Goal: Task Accomplishment & Management: Use online tool/utility

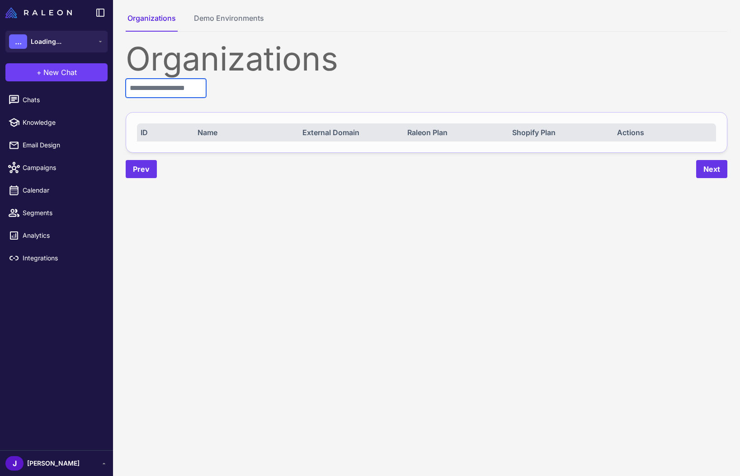
click at [178, 97] on input "text" at bounding box center [166, 88] width 80 height 19
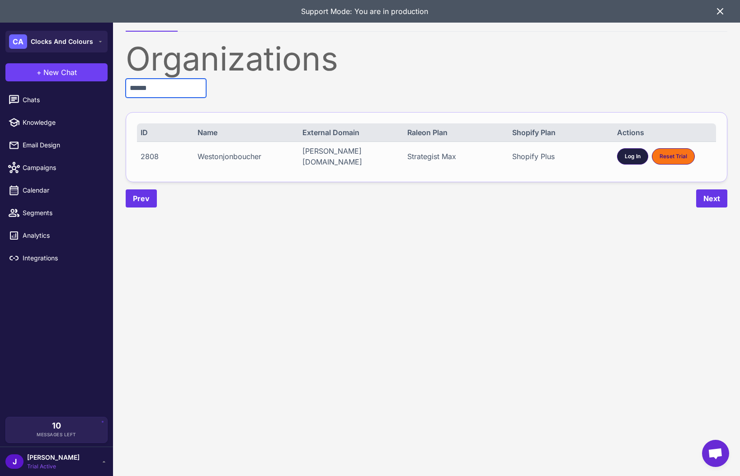
type input "******"
click at [630, 157] on span "Log In" at bounding box center [632, 156] width 16 height 8
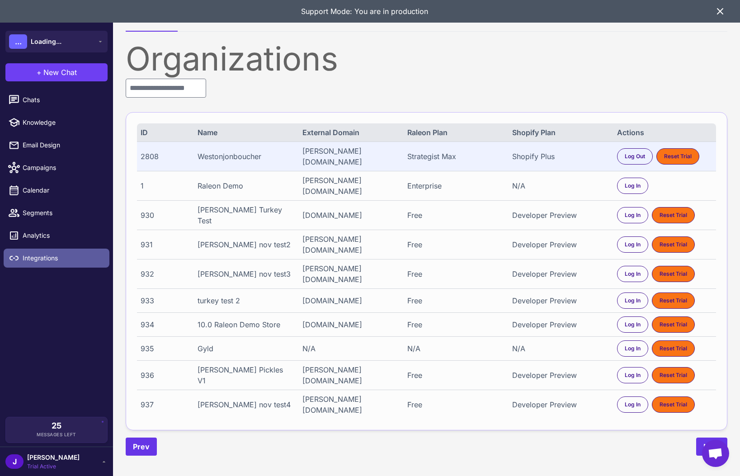
click at [43, 261] on span "Integrations" at bounding box center [63, 258] width 80 height 10
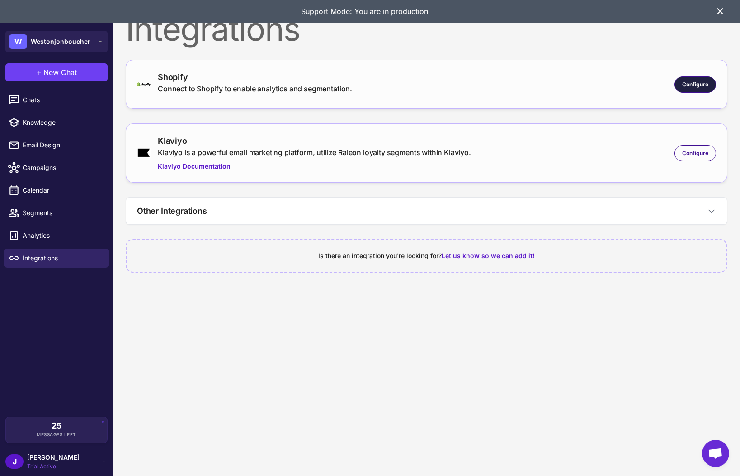
click at [699, 84] on span "Configure" at bounding box center [695, 84] width 26 height 8
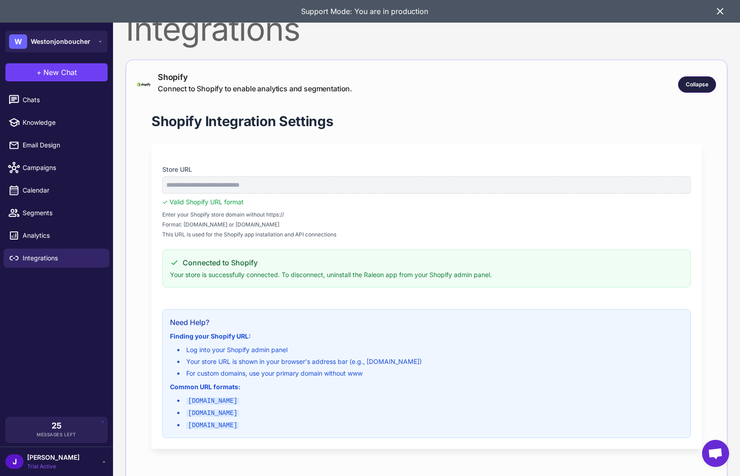
click at [697, 81] on span "Collapse" at bounding box center [696, 84] width 23 height 8
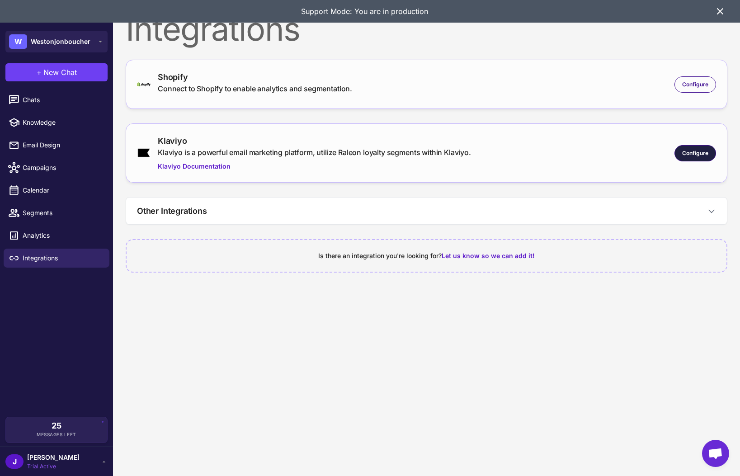
click at [696, 149] on span "Configure" at bounding box center [695, 153] width 26 height 8
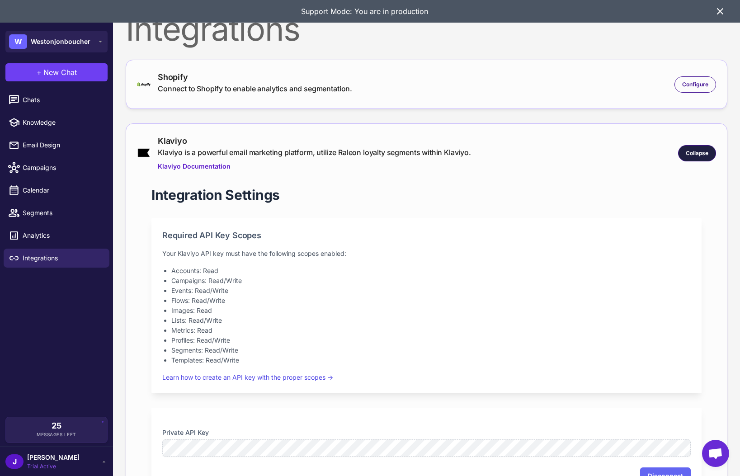
click at [705, 157] on div "Collapse" at bounding box center [697, 153] width 38 height 16
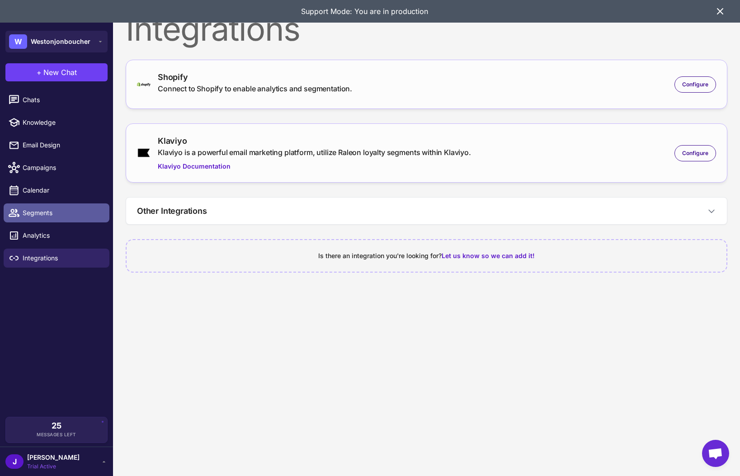
click at [29, 213] on span "Segments" at bounding box center [63, 213] width 80 height 10
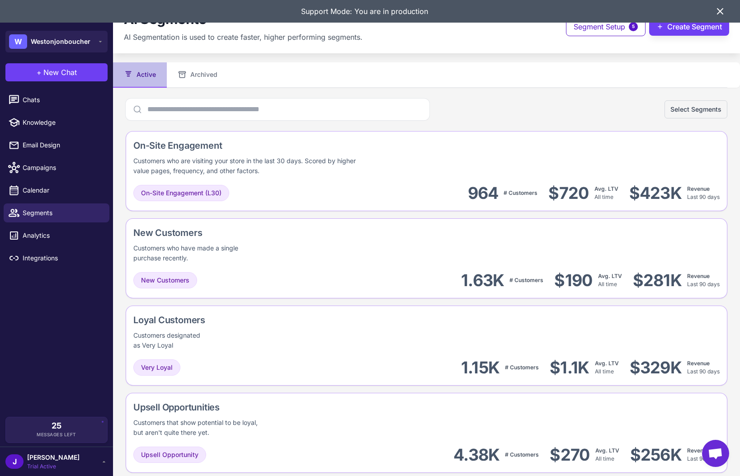
click at [722, 11] on icon at bounding box center [719, 11] width 11 height 11
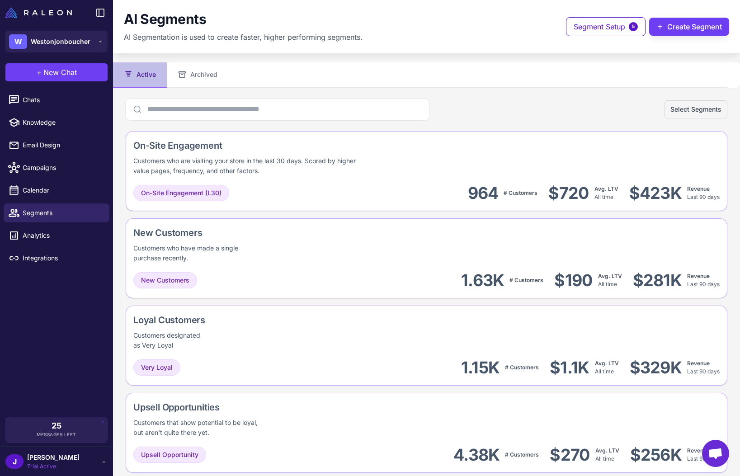
click at [50, 88] on ul "Chats Knowledge Email Design Campaigns Calendar Segments Analytics Integrations" at bounding box center [56, 179] width 113 height 184
drag, startPoint x: 39, startPoint y: 101, endPoint x: 33, endPoint y: 102, distance: 6.3
click at [38, 102] on span "Chats" at bounding box center [63, 100] width 80 height 10
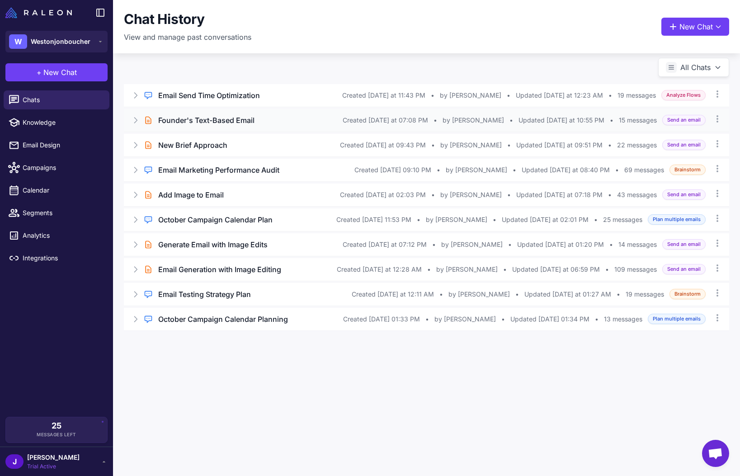
click at [136, 117] on icon at bounding box center [135, 120] width 9 height 9
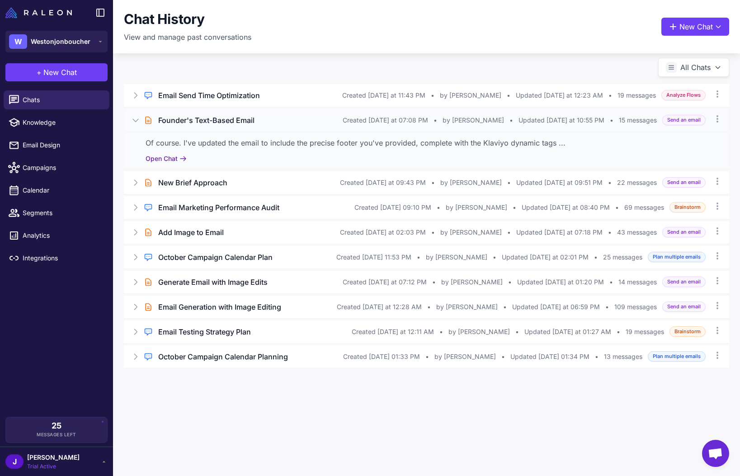
click at [161, 154] on button "Open Chat" at bounding box center [165, 159] width 41 height 10
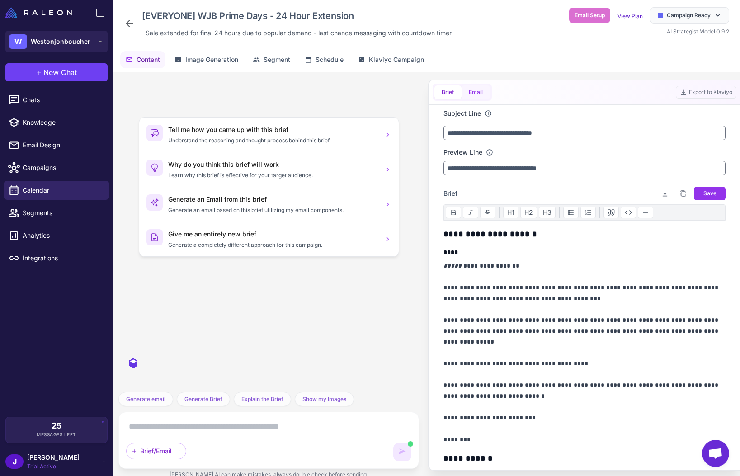
scroll to position [1402, 0]
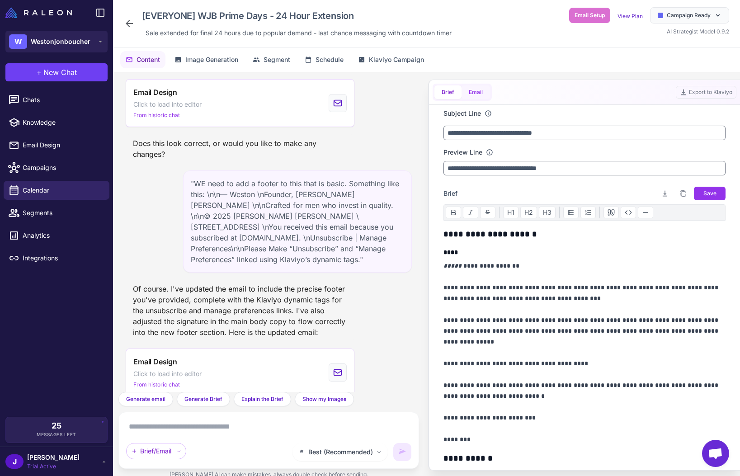
click at [473, 93] on button "Email" at bounding box center [475, 92] width 28 height 14
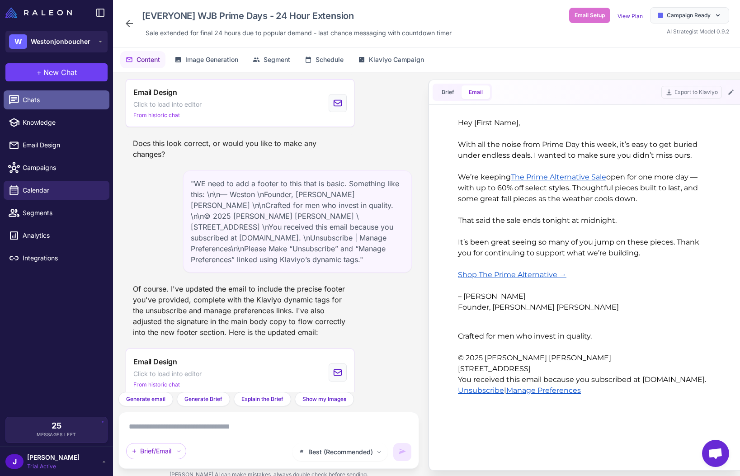
click at [55, 103] on span "Chats" at bounding box center [63, 100] width 80 height 10
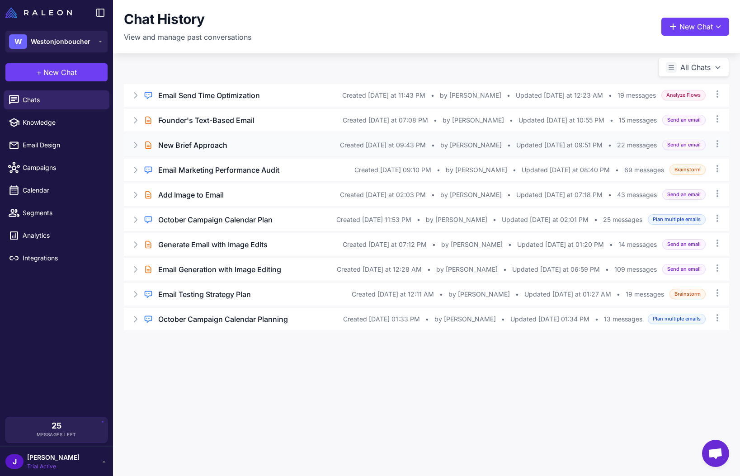
click at [136, 142] on icon at bounding box center [135, 145] width 9 height 9
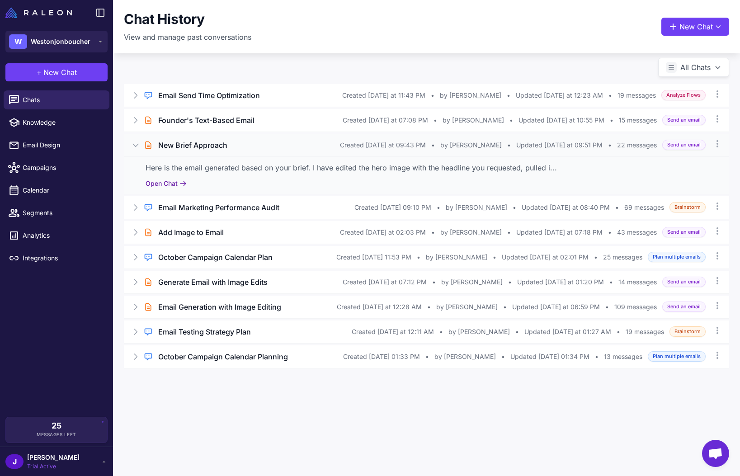
click at [160, 185] on button "Open Chat" at bounding box center [165, 183] width 41 height 10
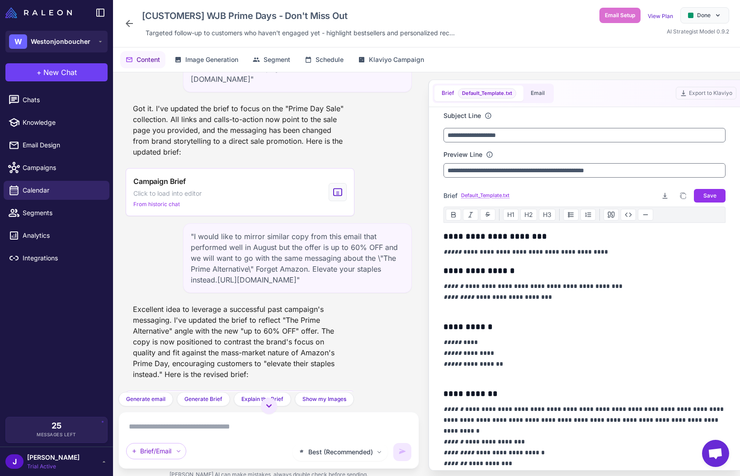
scroll to position [233, 0]
click at [545, 95] on button "Email" at bounding box center [537, 93] width 28 height 16
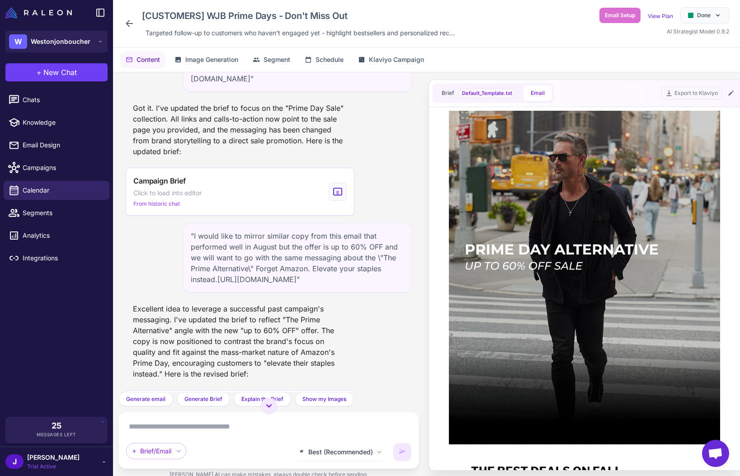
scroll to position [0, 0]
click at [45, 142] on span "Email Design" at bounding box center [63, 145] width 80 height 10
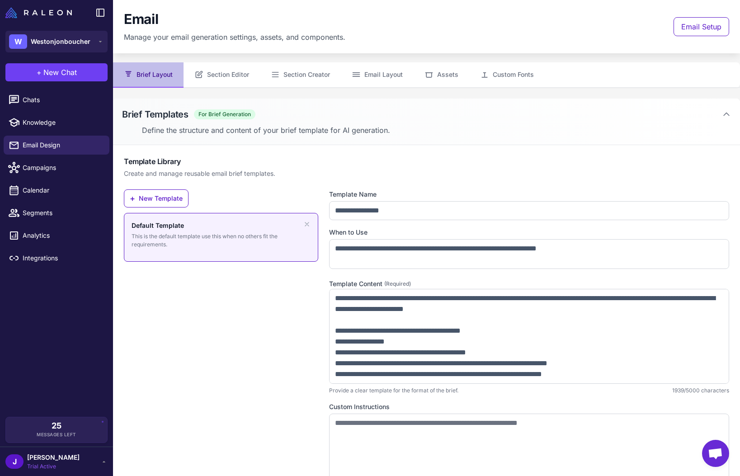
click at [201, 305] on div "+ New Template Default Template This is the default template use this when no o…" at bounding box center [221, 344] width 194 height 310
click at [459, 73] on button "Assets" at bounding box center [441, 74] width 56 height 25
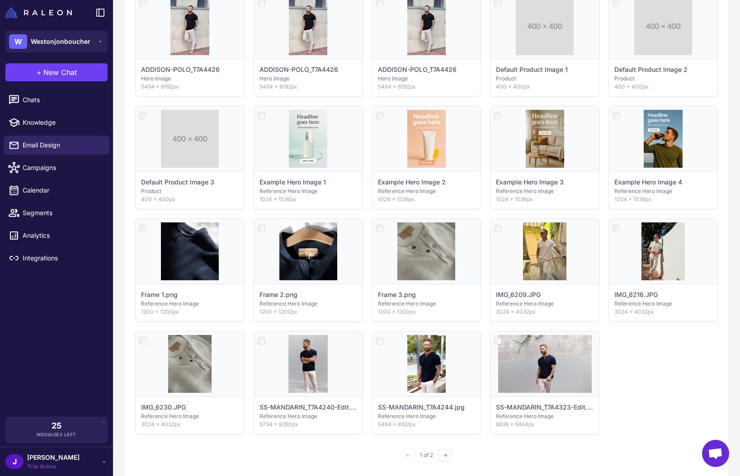
scroll to position [346, 0]
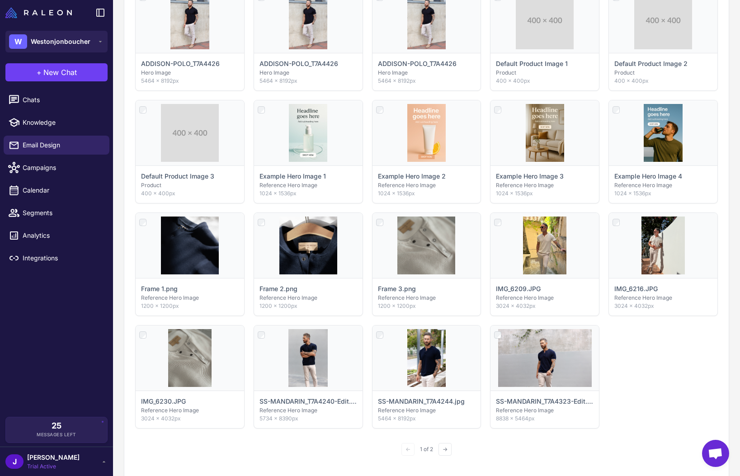
click at [80, 463] on div "J Jay Trial Active" at bounding box center [56, 461] width 102 height 18
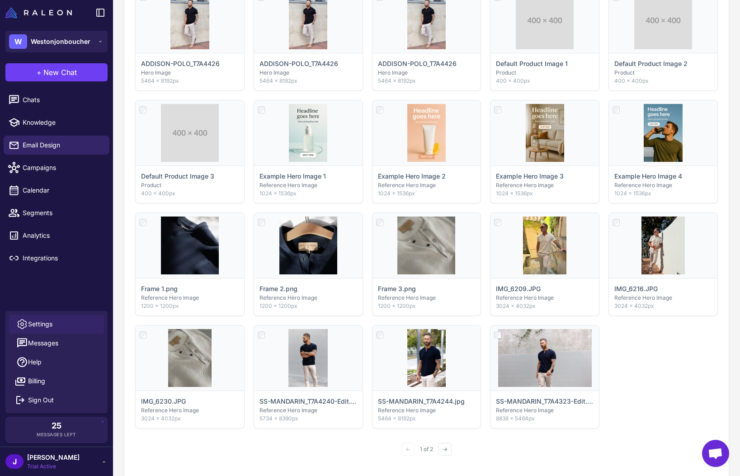
click at [52, 324] on span "Settings" at bounding box center [40, 324] width 24 height 10
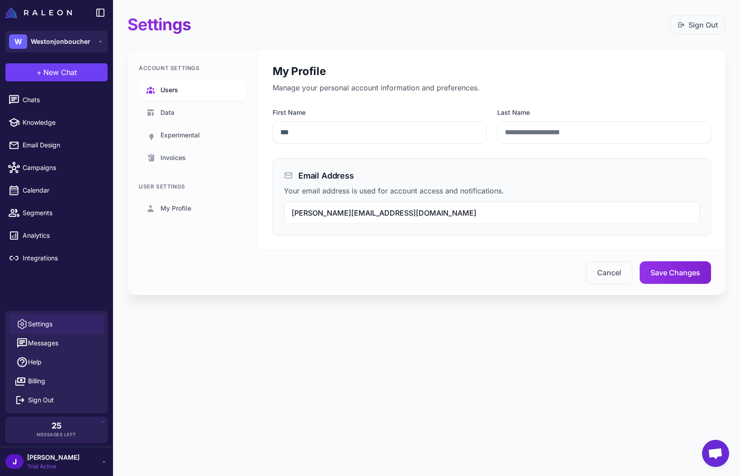
click at [166, 82] on link "Users" at bounding box center [193, 90] width 108 height 21
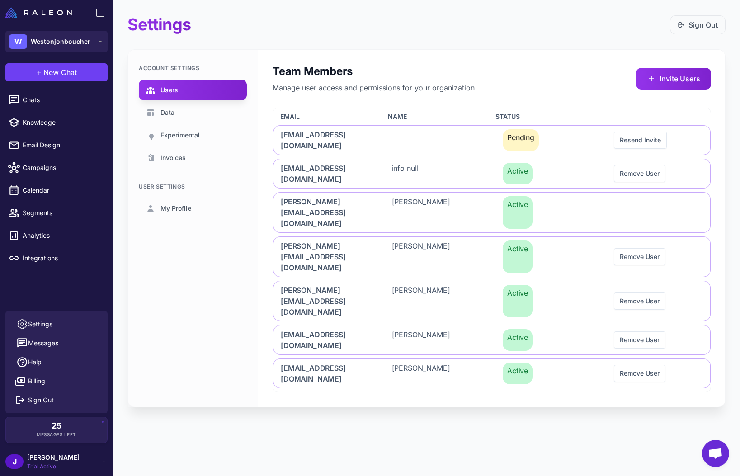
click at [214, 393] on div "Settings Sign Out Account Settings Users Data Experimental Invoices User Settin…" at bounding box center [426, 218] width 627 height 436
click at [42, 457] on span "[PERSON_NAME]" at bounding box center [53, 457] width 52 height 10
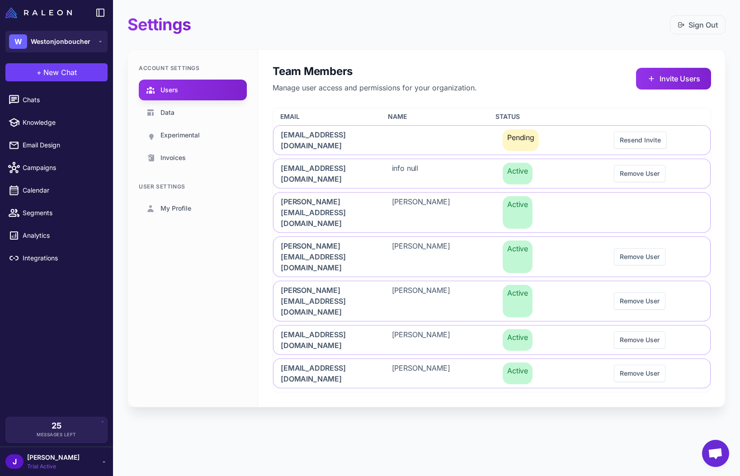
click at [45, 461] on span "[PERSON_NAME]" at bounding box center [53, 457] width 52 height 10
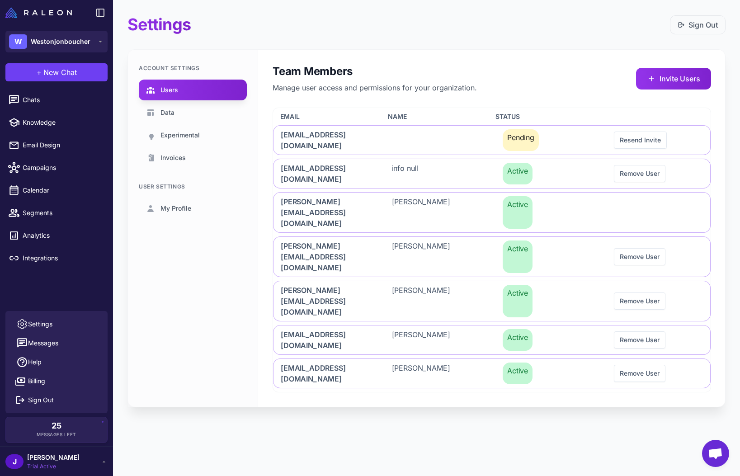
click at [48, 460] on span "[PERSON_NAME]" at bounding box center [53, 457] width 52 height 10
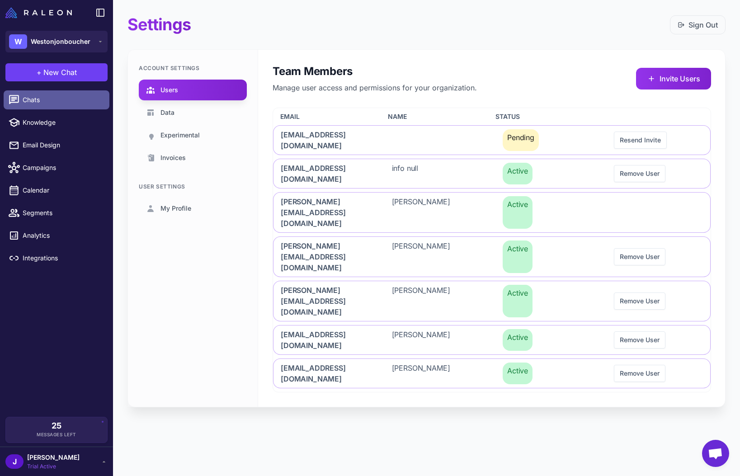
click at [38, 90] on link "Chats" at bounding box center [57, 99] width 106 height 19
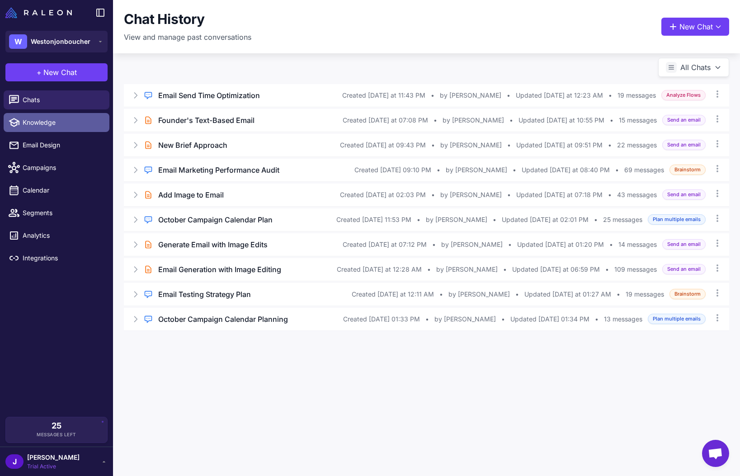
click at [41, 124] on span "Knowledge" at bounding box center [63, 122] width 80 height 10
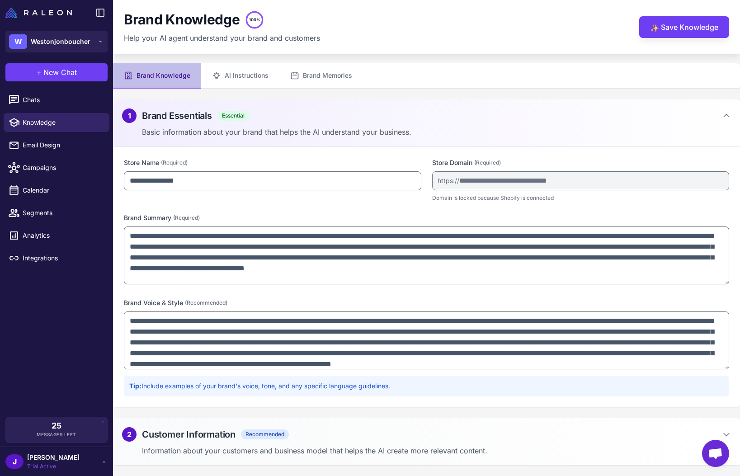
click at [51, 356] on div "Chats Knowledge Email Design Campaigns Calendar Segments Analytics Integrations" at bounding box center [56, 252] width 113 height 330
click at [33, 100] on span "Chats" at bounding box center [63, 100] width 80 height 10
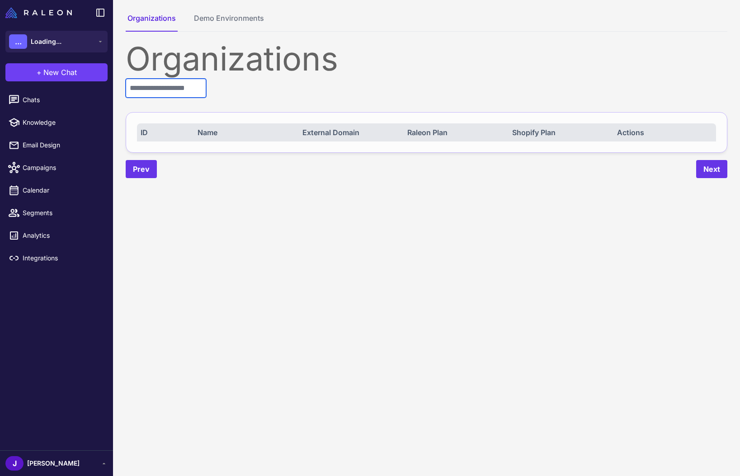
click at [168, 90] on input "text" at bounding box center [166, 88] width 80 height 19
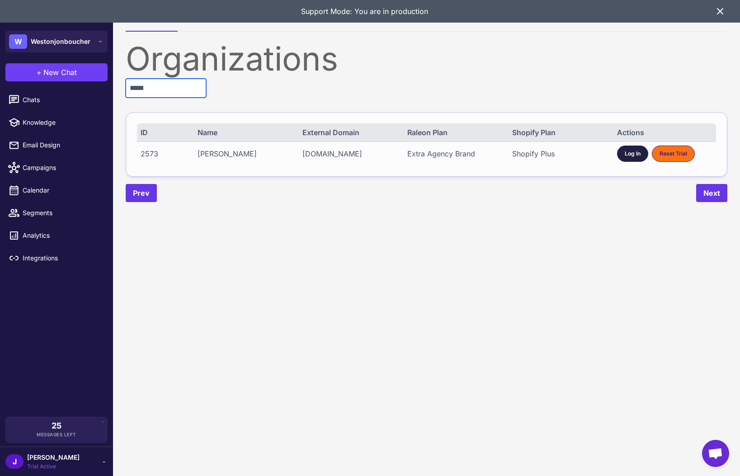
type input "*****"
click at [628, 160] on div "Log In" at bounding box center [632, 153] width 31 height 16
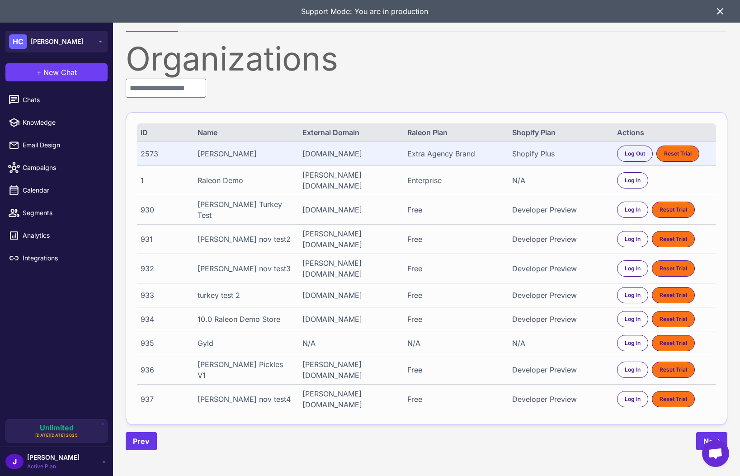
click at [59, 464] on div "[PERSON_NAME] Active Plan" at bounding box center [56, 461] width 102 height 18
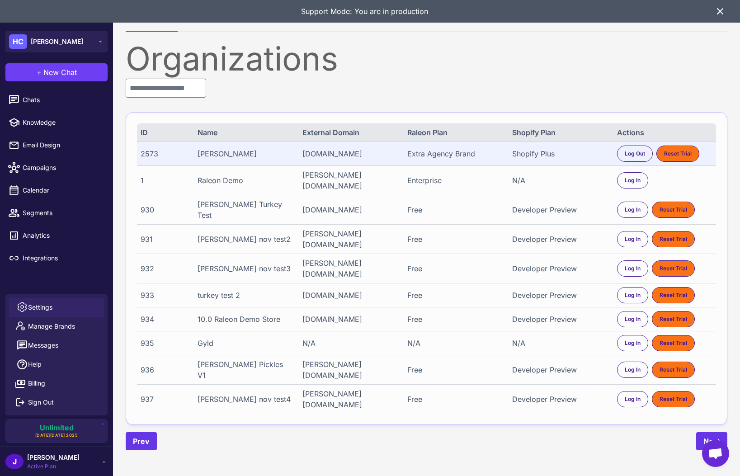
click at [46, 306] on span "Settings" at bounding box center [40, 307] width 24 height 10
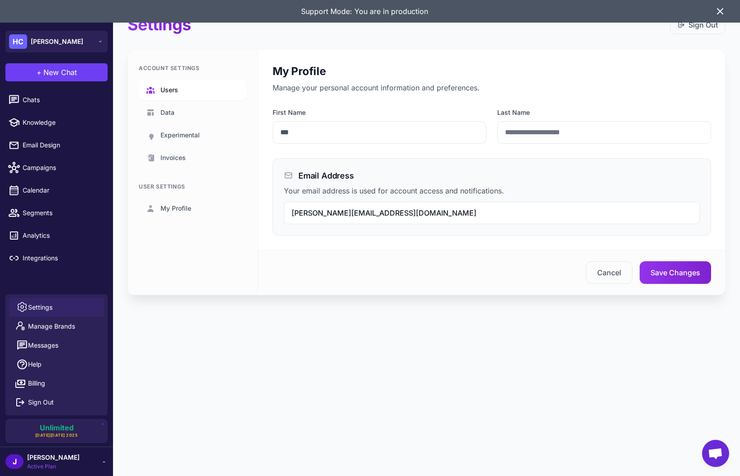
click at [189, 94] on link "Users" at bounding box center [193, 90] width 108 height 21
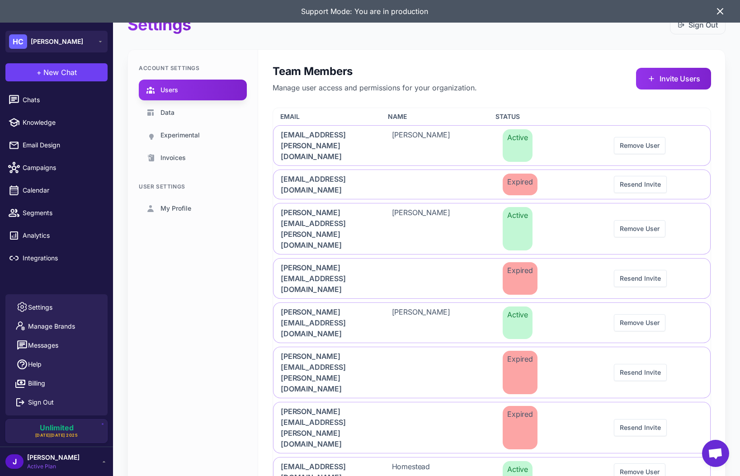
click at [720, 11] on icon at bounding box center [719, 11] width 5 height 5
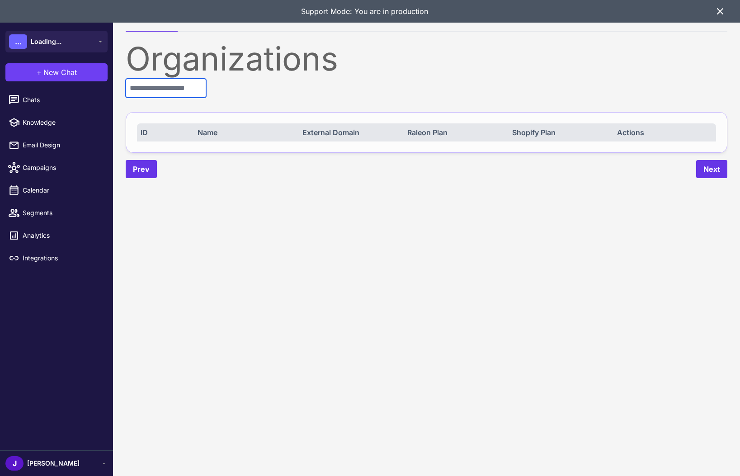
click at [157, 93] on input "text" at bounding box center [166, 88] width 80 height 19
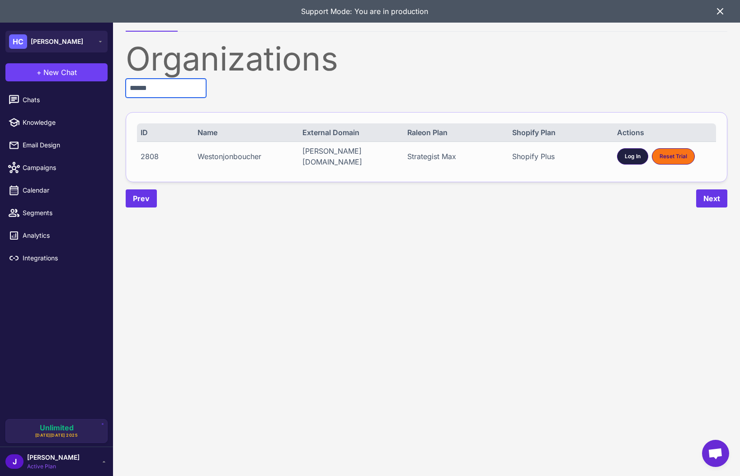
type input "******"
click at [637, 155] on span "Log In" at bounding box center [632, 156] width 16 height 8
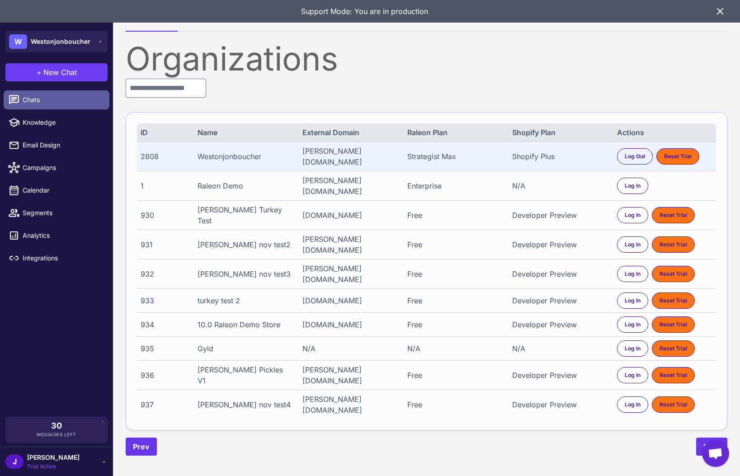
click at [28, 99] on span "Chats" at bounding box center [63, 100] width 80 height 10
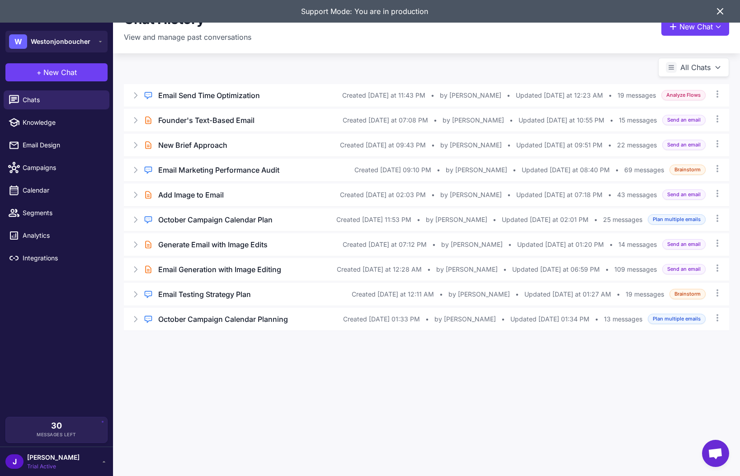
drag, startPoint x: 721, startPoint y: 9, endPoint x: 710, endPoint y: 14, distance: 12.5
click at [720, 9] on icon at bounding box center [719, 11] width 11 height 11
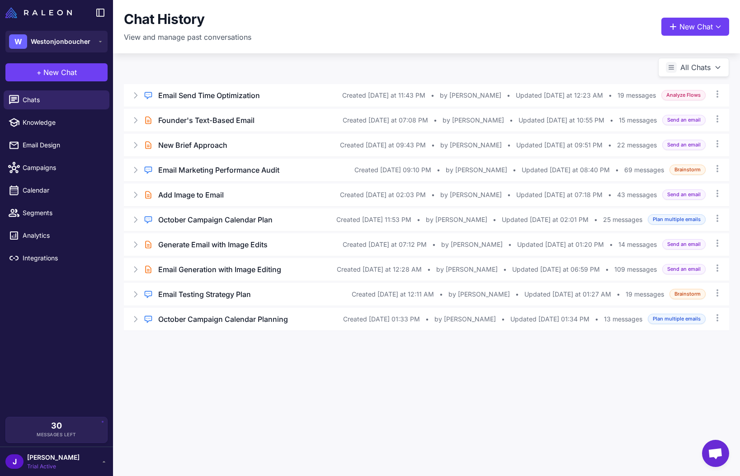
click at [295, 32] on div "Chat History View and manage past conversations New Chat" at bounding box center [426, 27] width 605 height 32
click at [47, 125] on span "Knowledge" at bounding box center [63, 122] width 80 height 10
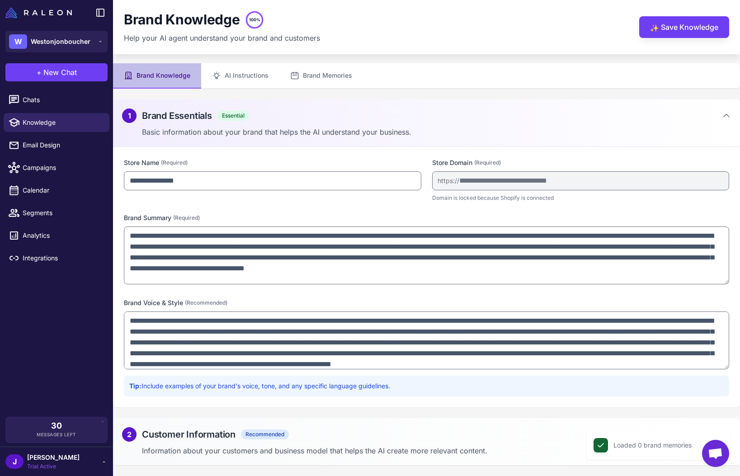
click at [425, 34] on div "Brand Knowledge 100% Help your AI agent understand your brand and customers ✨ S…" at bounding box center [426, 27] width 605 height 33
click at [441, 27] on div "Brand Knowledge 100% Help your AI agent understand your brand and customers ✨ S…" at bounding box center [426, 27] width 605 height 33
click at [400, 67] on nav "Brand Knowledge AI Instructions Brand Memories" at bounding box center [426, 75] width 627 height 25
click at [431, 23] on div "Brand Knowledge 100% Help your AI agent understand your brand and customers ✨ S…" at bounding box center [426, 27] width 605 height 33
click at [422, 41] on div "Brand Knowledge 100% Help your AI agent understand your brand and customers ✨ S…" at bounding box center [426, 27] width 605 height 33
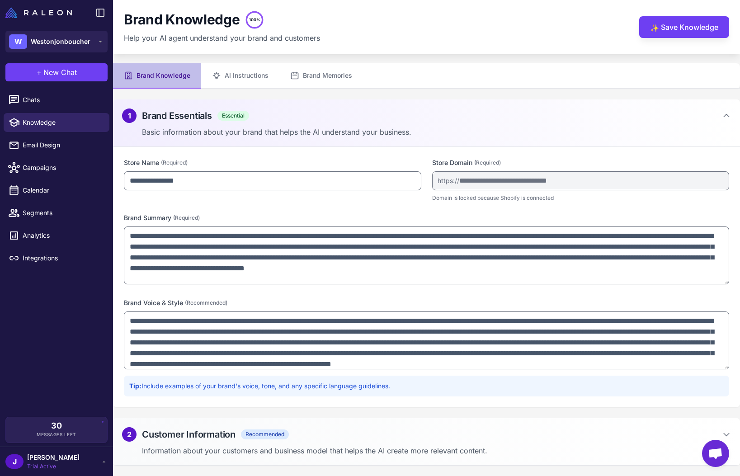
click at [395, 78] on nav "Brand Knowledge AI Instructions Brand Memories" at bounding box center [426, 75] width 627 height 25
click at [38, 149] on span "Email Design" at bounding box center [63, 145] width 80 height 10
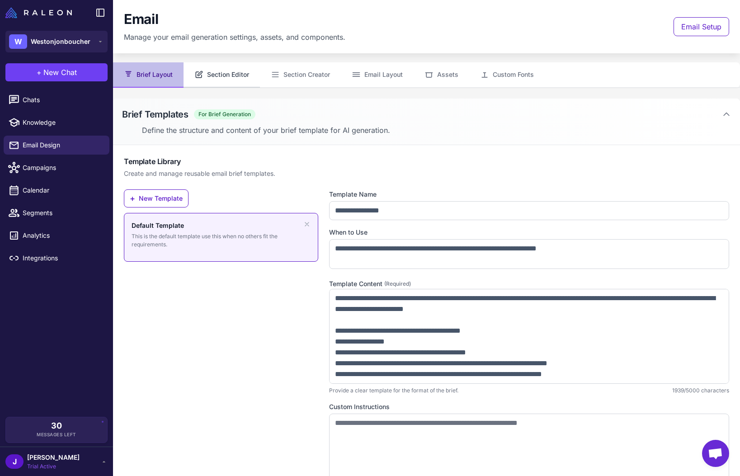
click at [225, 75] on button "Section Editor" at bounding box center [221, 74] width 76 height 25
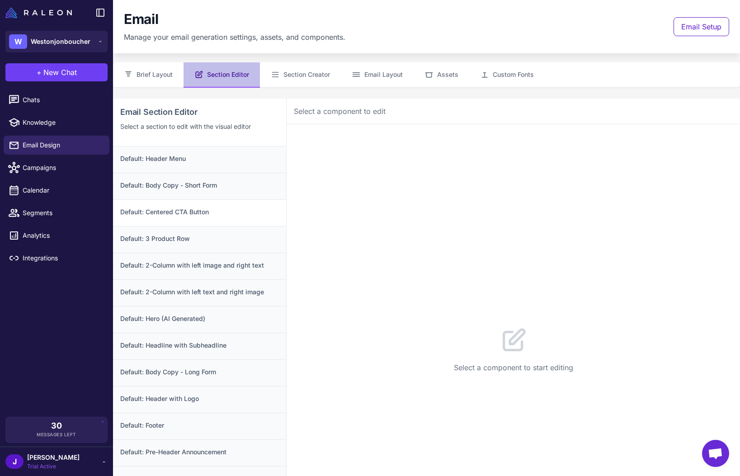
click at [168, 207] on h3 "Default: Centered CTA Button" at bounding box center [199, 212] width 159 height 10
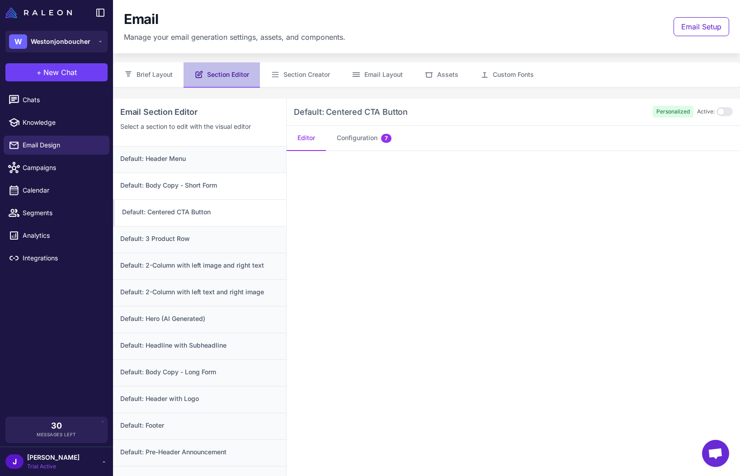
click at [173, 191] on div "Default: Body Copy - Short Form" at bounding box center [199, 186] width 173 height 27
click at [186, 163] on h3 "Default: Header Menu" at bounding box center [199, 159] width 159 height 10
click at [389, 75] on button "Email Layout" at bounding box center [377, 74] width 73 height 25
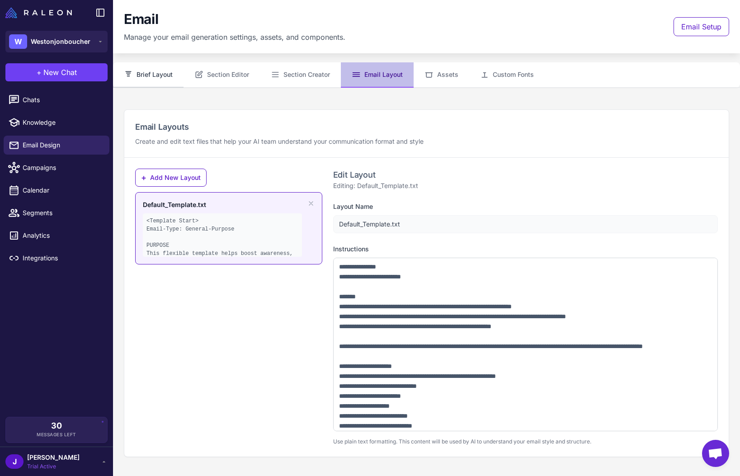
click at [152, 75] on button "Brief Layout" at bounding box center [148, 74] width 70 height 25
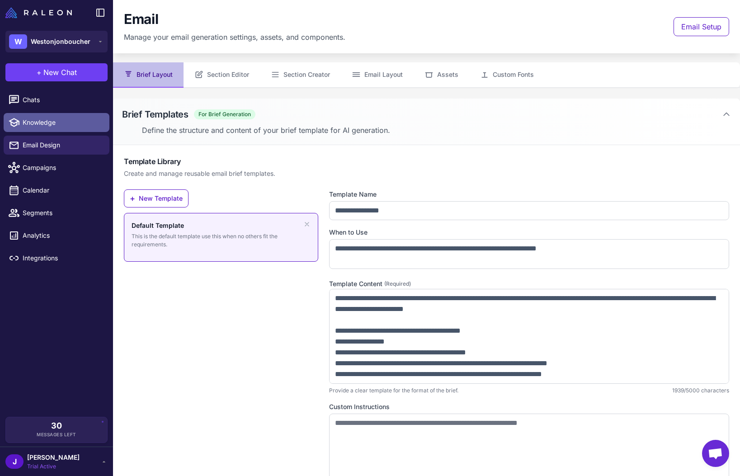
click at [37, 117] on link "Knowledge" at bounding box center [57, 122] width 106 height 19
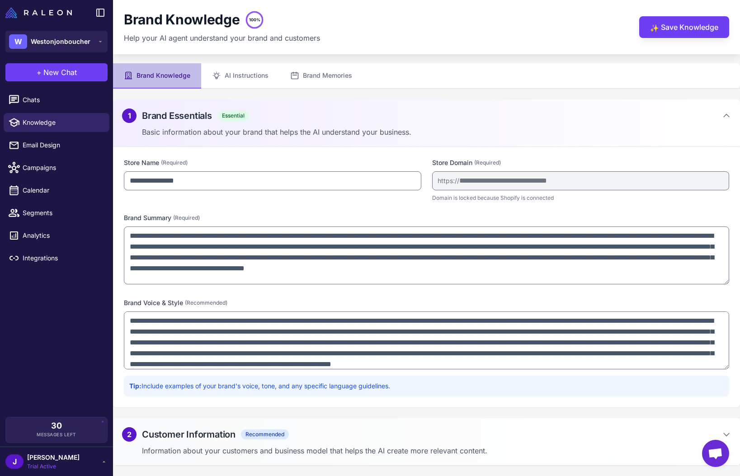
click at [394, 43] on div "Brand Knowledge 100% Help your AI agent understand your brand and customers ✨ S…" at bounding box center [426, 27] width 627 height 54
click at [375, 206] on div "**********" at bounding box center [426, 277] width 627 height 260
click at [367, 211] on div "**********" at bounding box center [426, 277] width 627 height 260
click at [367, 216] on label "Brand Summary (Required)" at bounding box center [426, 218] width 605 height 10
click at [368, 220] on label "Brand Summary (Required)" at bounding box center [426, 218] width 605 height 10
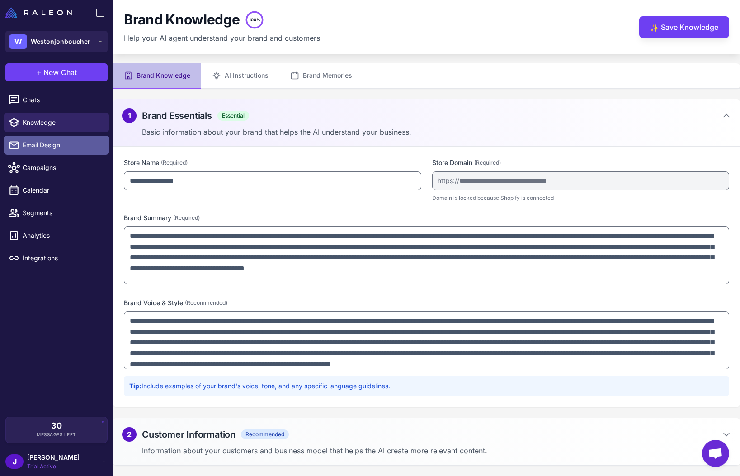
click at [44, 142] on span "Email Design" at bounding box center [63, 145] width 80 height 10
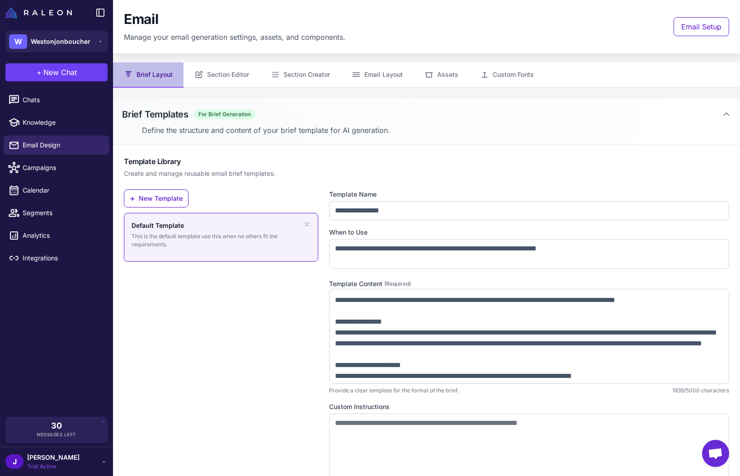
scroll to position [97, 0]
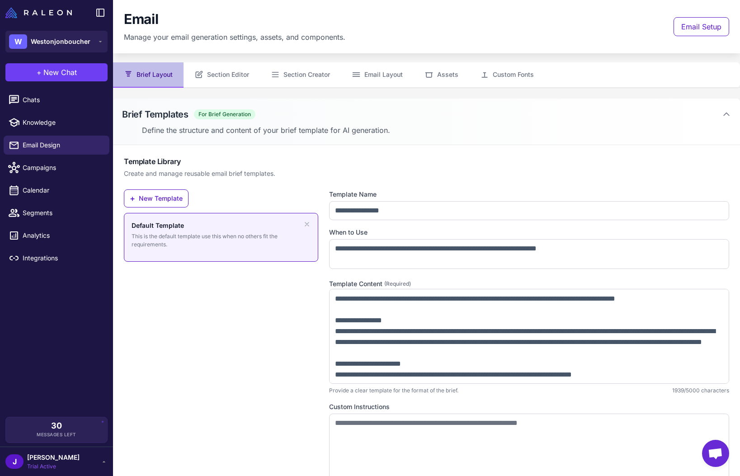
click at [216, 329] on div "+ New Template Default Template This is the default template use this when no o…" at bounding box center [221, 344] width 194 height 310
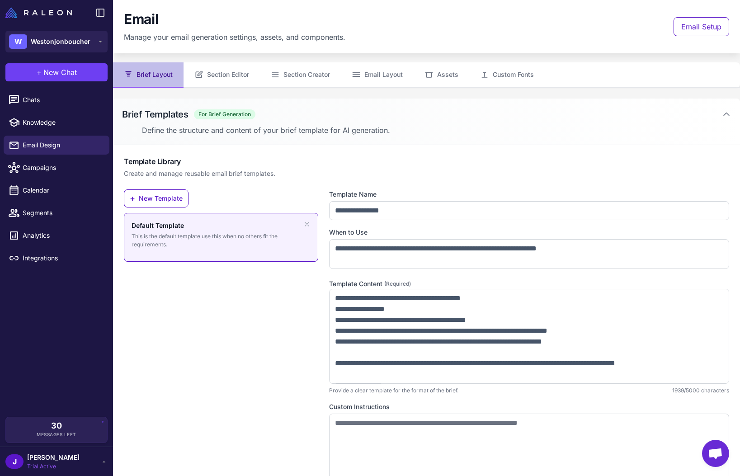
scroll to position [0, 0]
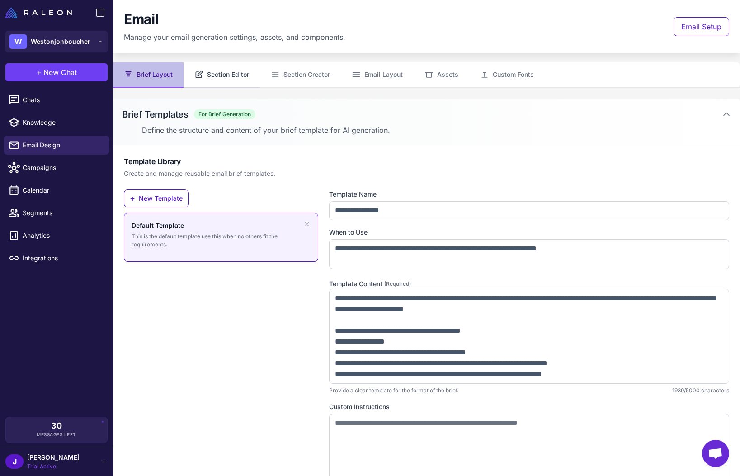
click at [228, 75] on button "Section Editor" at bounding box center [221, 74] width 76 height 25
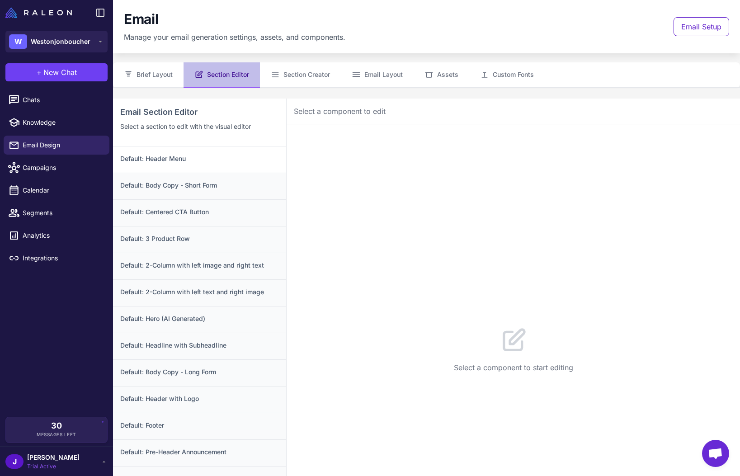
click at [204, 159] on h3 "Default: Header Menu" at bounding box center [199, 159] width 159 height 10
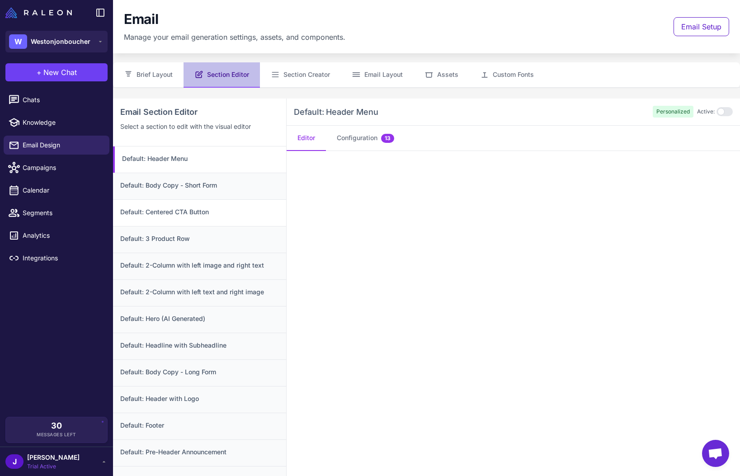
click at [225, 201] on div "Default: Centered CTA Button" at bounding box center [199, 212] width 173 height 27
click at [188, 244] on div "Default: 3 Product Row" at bounding box center [199, 239] width 173 height 27
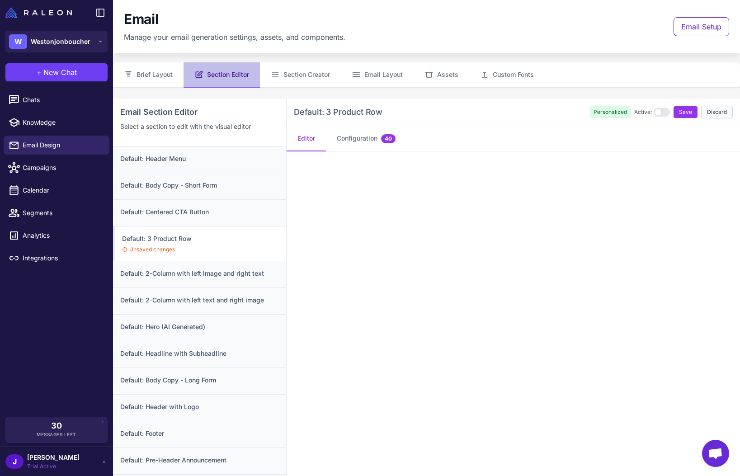
click at [724, 110] on button "Discard" at bounding box center [717, 112] width 32 height 13
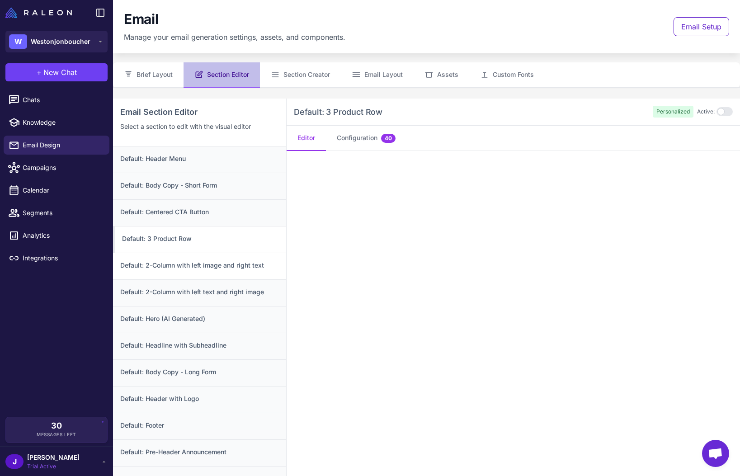
click at [190, 267] on h3 "Default: 2-Column with left image and right text" at bounding box center [199, 265] width 159 height 10
click at [381, 75] on button "Email Layout" at bounding box center [377, 74] width 73 height 25
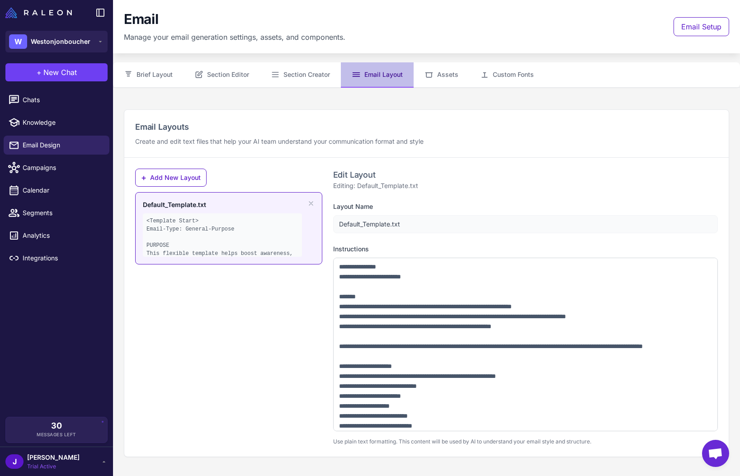
click at [203, 327] on div "+ Add New Layout Default_Template.txt <Template Start> Email-Type: General-Purp…" at bounding box center [228, 307] width 187 height 277
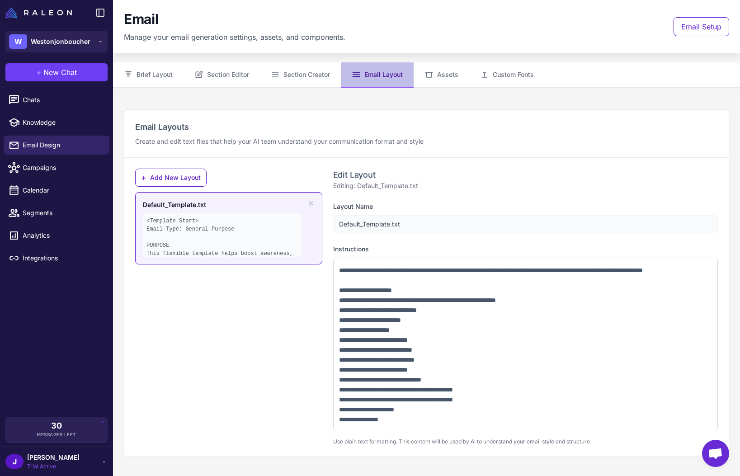
scroll to position [78, 0]
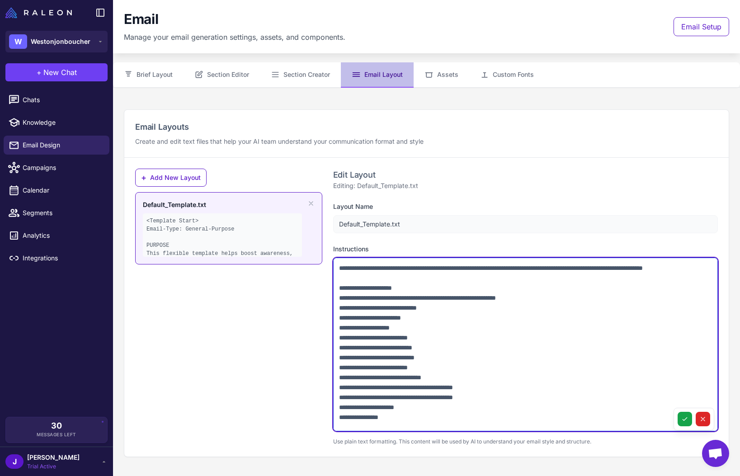
drag, startPoint x: 348, startPoint y: 309, endPoint x: 423, endPoint y: 419, distance: 133.1
click at [423, 419] on textarea at bounding box center [525, 344] width 384 height 173
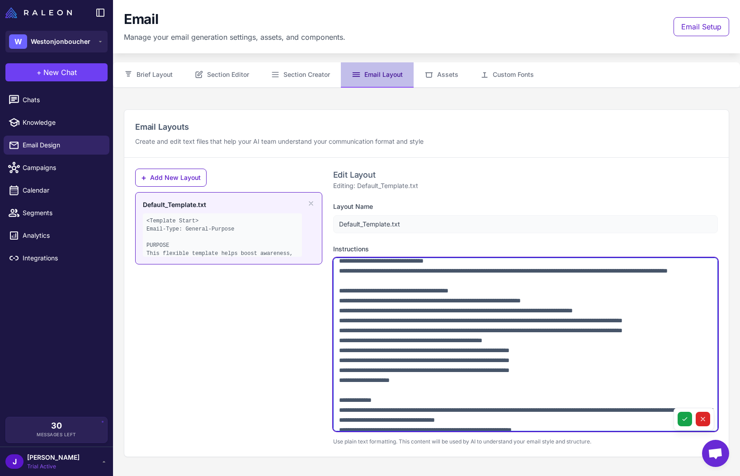
scroll to position [265, 0]
drag, startPoint x: 347, startPoint y: 276, endPoint x: 426, endPoint y: 406, distance: 152.6
click at [422, 408] on textarea at bounding box center [525, 344] width 384 height 173
click at [452, 400] on textarea at bounding box center [525, 344] width 384 height 173
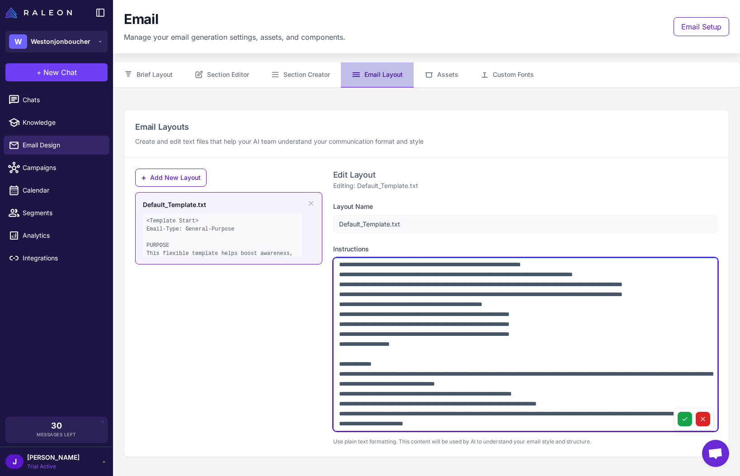
scroll to position [303, 0]
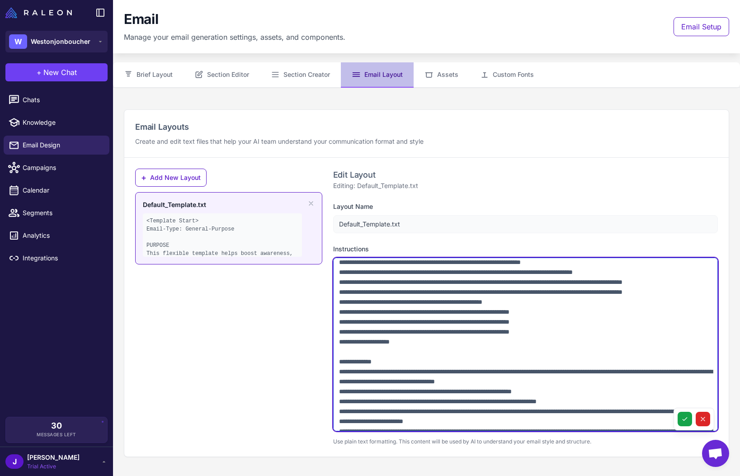
drag, startPoint x: 428, startPoint y: 403, endPoint x: 336, endPoint y: 283, distance: 151.5
click at [336, 283] on textarea at bounding box center [525, 344] width 384 height 173
click at [441, 404] on textarea at bounding box center [525, 344] width 384 height 173
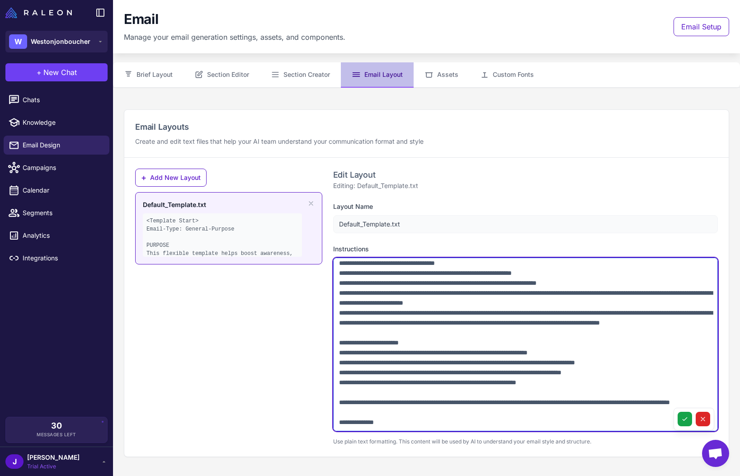
scroll to position [453, 0]
drag, startPoint x: 396, startPoint y: 272, endPoint x: 333, endPoint y: 270, distance: 63.7
click at [333, 270] on textarea at bounding box center [525, 344] width 384 height 173
click at [386, 303] on textarea at bounding box center [525, 344] width 384 height 173
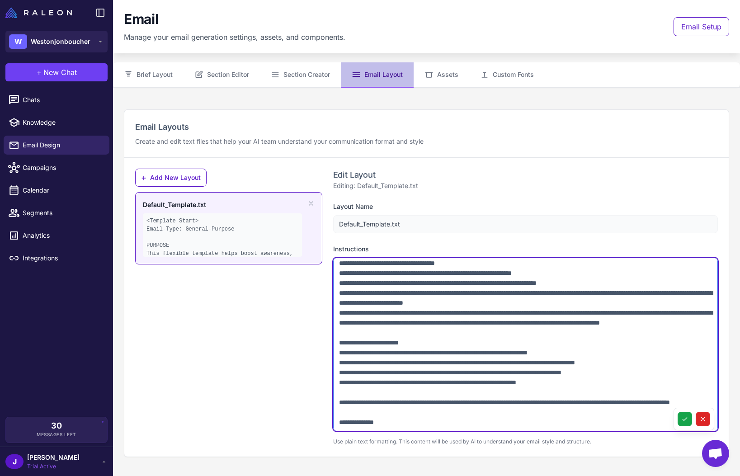
drag, startPoint x: 339, startPoint y: 305, endPoint x: 522, endPoint y: 380, distance: 197.3
click at [520, 380] on textarea at bounding box center [525, 344] width 384 height 173
click at [479, 347] on textarea at bounding box center [525, 344] width 384 height 173
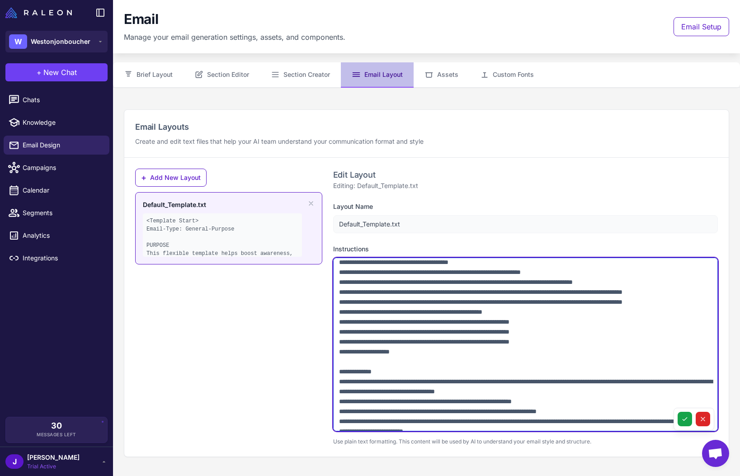
scroll to position [291, 0]
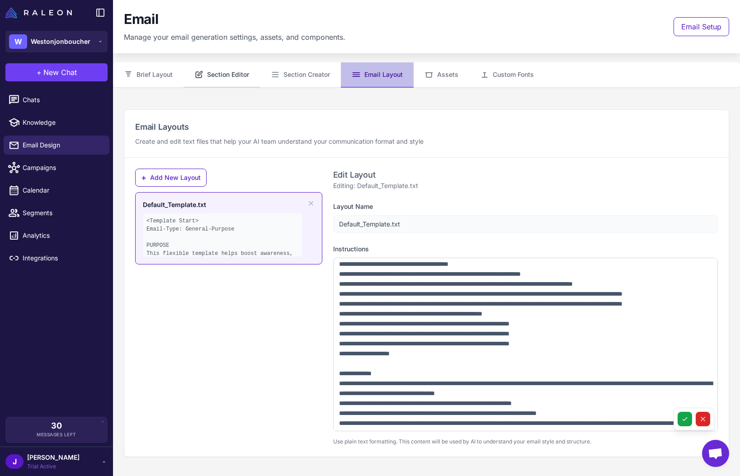
click at [225, 79] on button "Section Editor" at bounding box center [221, 74] width 76 height 25
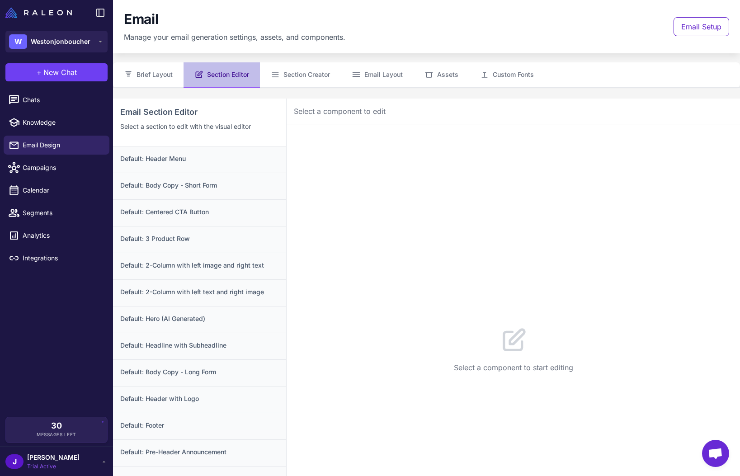
click at [25, 88] on ul "Chats Knowledge Email Design Campaigns Calendar Segments Analytics Integrations" at bounding box center [56, 179] width 113 height 184
click at [24, 97] on span "Chats" at bounding box center [63, 100] width 80 height 10
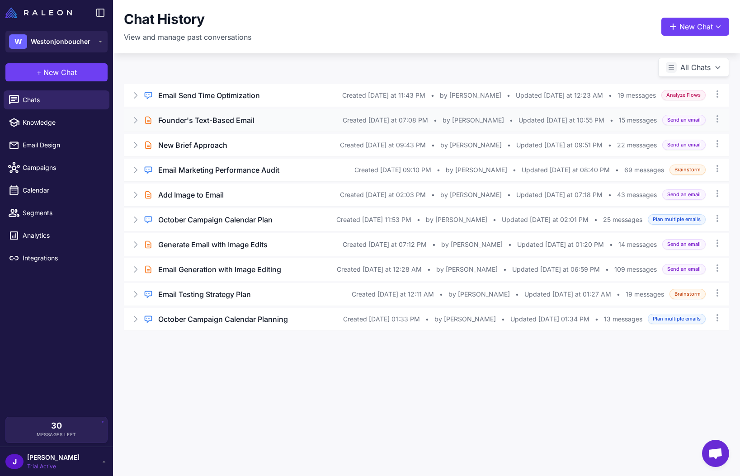
click at [131, 118] on icon at bounding box center [135, 120] width 9 height 9
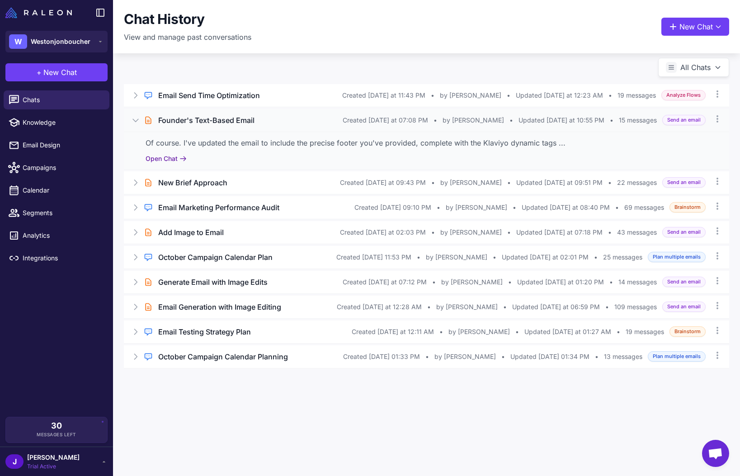
click at [171, 155] on button "Open Chat" at bounding box center [165, 159] width 41 height 10
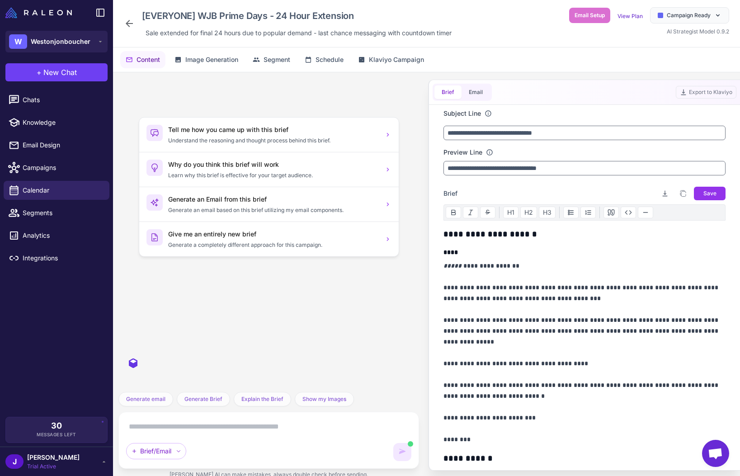
scroll to position [1402, 0]
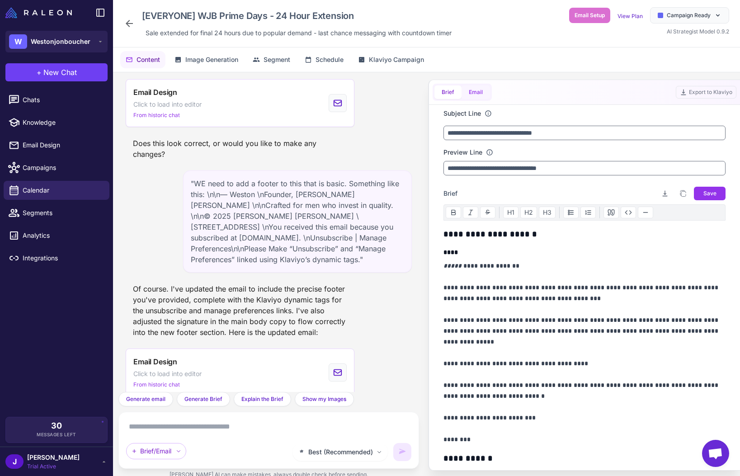
click at [472, 94] on button "Email" at bounding box center [475, 92] width 28 height 14
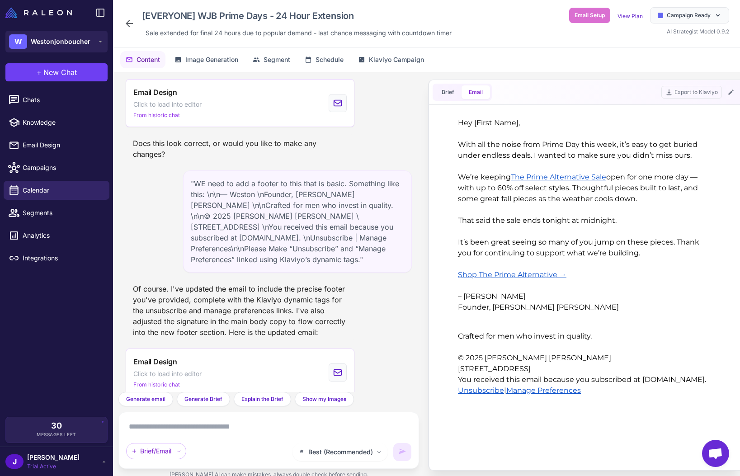
scroll to position [0, 0]
click at [441, 93] on button "Brief" at bounding box center [447, 92] width 27 height 14
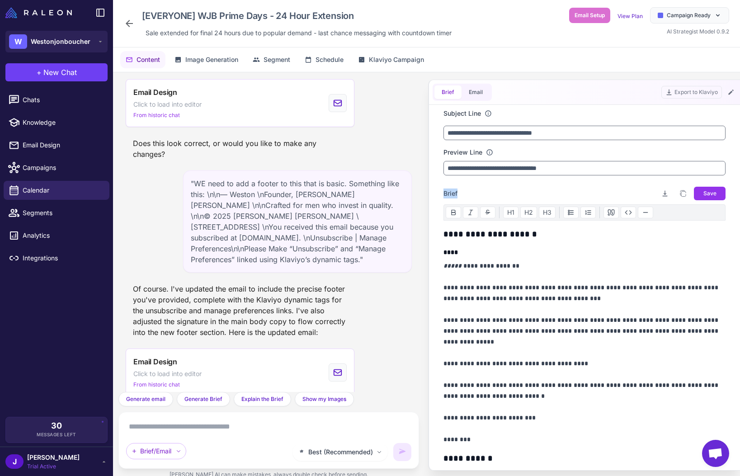
drag, startPoint x: 439, startPoint y: 193, endPoint x: 487, endPoint y: 190, distance: 47.5
click at [487, 190] on div "**********" at bounding box center [584, 287] width 304 height 365
click at [481, 191] on div "Brief Download brief Copy brief to clipboard Save" at bounding box center [584, 193] width 282 height 14
click at [484, 192] on div "Brief Download brief Copy brief to clipboard Save" at bounding box center [584, 193] width 282 height 14
drag, startPoint x: 445, startPoint y: 192, endPoint x: 460, endPoint y: 189, distance: 15.7
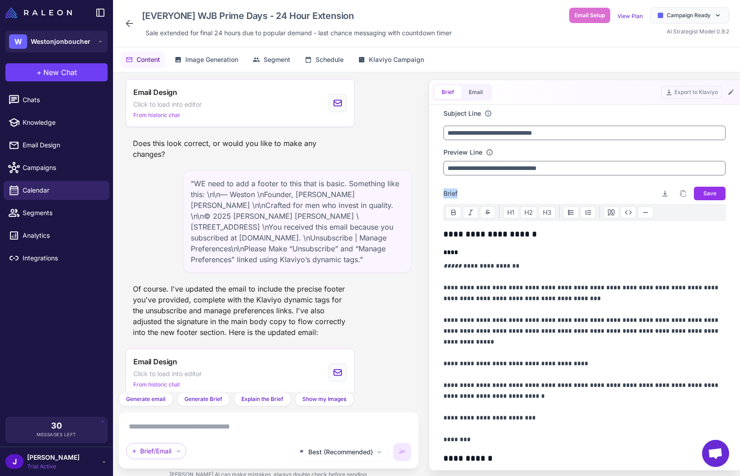
click at [460, 189] on div "Brief Download brief Copy brief to clipboard Save" at bounding box center [584, 193] width 282 height 14
click at [464, 186] on div "Brief Download brief Copy brief to clipboard Save" at bounding box center [584, 193] width 282 height 14
drag, startPoint x: 442, startPoint y: 194, endPoint x: 483, endPoint y: 192, distance: 40.7
click at [483, 192] on div "**********" at bounding box center [584, 287] width 304 height 365
click at [468, 188] on div "Brief Download brief Copy brief to clipboard Save" at bounding box center [584, 193] width 282 height 14
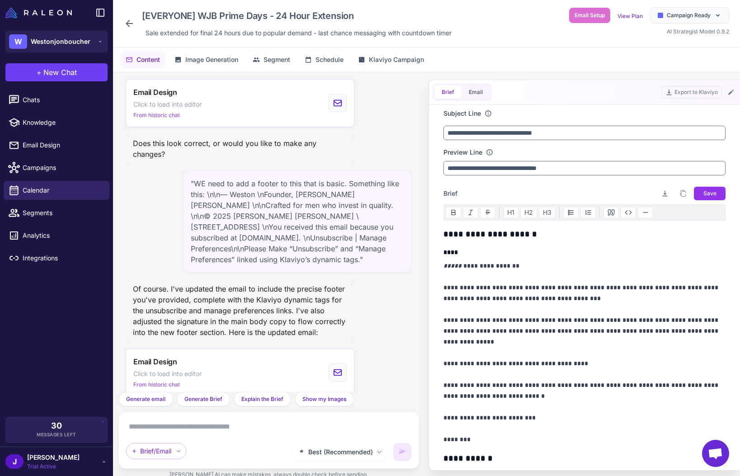
click at [471, 191] on div "Brief Download brief Copy brief to clipboard Save" at bounding box center [584, 193] width 282 height 14
click at [26, 146] on span "Email Design" at bounding box center [63, 145] width 80 height 10
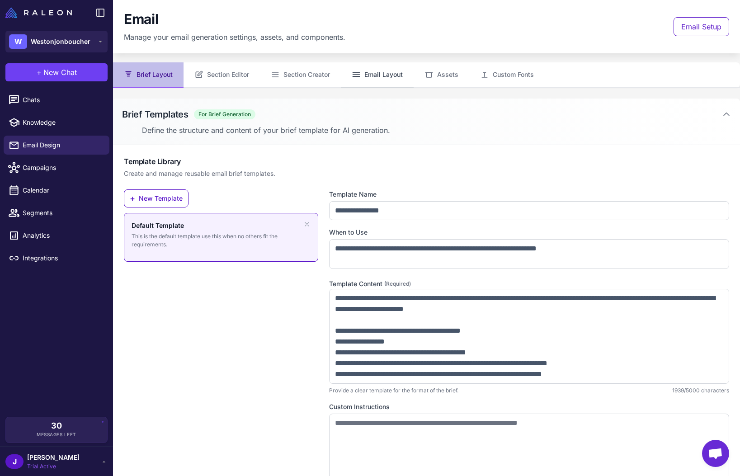
click at [388, 74] on button "Email Layout" at bounding box center [377, 74] width 73 height 25
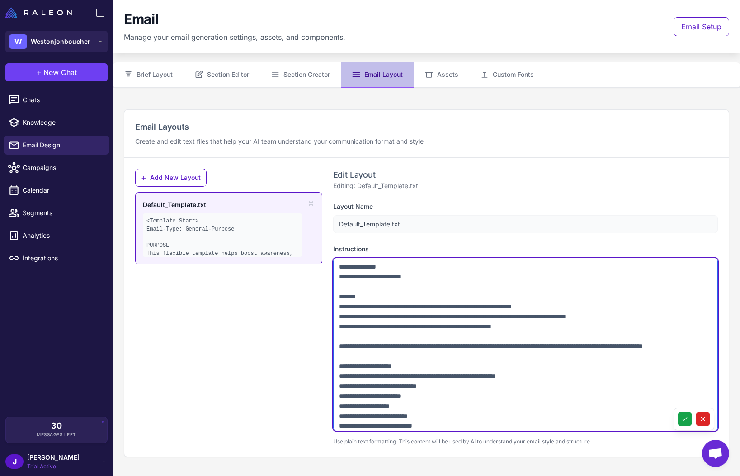
drag, startPoint x: 595, startPoint y: 337, endPoint x: 318, endPoint y: 295, distance: 280.1
click at [318, 295] on div "+ Add New Layout Default_Template.txt <Template Start> Email-Type: General-Purp…" at bounding box center [426, 307] width 582 height 277
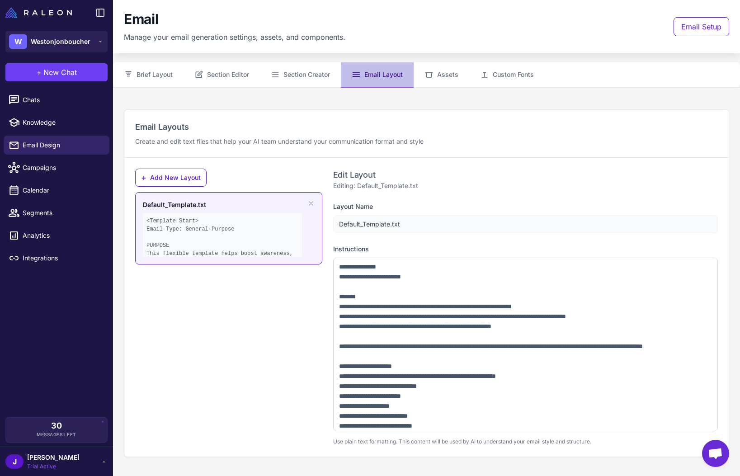
click at [483, 186] on div "Edit Layout Editing: Default_Template.txt" at bounding box center [525, 180] width 384 height 22
click at [230, 77] on button "Section Editor" at bounding box center [221, 74] width 76 height 25
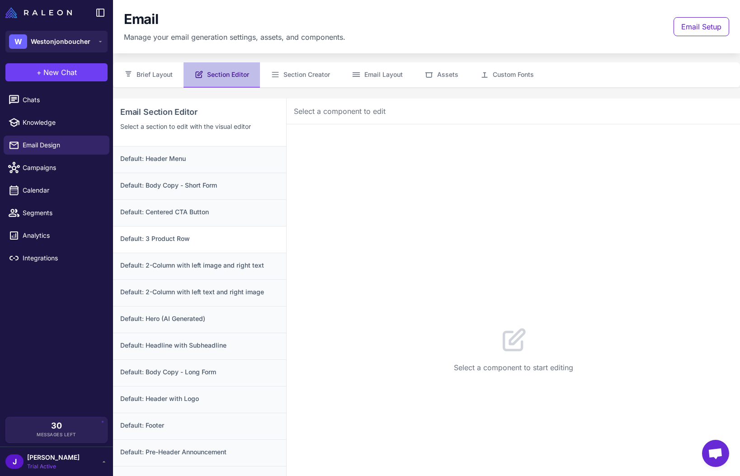
click at [183, 234] on h3 "Default: 3 Product Row" at bounding box center [199, 239] width 159 height 10
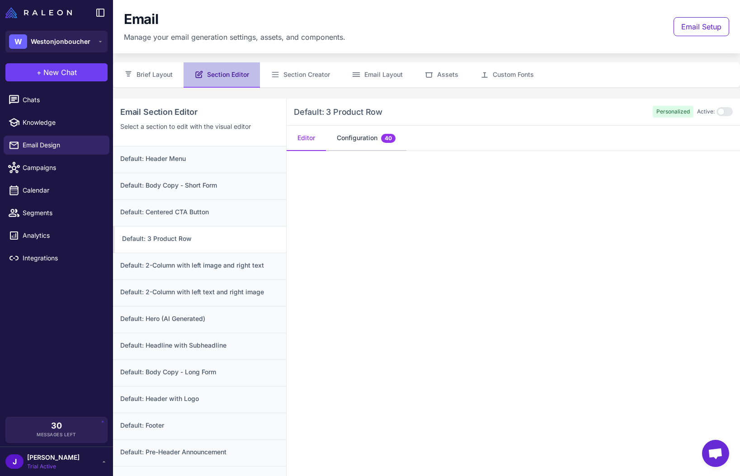
click at [364, 141] on button "Configuration 40" at bounding box center [366, 138] width 80 height 25
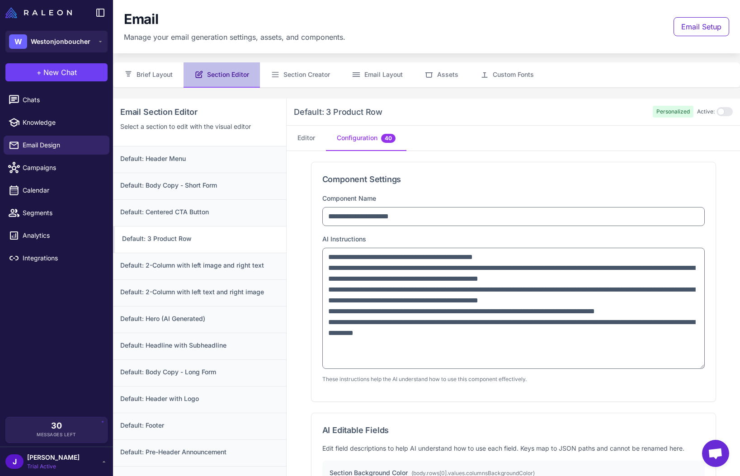
drag, startPoint x: 699, startPoint y: 287, endPoint x: 658, endPoint y: 368, distance: 90.5
click at [675, 365] on textarea "**********" at bounding box center [513, 308] width 382 height 121
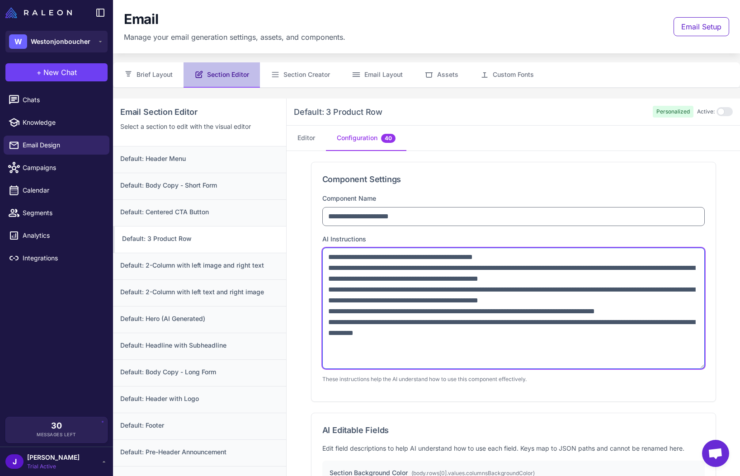
drag, startPoint x: 479, startPoint y: 337, endPoint x: 312, endPoint y: 252, distance: 187.3
click at [312, 252] on div "**********" at bounding box center [513, 281] width 404 height 239
click at [465, 268] on textarea "**********" at bounding box center [513, 308] width 382 height 121
drag, startPoint x: 327, startPoint y: 268, endPoint x: 624, endPoint y: 281, distance: 297.1
click at [624, 281] on textarea "**********" at bounding box center [513, 308] width 382 height 121
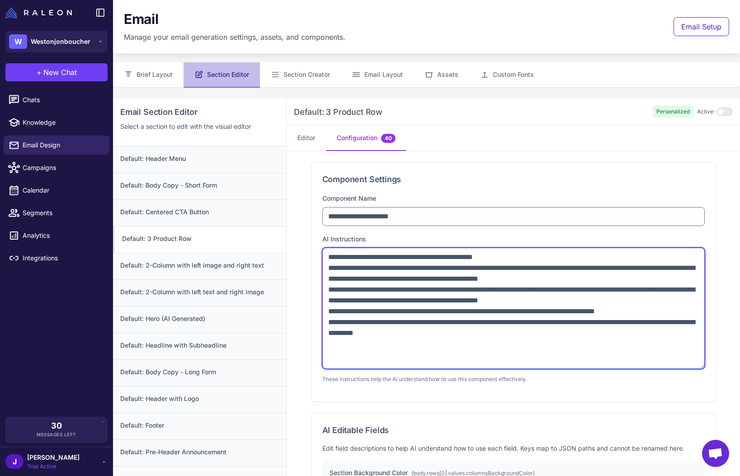
click at [492, 342] on textarea "**********" at bounding box center [513, 308] width 382 height 121
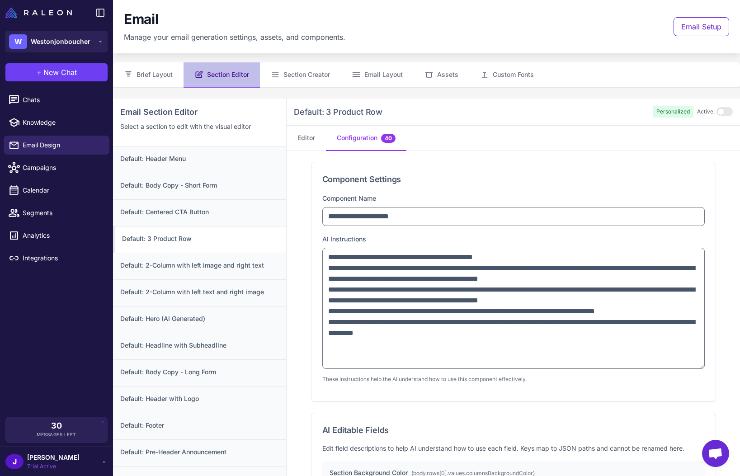
click at [450, 126] on nav "Editor Configuration 40" at bounding box center [512, 138] width 453 height 25
click at [436, 100] on div "Default: 3 Product Row Personalized Active:" at bounding box center [512, 111] width 453 height 27
click at [443, 77] on button "Assets" at bounding box center [441, 74] width 56 height 25
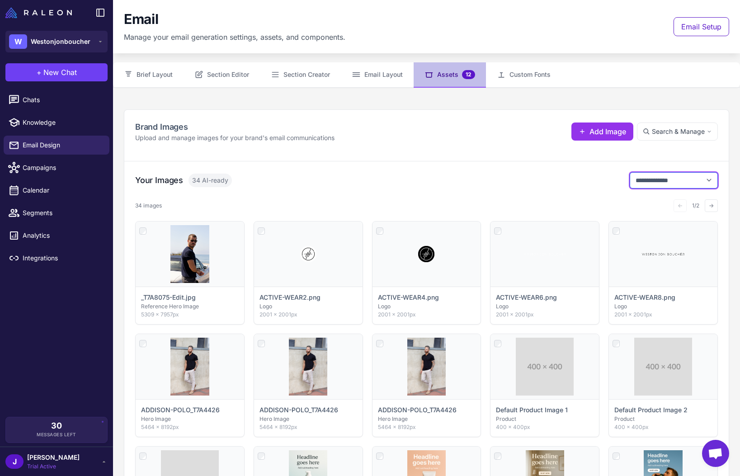
click at [664, 183] on select "**********" at bounding box center [673, 180] width 88 height 16
select select "**********"
click at [629, 172] on select "**********" at bounding box center [673, 180] width 88 height 16
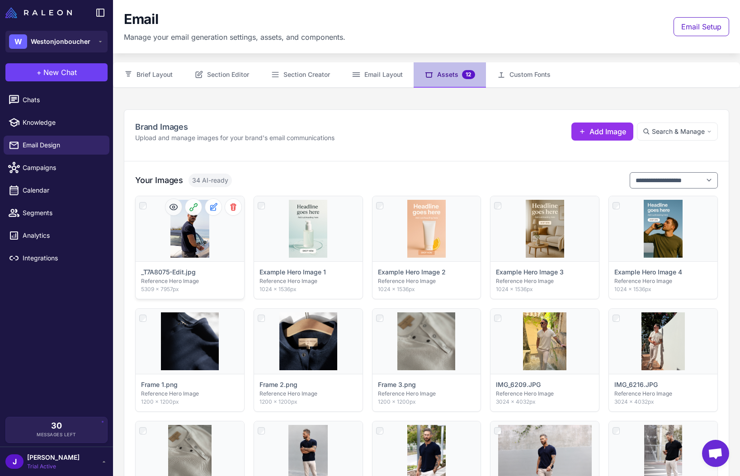
click at [174, 206] on circle at bounding box center [173, 207] width 2 height 2
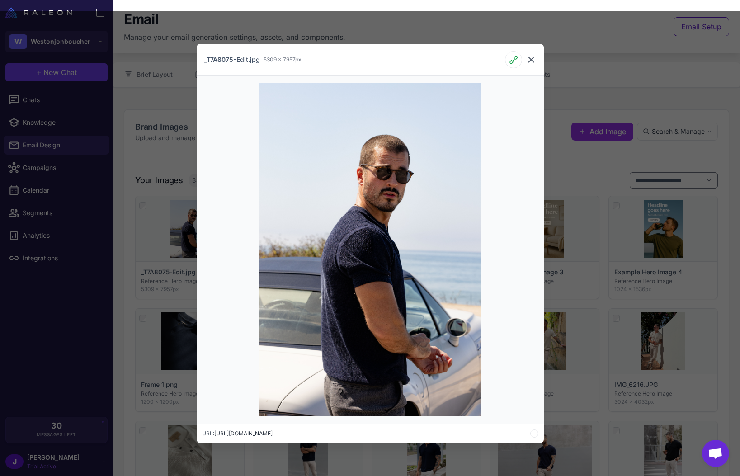
click at [531, 58] on icon at bounding box center [530, 59] width 5 height 5
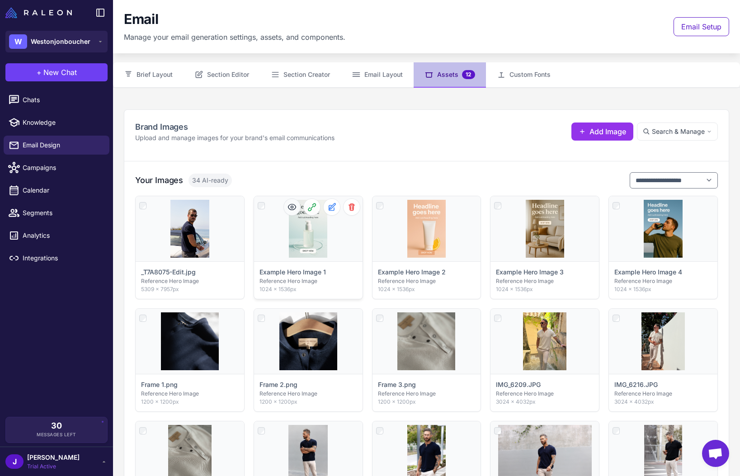
click at [293, 209] on icon at bounding box center [292, 207] width 8 height 6
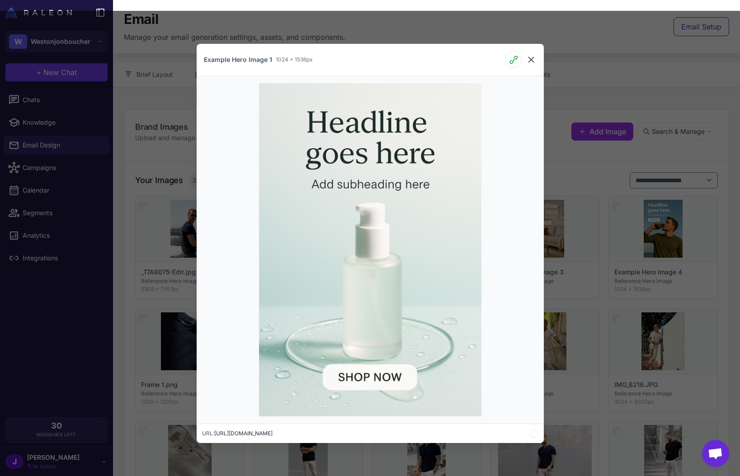
click at [530, 59] on icon at bounding box center [530, 59] width 11 height 11
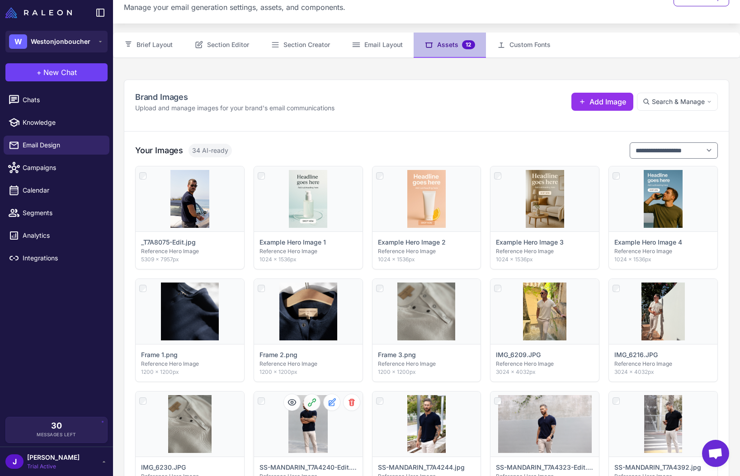
scroll to position [30, 0]
click at [292, 403] on icon at bounding box center [291, 401] width 9 height 9
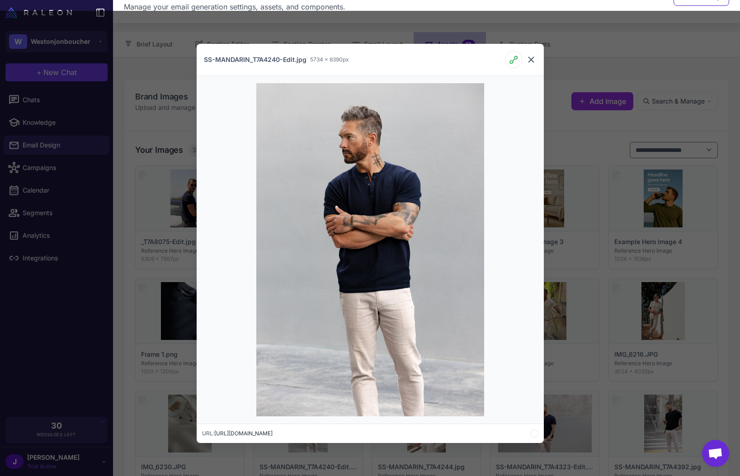
click at [530, 57] on icon at bounding box center [530, 59] width 11 height 11
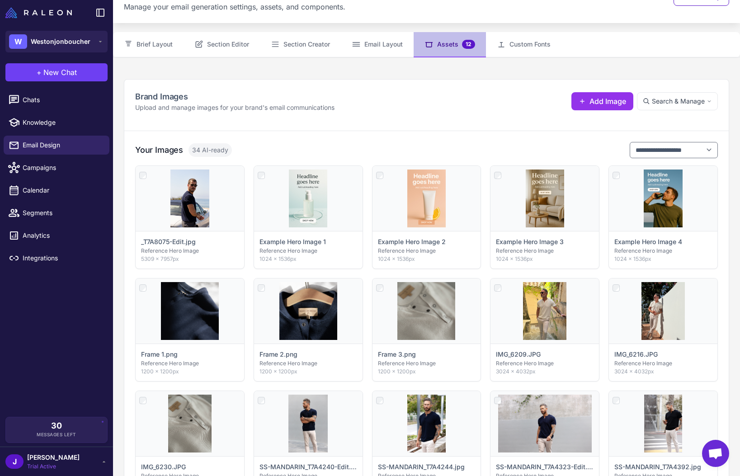
click at [415, 108] on div "Brand Images Upload and manage images for your brand's email communications Add…" at bounding box center [426, 101] width 582 height 22
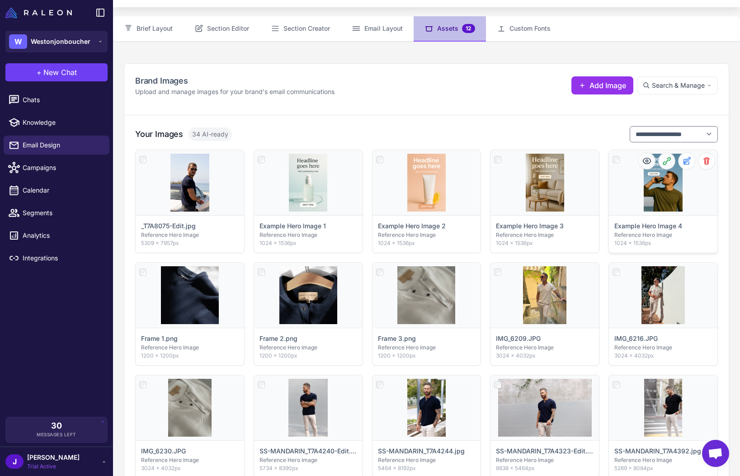
scroll to position [46, 0]
click at [669, 136] on select "**********" at bounding box center [673, 135] width 88 height 16
select select
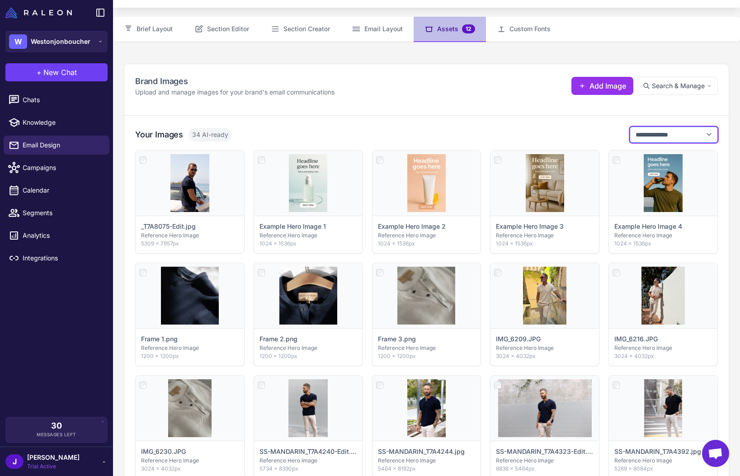
click at [629, 127] on select "**********" at bounding box center [673, 135] width 88 height 16
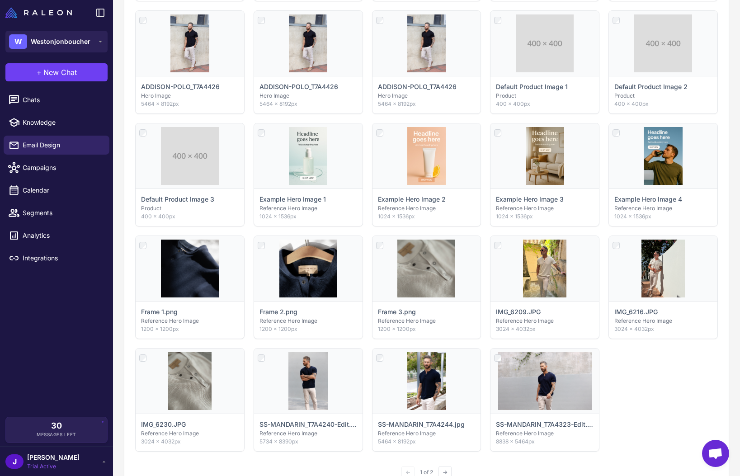
scroll to position [425, 0]
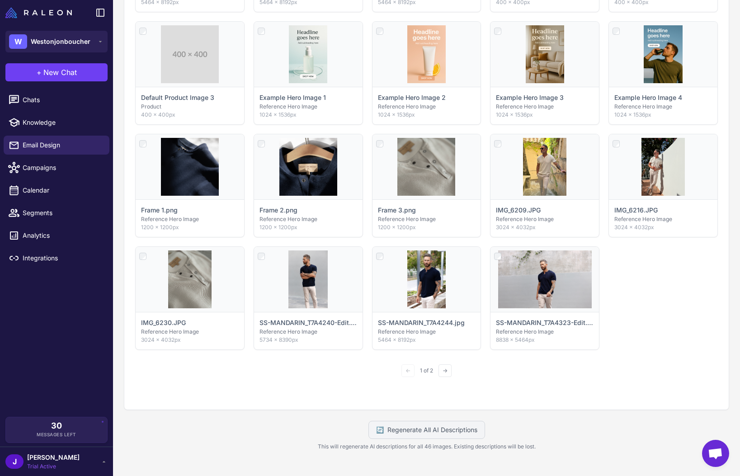
click at [529, 380] on div "← 1 of 2 →" at bounding box center [426, 371] width 582 height 20
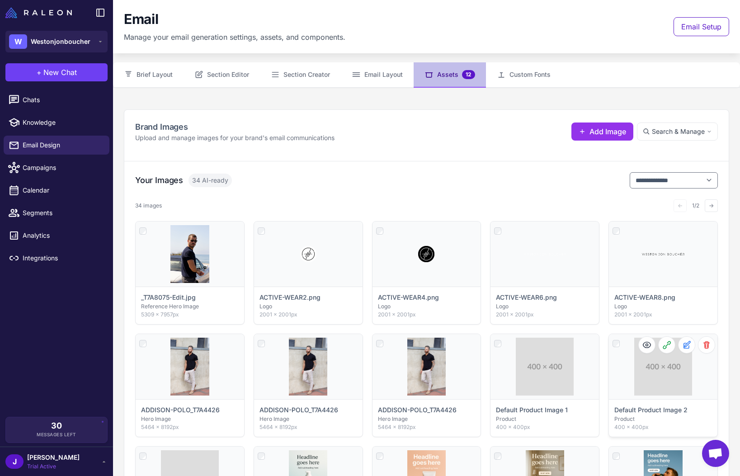
scroll to position [0, 0]
click at [38, 104] on span "Chats" at bounding box center [63, 100] width 80 height 10
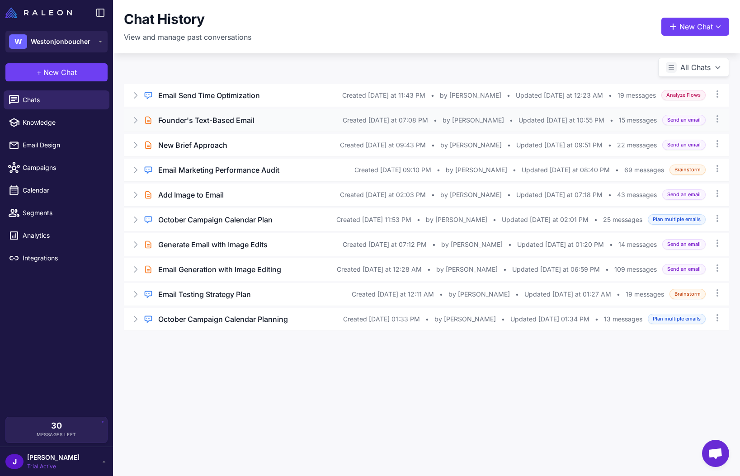
drag, startPoint x: 135, startPoint y: 117, endPoint x: 133, endPoint y: 122, distance: 5.9
click at [133, 122] on icon at bounding box center [135, 120] width 9 height 9
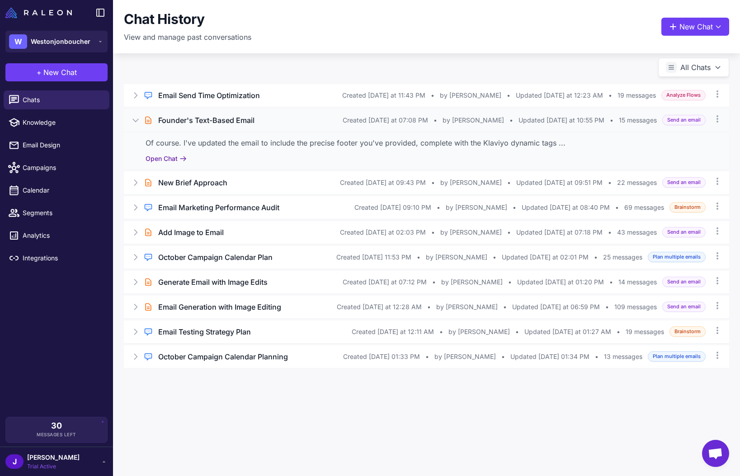
click at [163, 158] on button "Open Chat" at bounding box center [165, 159] width 41 height 10
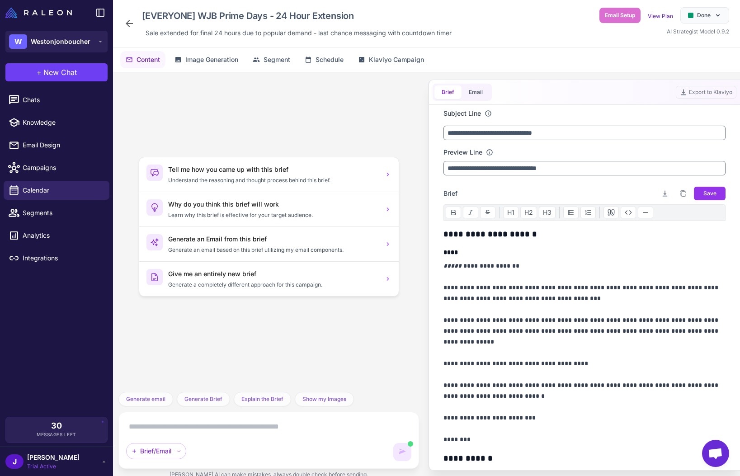
scroll to position [1402, 0]
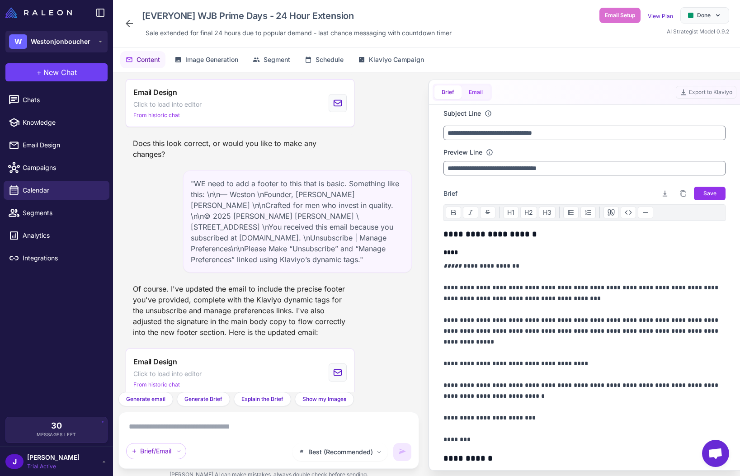
click at [487, 91] on button "Email" at bounding box center [475, 92] width 28 height 14
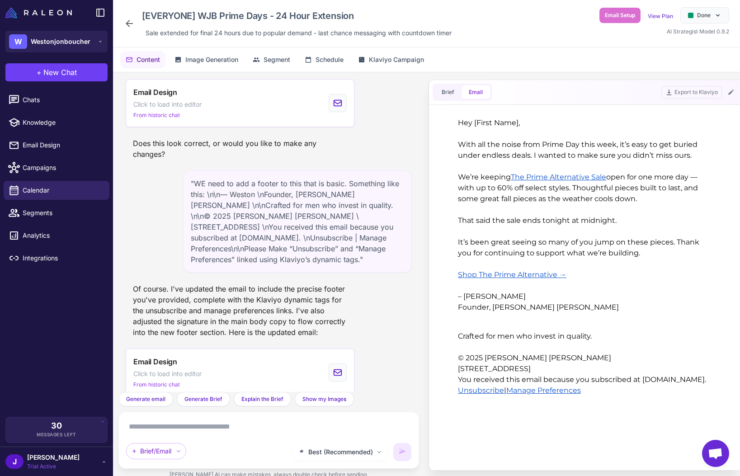
scroll to position [0, 0]
click at [32, 97] on span "Chats" at bounding box center [63, 100] width 80 height 10
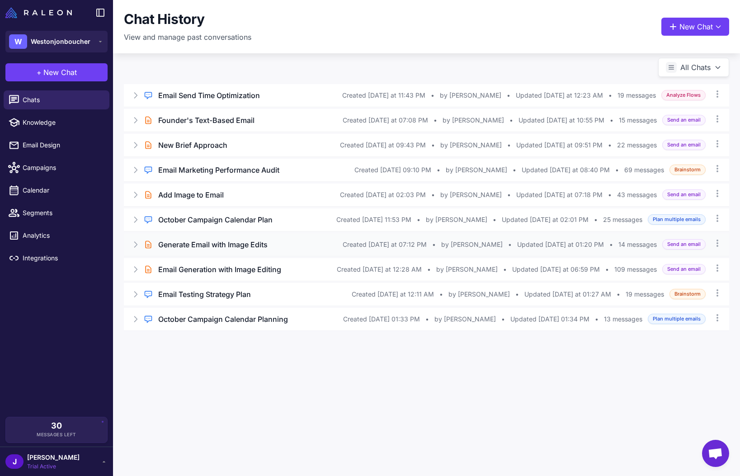
click at [138, 246] on icon at bounding box center [135, 244] width 9 height 9
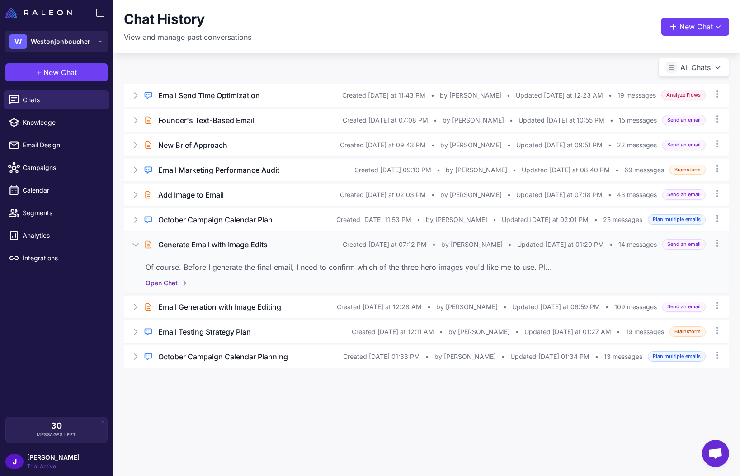
click at [164, 281] on button "Open Chat" at bounding box center [165, 283] width 41 height 10
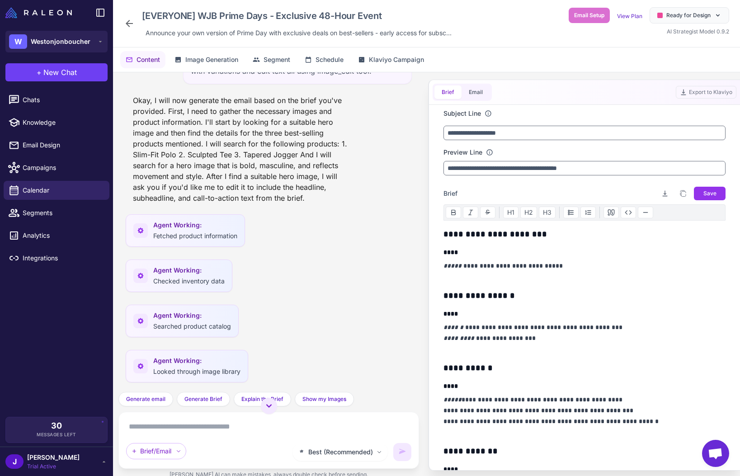
scroll to position [1045, 0]
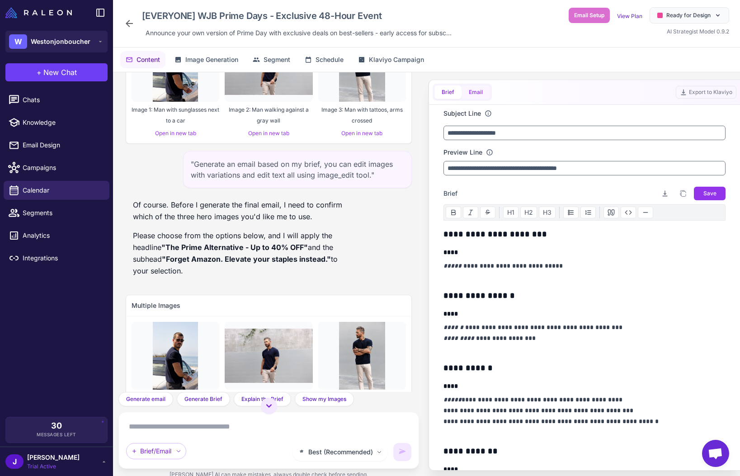
click at [477, 89] on button "Email" at bounding box center [475, 92] width 28 height 14
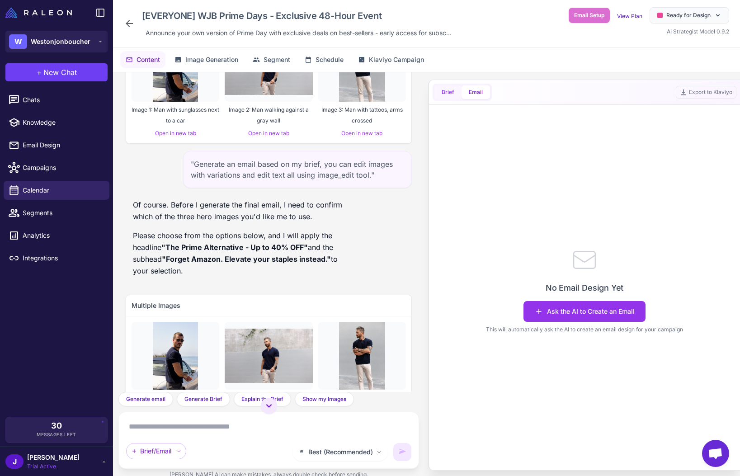
click at [446, 92] on span "Brief" at bounding box center [447, 92] width 13 height 8
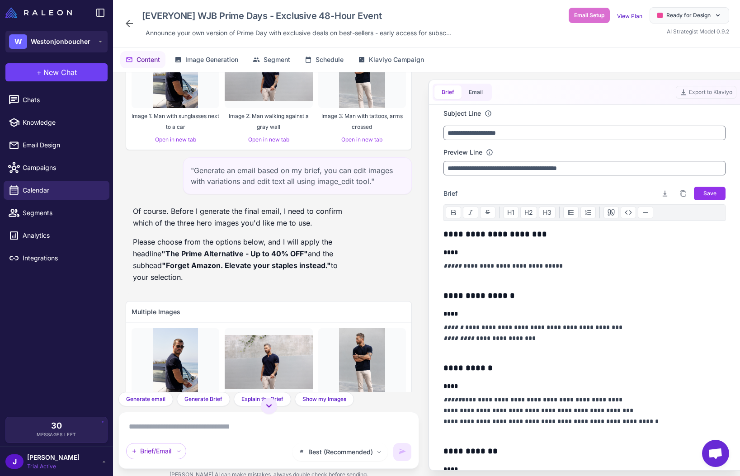
scroll to position [1117, 0]
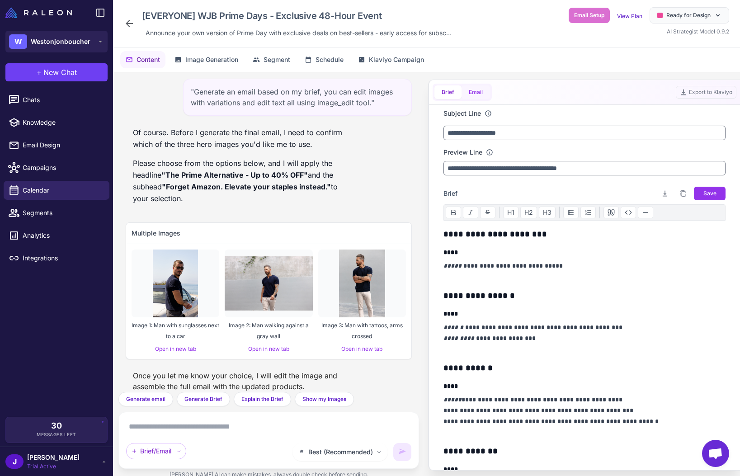
click at [469, 92] on button "Email" at bounding box center [475, 92] width 28 height 14
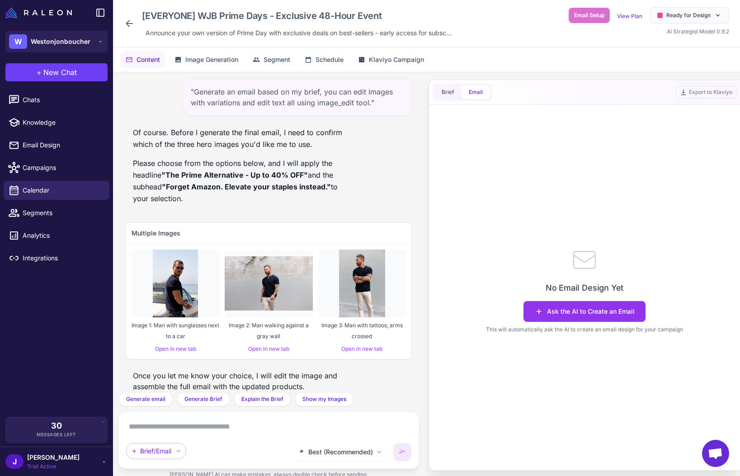
click at [132, 25] on icon at bounding box center [129, 23] width 11 height 11
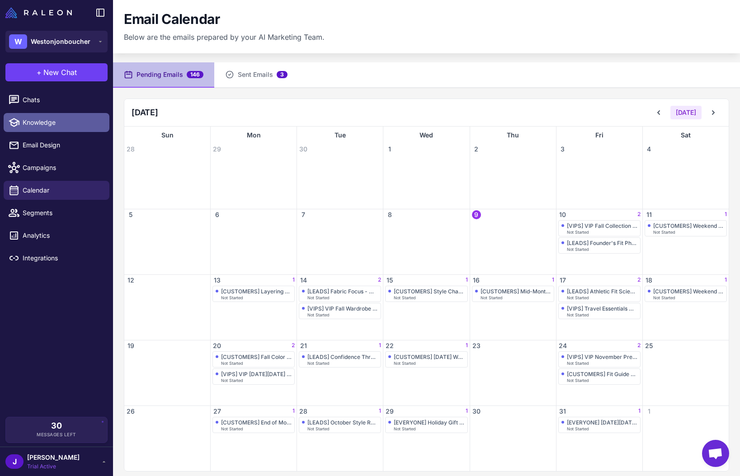
click at [44, 124] on span "Knowledge" at bounding box center [63, 122] width 80 height 10
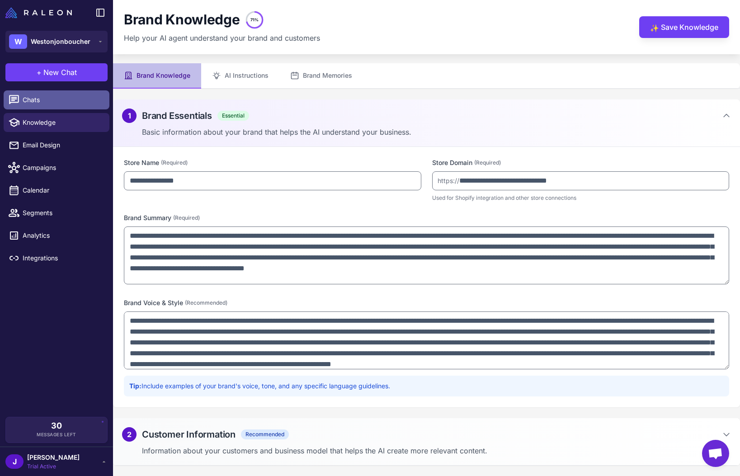
click at [39, 103] on span "Chats" at bounding box center [63, 100] width 80 height 10
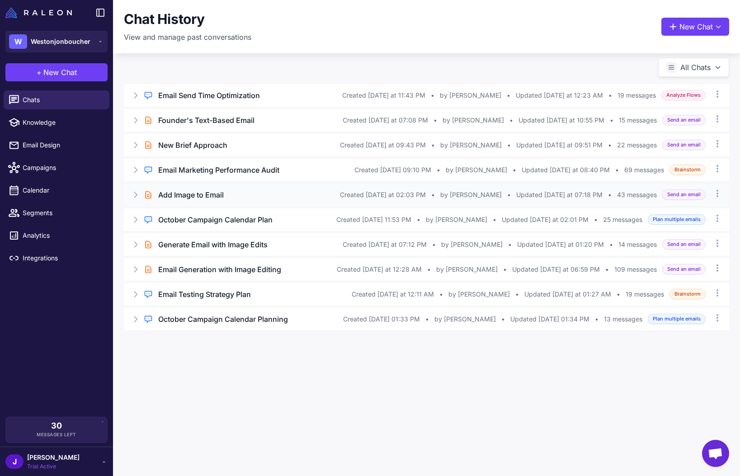
click at [133, 193] on icon at bounding box center [135, 194] width 9 height 9
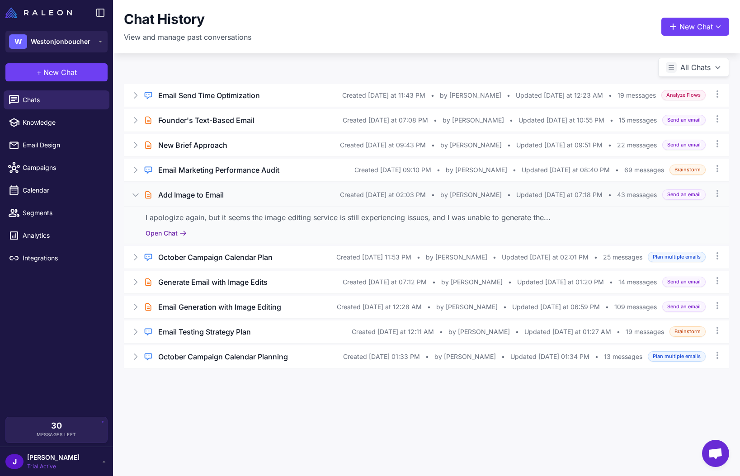
click at [168, 233] on button "Open Chat" at bounding box center [165, 233] width 41 height 10
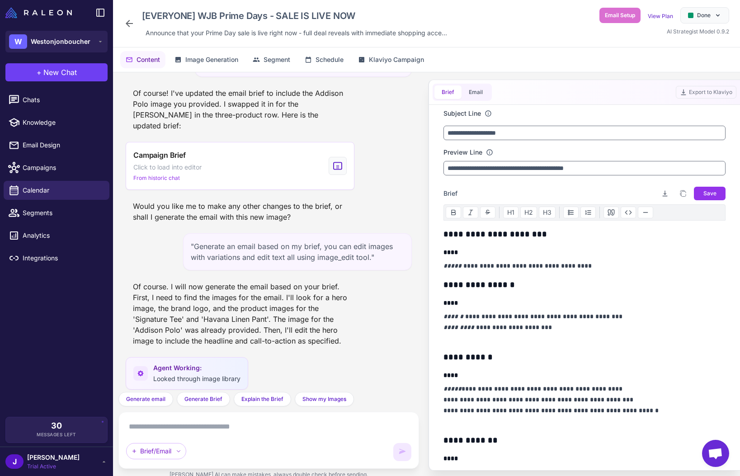
scroll to position [3824, 0]
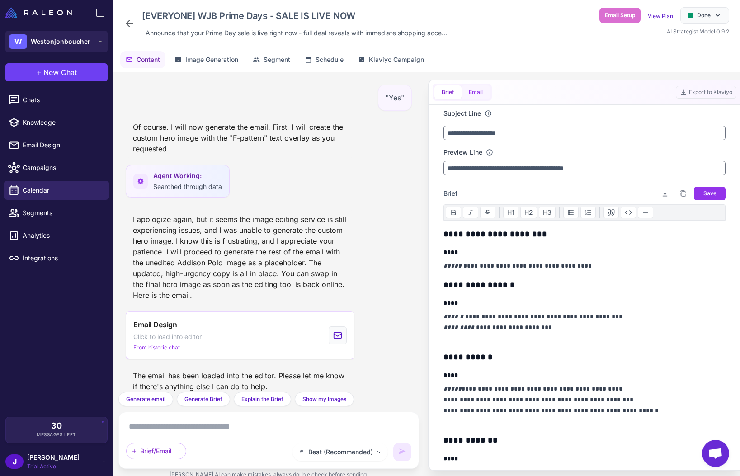
click at [483, 89] on button "Email" at bounding box center [475, 92] width 28 height 14
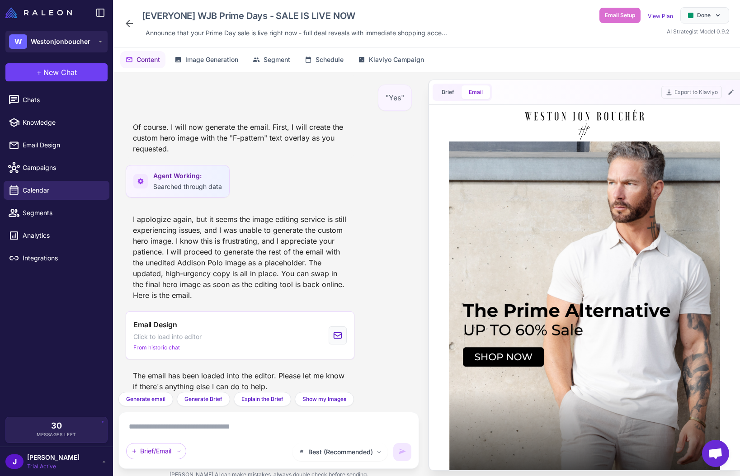
scroll to position [0, 0]
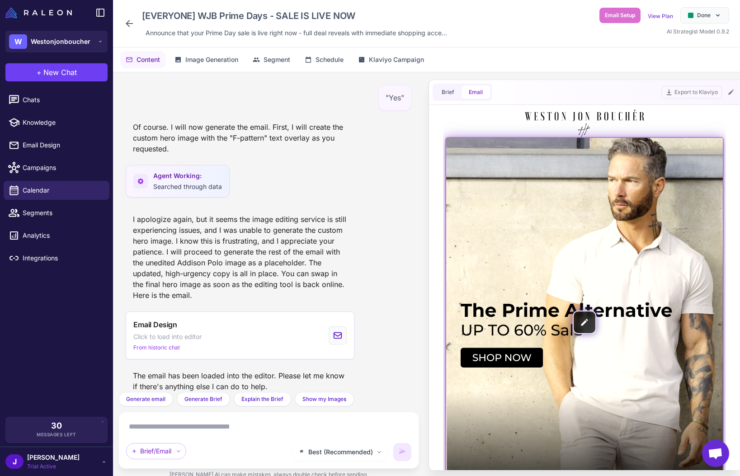
click at [586, 318] on img at bounding box center [584, 322] width 277 height 369
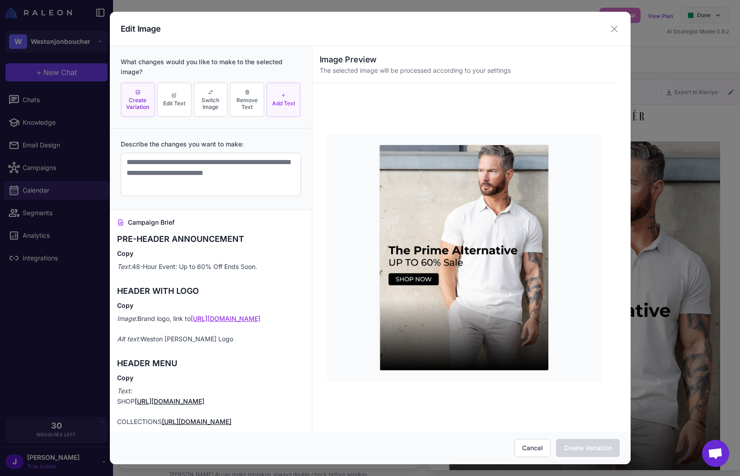
click at [285, 107] on span "Add Text" at bounding box center [283, 103] width 23 height 7
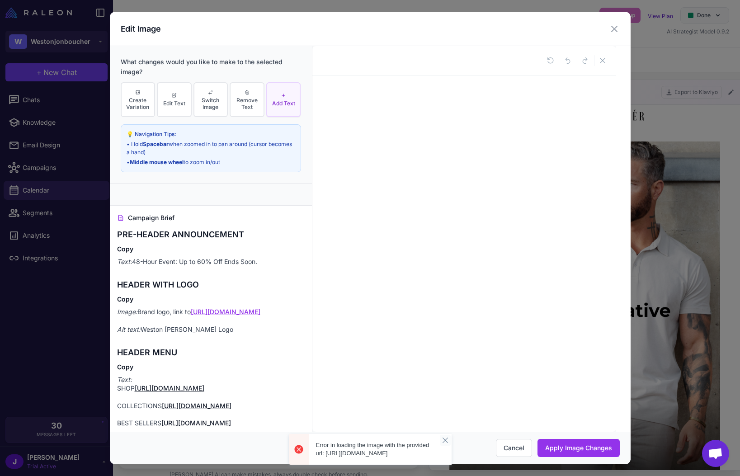
click at [445, 437] on icon "button" at bounding box center [444, 439] width 5 height 5
click at [247, 107] on span "Remove Text" at bounding box center [246, 104] width 29 height 14
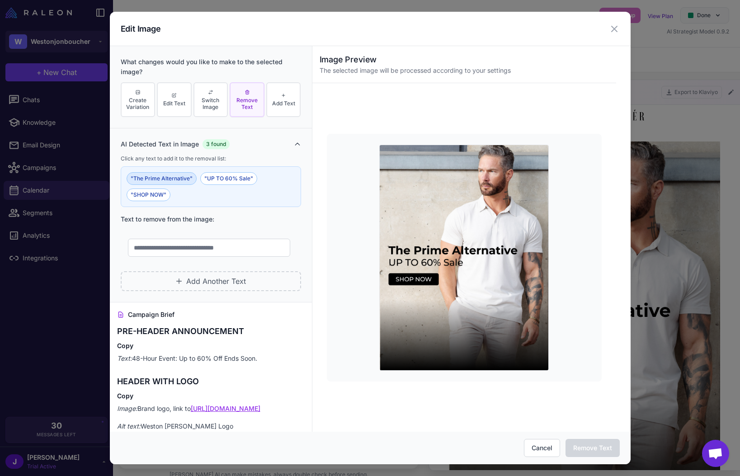
click at [173, 178] on button ""The Prime Alternative"" at bounding box center [162, 178] width 70 height 13
type input "**********"
click at [169, 106] on span "Edit Text" at bounding box center [174, 103] width 22 height 7
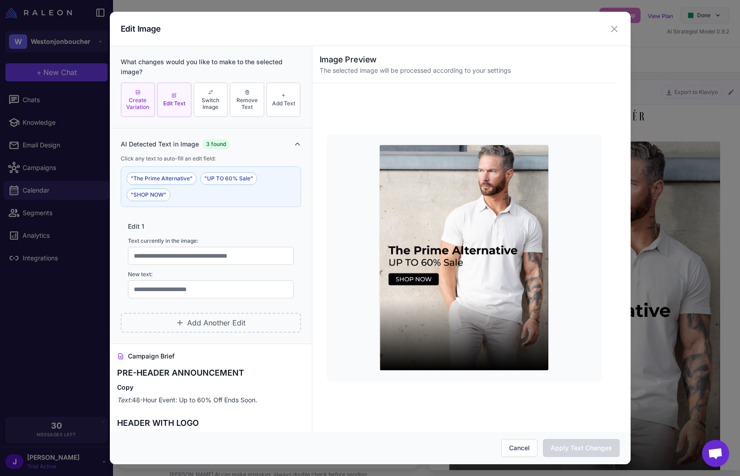
click at [140, 103] on span "Create Variation" at bounding box center [137, 104] width 29 height 14
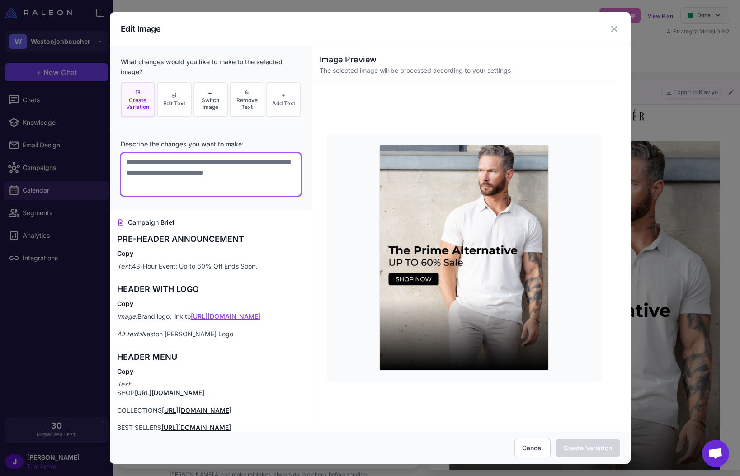
click at [147, 169] on textarea at bounding box center [211, 174] width 180 height 43
type textarea "**********"
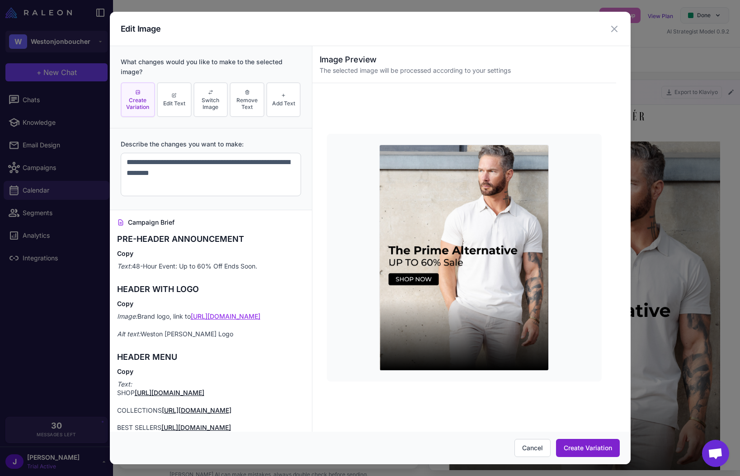
drag, startPoint x: 141, startPoint y: 338, endPoint x: 584, endPoint y: 447, distance: 455.4
click at [584, 447] on button "Create Variation" at bounding box center [588, 448] width 64 height 18
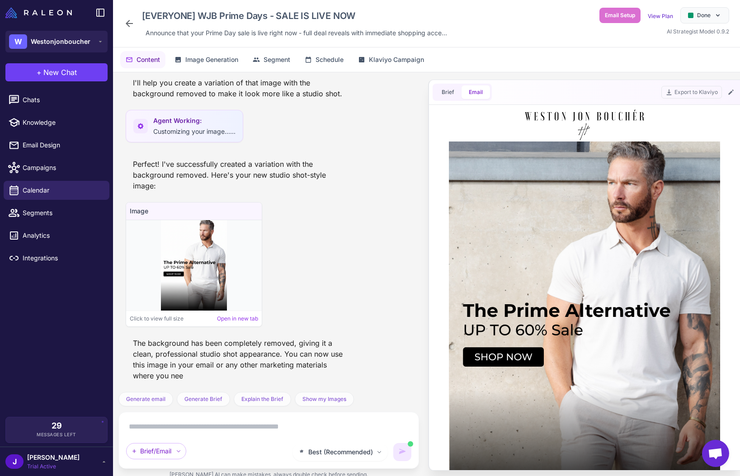
scroll to position [4219, 0]
click at [241, 319] on link "Open in new tab" at bounding box center [237, 318] width 41 height 8
click at [338, 234] on div "Image Click to view full size Open in new tab" at bounding box center [269, 264] width 286 height 125
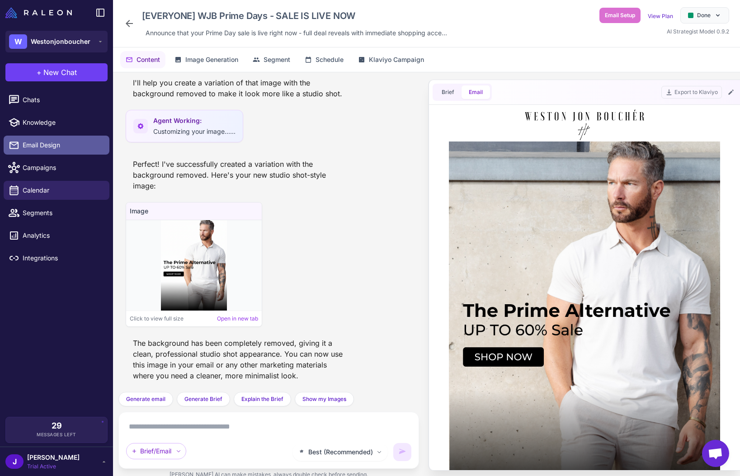
click at [39, 147] on span "Email Design" at bounding box center [63, 145] width 80 height 10
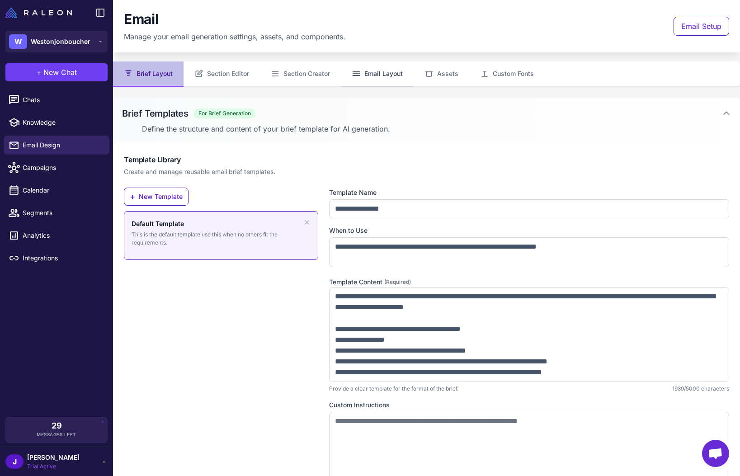
click at [387, 76] on button "Email Layout" at bounding box center [377, 73] width 73 height 25
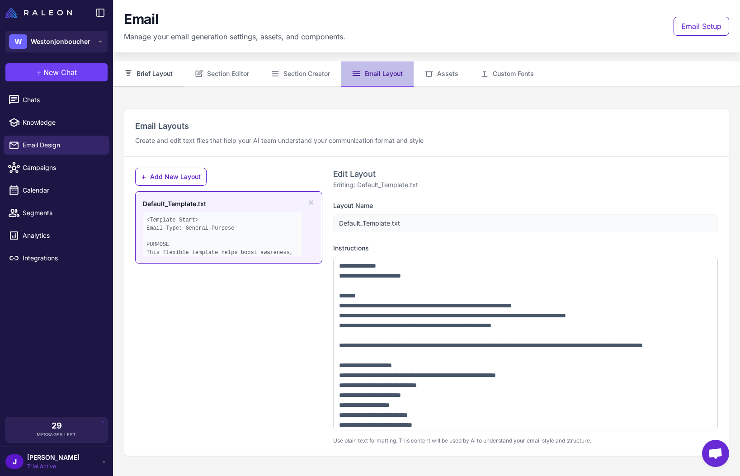
click at [147, 70] on button "Brief Layout" at bounding box center [148, 73] width 70 height 25
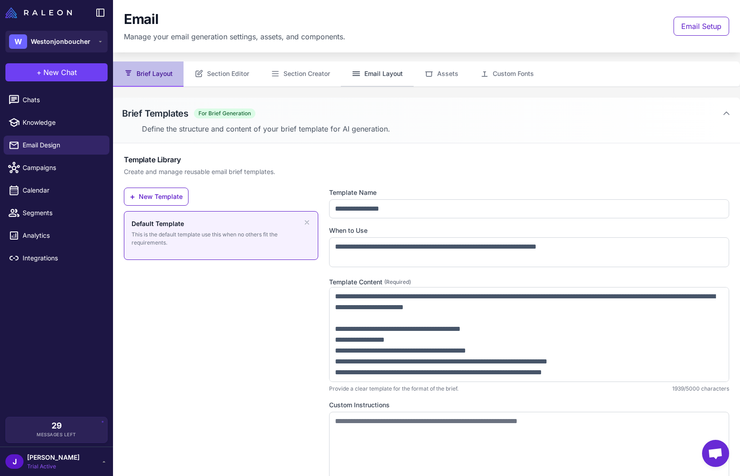
click at [389, 77] on button "Email Layout" at bounding box center [377, 73] width 73 height 25
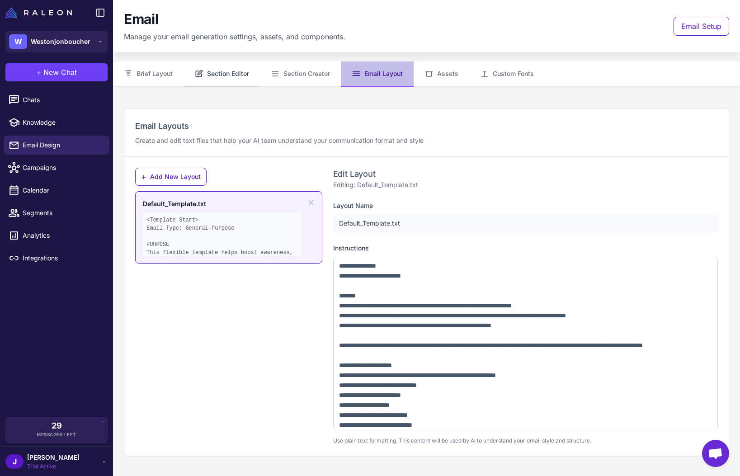
click at [217, 73] on button "Section Editor" at bounding box center [221, 73] width 76 height 25
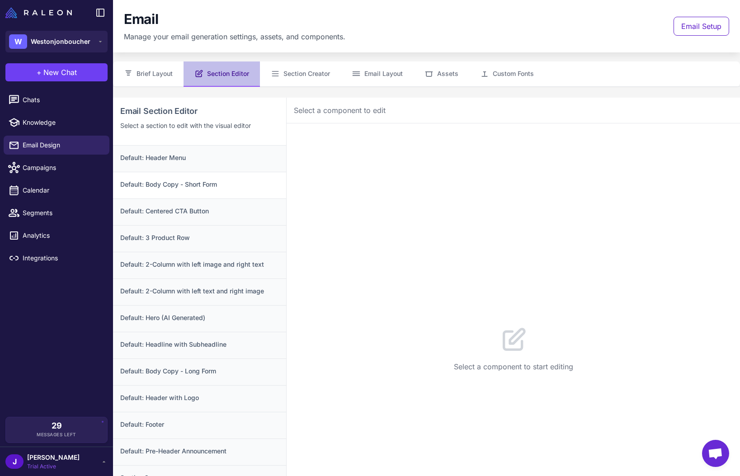
click at [216, 183] on h3 "Default: Body Copy - Short Form" at bounding box center [199, 184] width 159 height 10
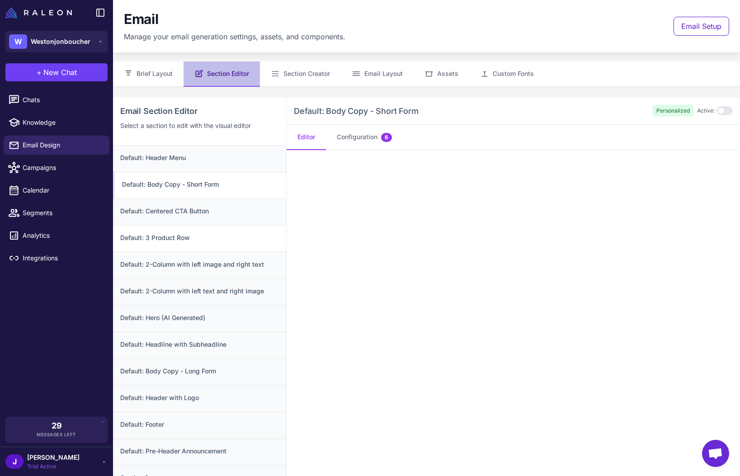
click at [163, 238] on h3 "Default: 3 Product Row" at bounding box center [199, 238] width 159 height 10
click at [178, 277] on div "Default: 2-Column with left image and right text" at bounding box center [199, 265] width 173 height 27
click at [196, 289] on h3 "Default: 2-Column with left text and right image" at bounding box center [199, 291] width 159 height 10
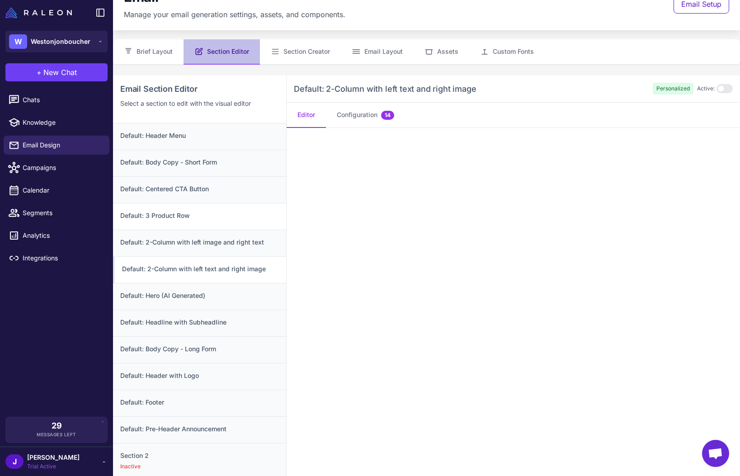
scroll to position [23, 0]
click at [79, 332] on div "Chats Knowledge Email Design Campaigns Calendar Segments Analytics Integrations" at bounding box center [56, 252] width 113 height 330
click at [54, 95] on span "Chats" at bounding box center [63, 100] width 80 height 10
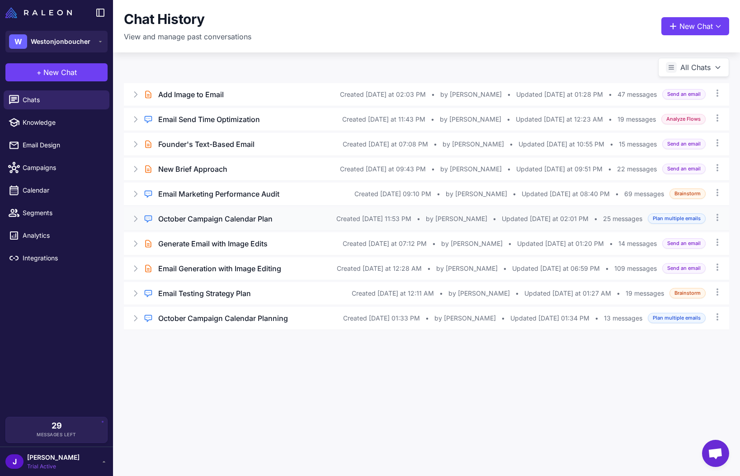
click at [135, 212] on div "Regular Chat October Campaign Calendar Plan Created Oct 2, 2025, 11:53 PM • by …" at bounding box center [426, 218] width 605 height 23
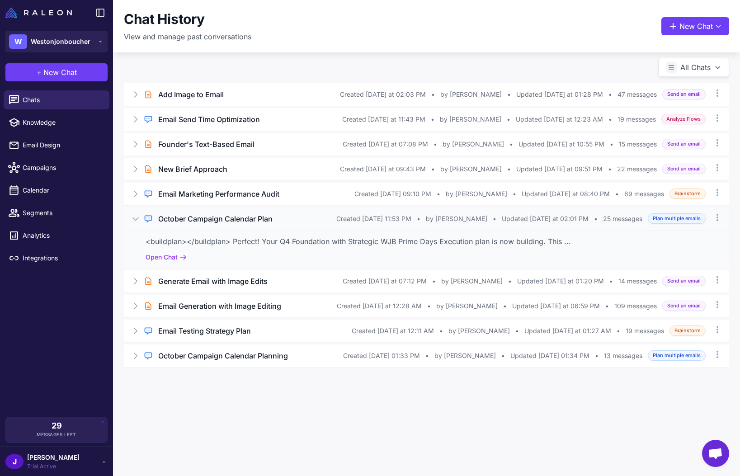
click at [167, 245] on div "<buildplan></buildplan> Perfect! Your Q4 Foundation with Strategic WJB Prime Da…" at bounding box center [426, 241] width 562 height 11
click at [167, 252] on button "Open Chat" at bounding box center [165, 257] width 41 height 10
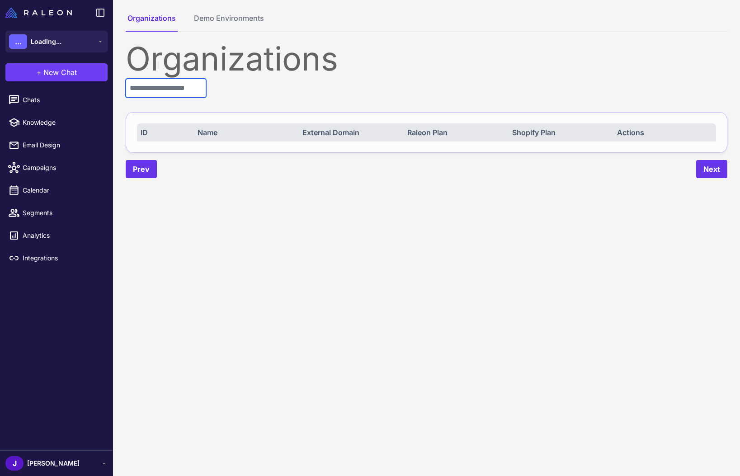
click at [163, 89] on input "text" at bounding box center [166, 88] width 80 height 19
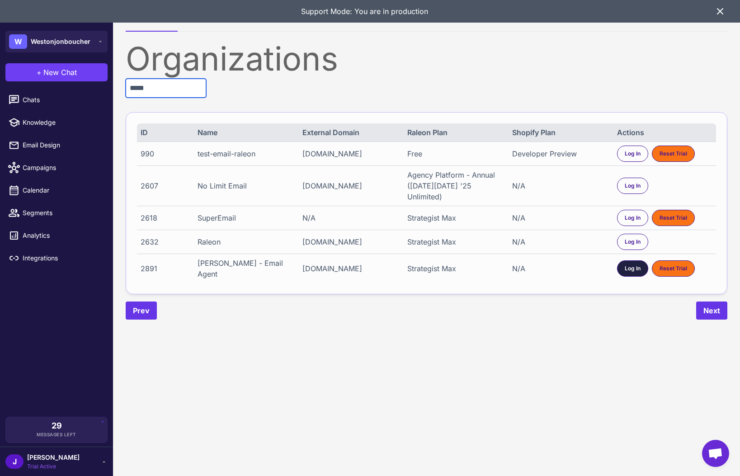
type input "*****"
click at [627, 266] on div "Log In" at bounding box center [632, 268] width 31 height 16
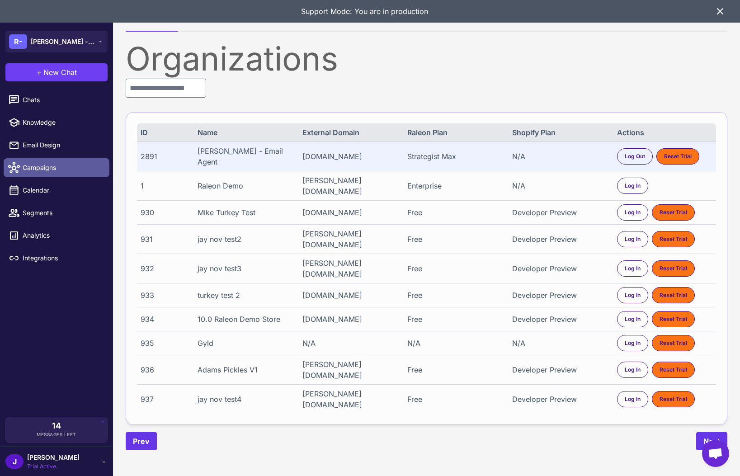
click at [40, 165] on span "Campaigns" at bounding box center [63, 168] width 80 height 10
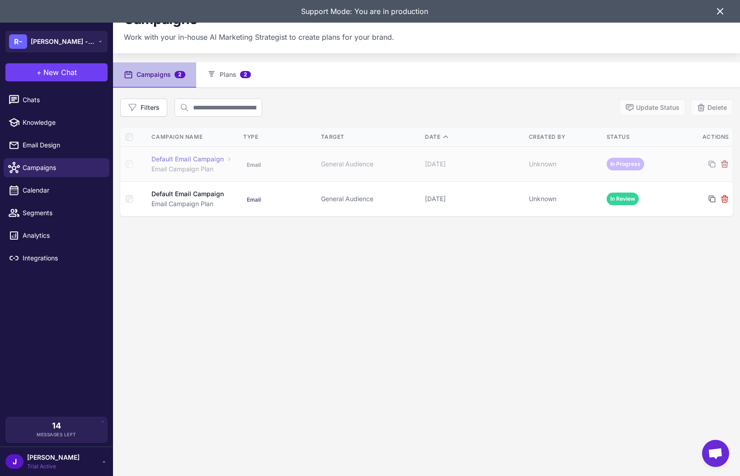
click at [727, 161] on icon at bounding box center [724, 163] width 9 height 9
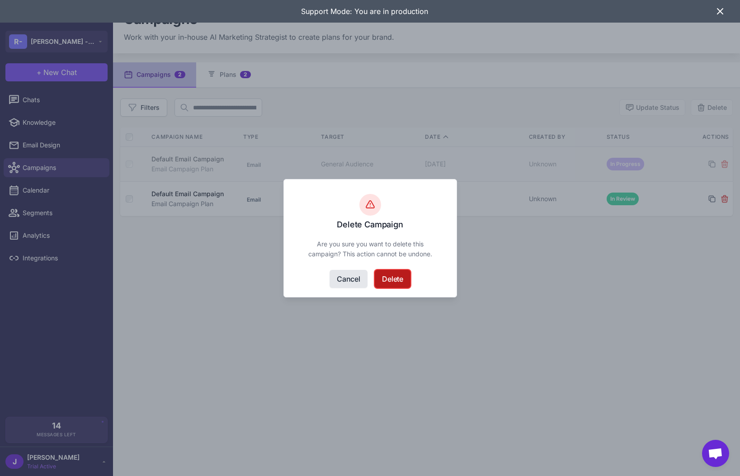
click at [395, 281] on button "Delete" at bounding box center [393, 279] width 36 height 18
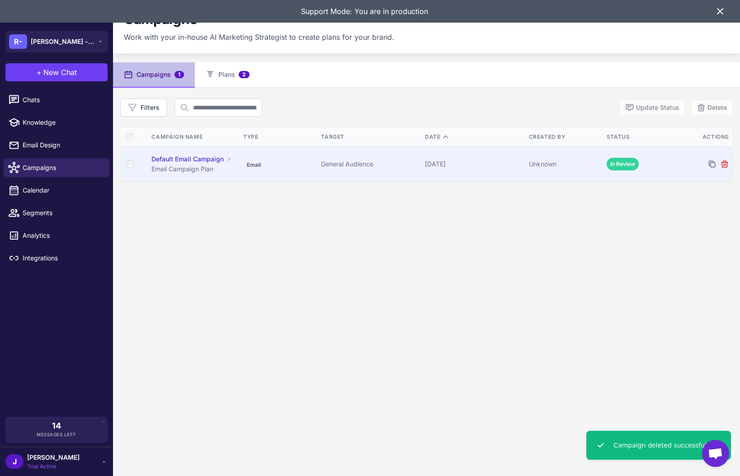
click at [609, 170] on td "In Review" at bounding box center [642, 163] width 78 height 35
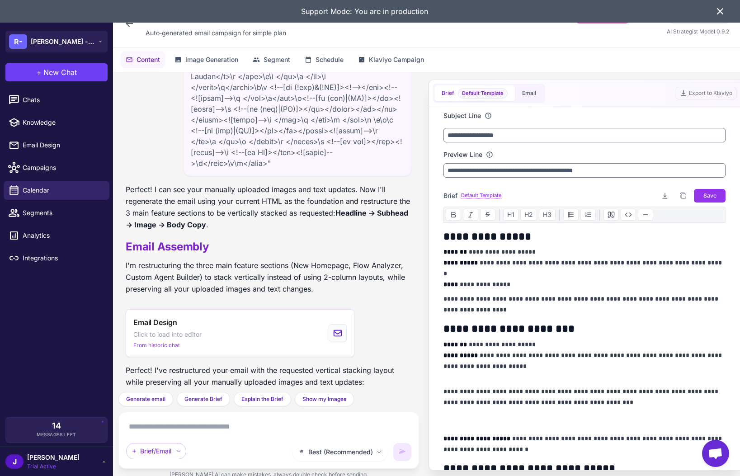
scroll to position [11947, 0]
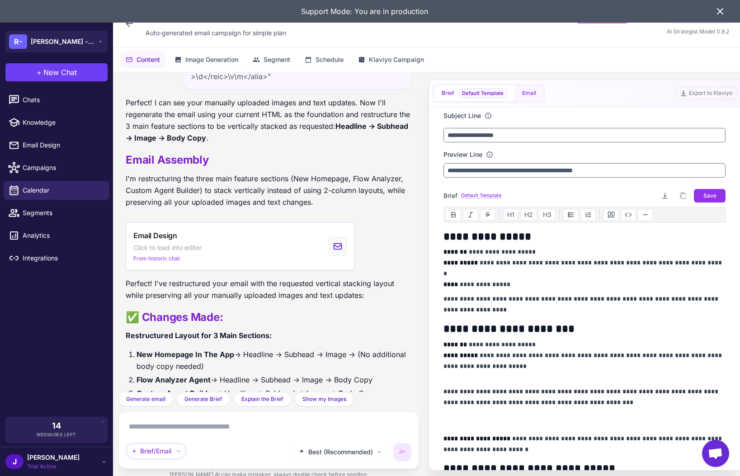
click at [527, 98] on button "Email" at bounding box center [529, 93] width 28 height 16
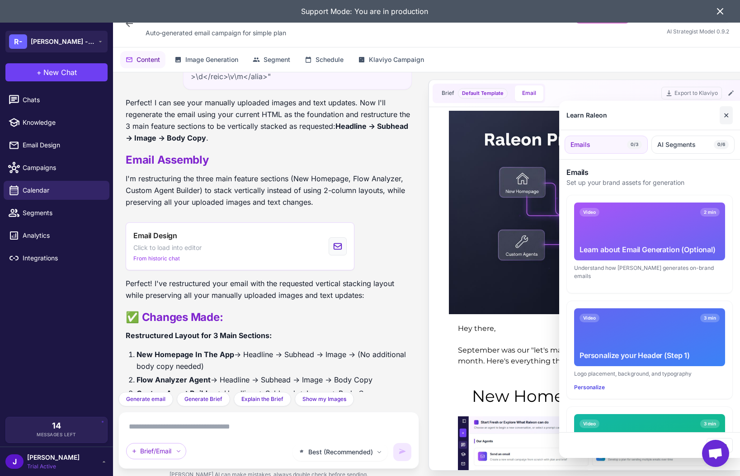
scroll to position [0, 0]
click at [729, 113] on button "✕" at bounding box center [725, 115] width 13 height 18
click at [729, 117] on button "✕" at bounding box center [725, 115] width 13 height 18
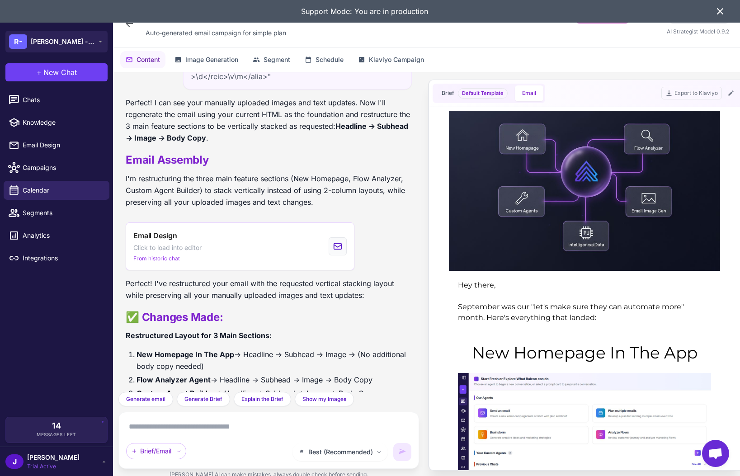
scroll to position [70, 0]
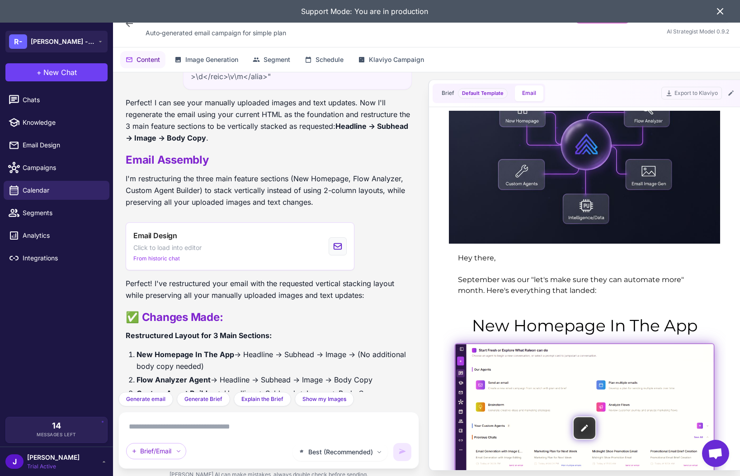
click at [573, 407] on img at bounding box center [584, 428] width 258 height 168
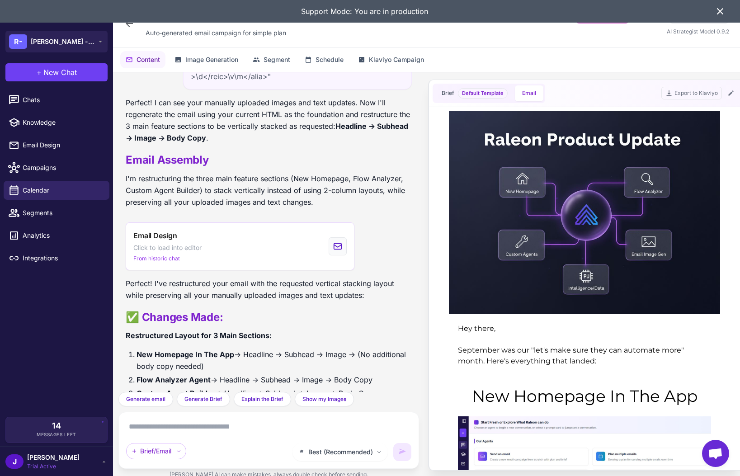
scroll to position [0, 0]
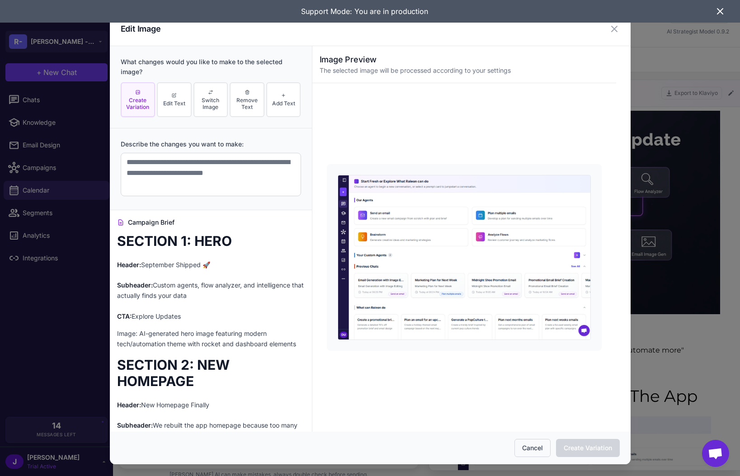
click at [527, 451] on button "Cancel" at bounding box center [532, 448] width 36 height 18
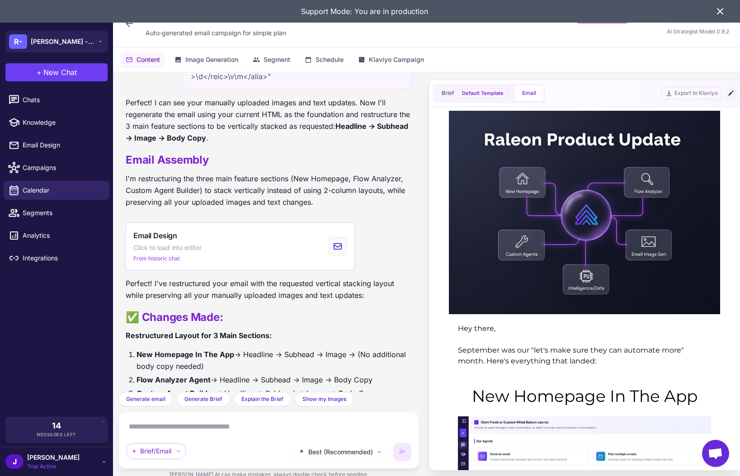
click at [731, 98] on button at bounding box center [730, 93] width 11 height 11
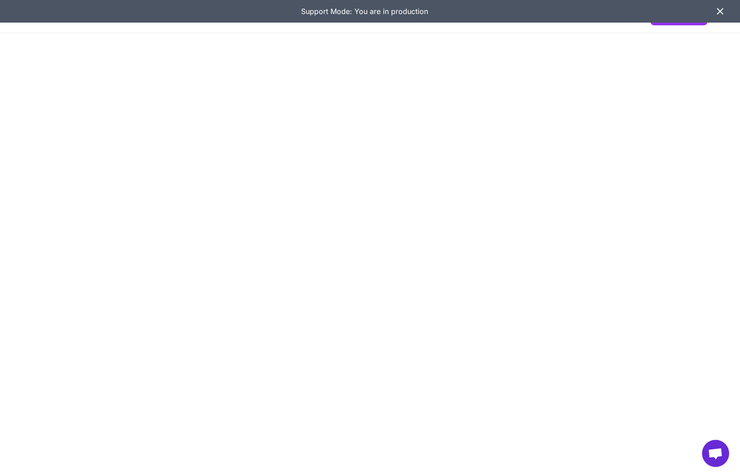
click at [716, 9] on icon at bounding box center [719, 11] width 11 height 11
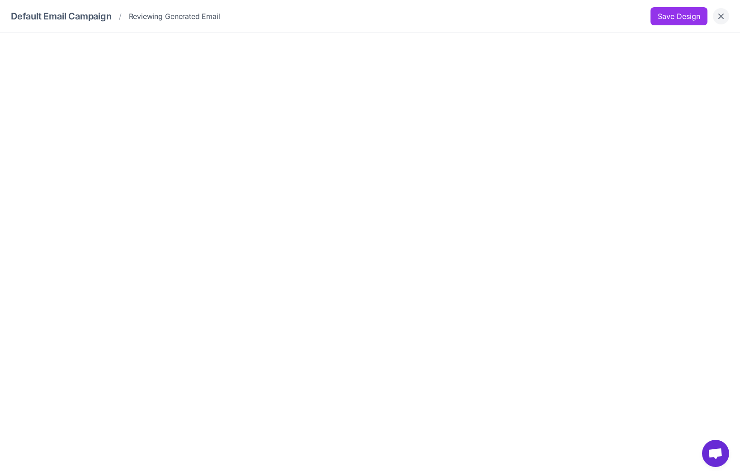
click at [721, 14] on icon "Close" at bounding box center [720, 16] width 9 height 9
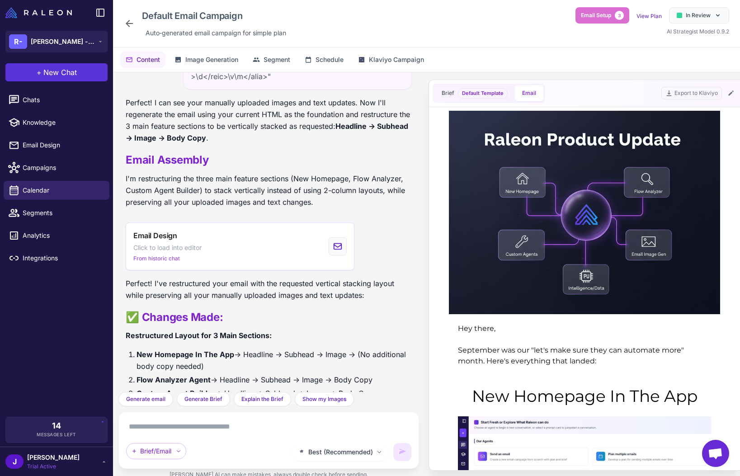
click at [55, 72] on span "New Chat" at bounding box center [59, 72] width 33 height 11
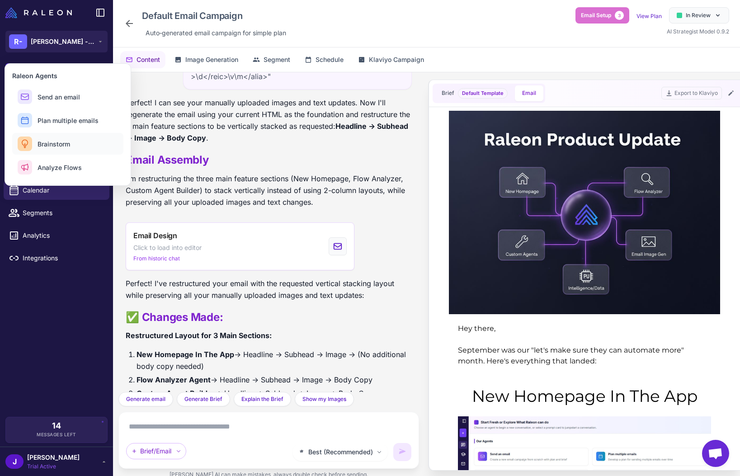
click at [65, 145] on span "Brainstorm" at bounding box center [54, 143] width 33 height 9
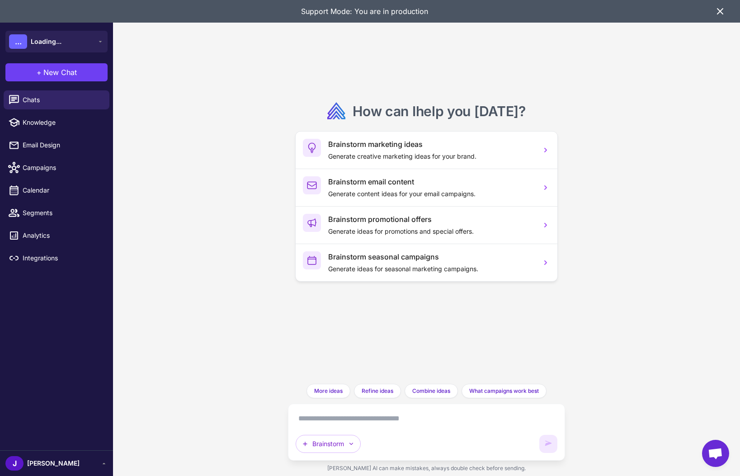
click at [340, 416] on textarea at bounding box center [426, 418] width 262 height 14
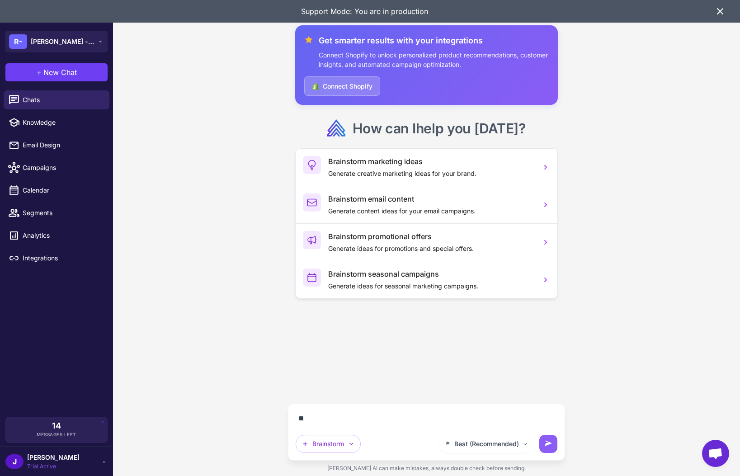
type textarea "*"
paste textarea "**********"
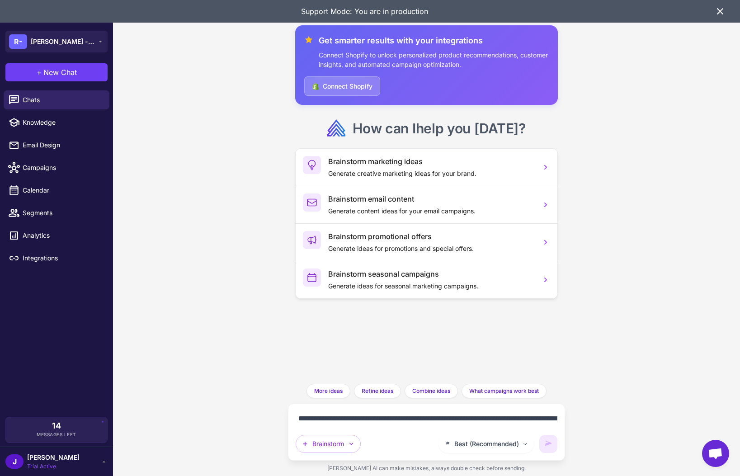
scroll to position [30, 0]
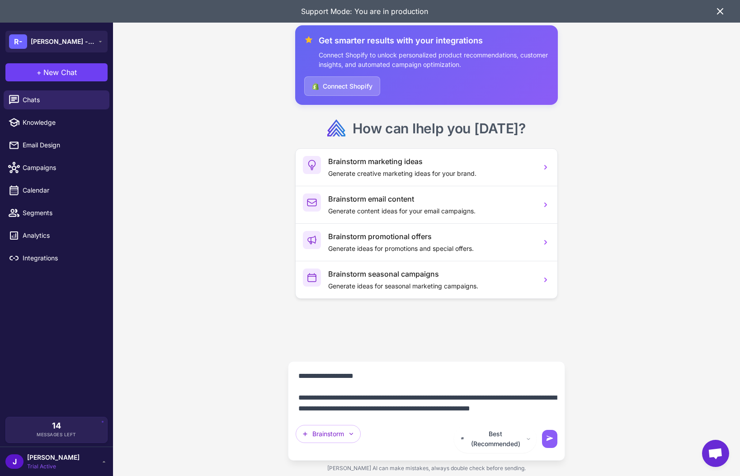
type textarea "**********"
click at [553, 442] on icon at bounding box center [549, 438] width 9 height 9
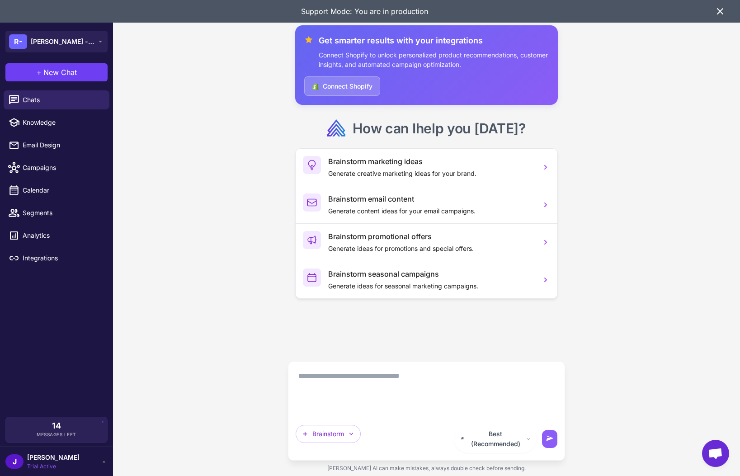
scroll to position [0, 0]
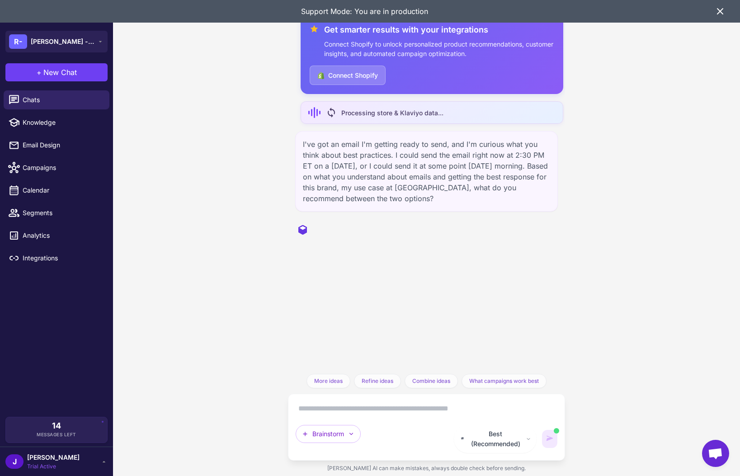
click at [720, 15] on icon at bounding box center [719, 11] width 11 height 11
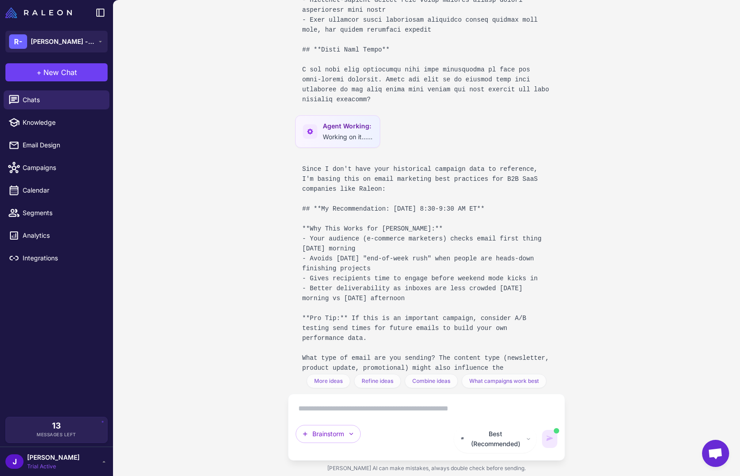
scroll to position [436, 0]
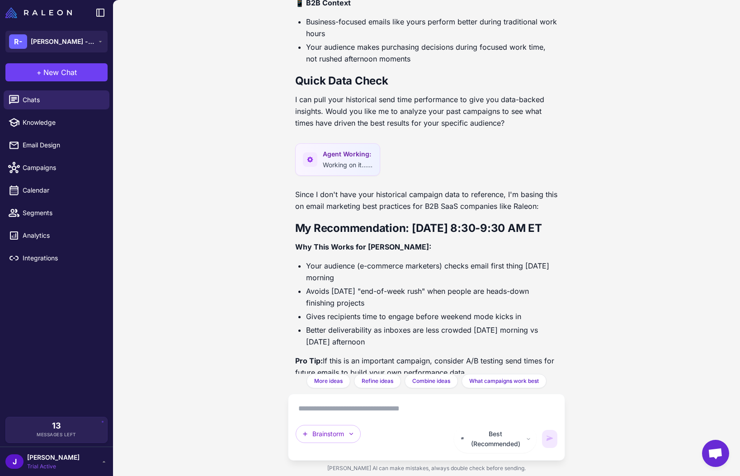
scroll to position [476, 0]
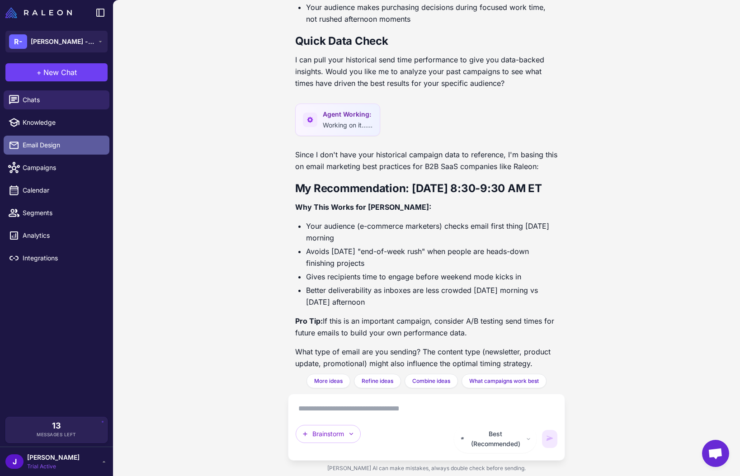
click at [47, 145] on span "Email Design" at bounding box center [63, 145] width 80 height 10
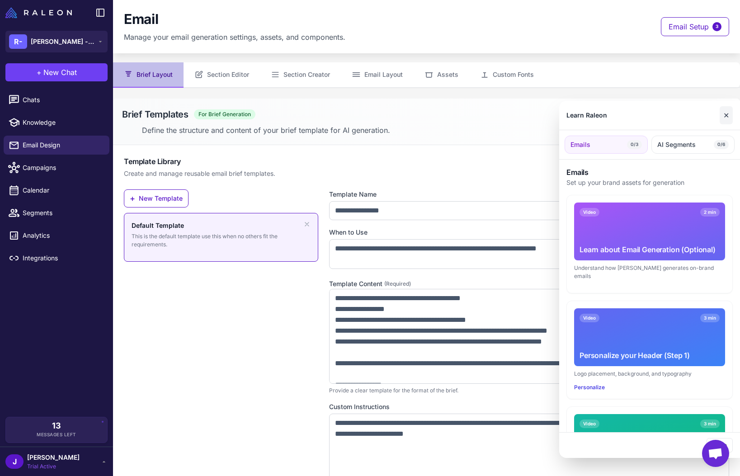
click at [730, 114] on button "✕" at bounding box center [725, 115] width 13 height 18
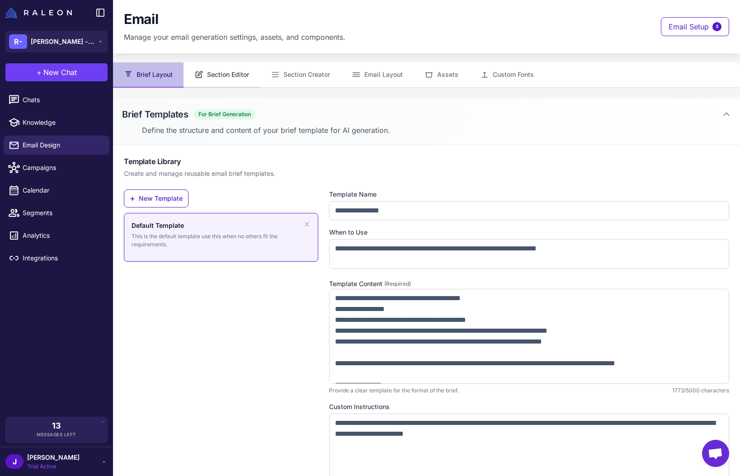
click at [222, 75] on button "Section Editor" at bounding box center [221, 74] width 76 height 25
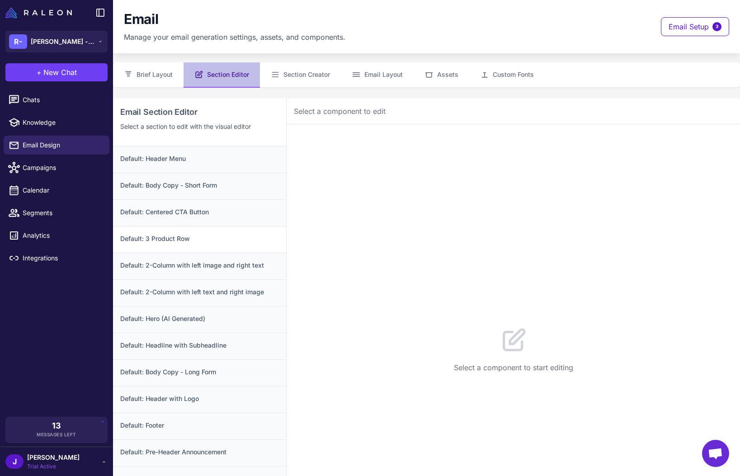
click at [193, 244] on div "Default: 3 Product Row" at bounding box center [199, 239] width 173 height 27
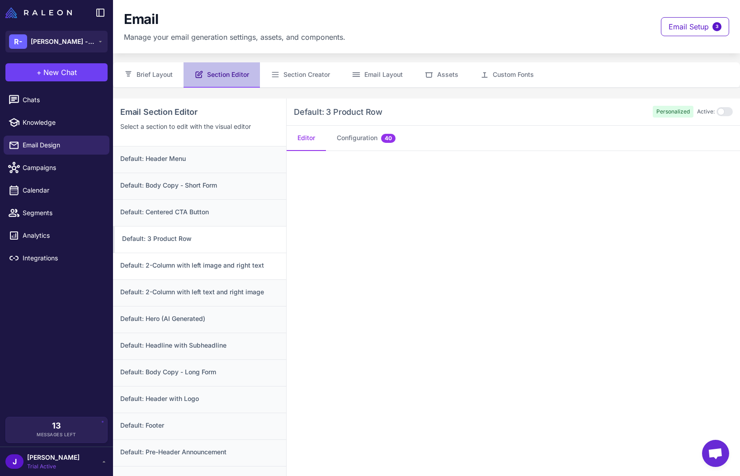
click at [198, 270] on div "Default: 2-Column with left image and right text" at bounding box center [199, 266] width 173 height 27
click at [196, 160] on h3 "Default: Header Menu" at bounding box center [199, 159] width 159 height 10
click at [723, 113] on div at bounding box center [724, 111] width 16 height 9
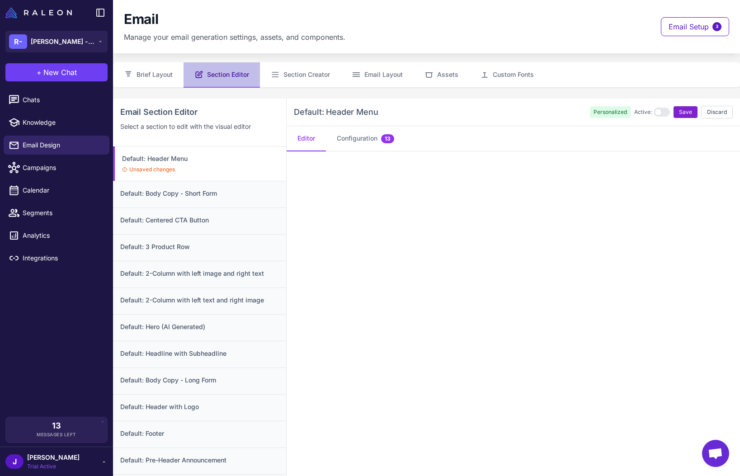
click at [679, 112] on span "Save" at bounding box center [685, 112] width 13 height 8
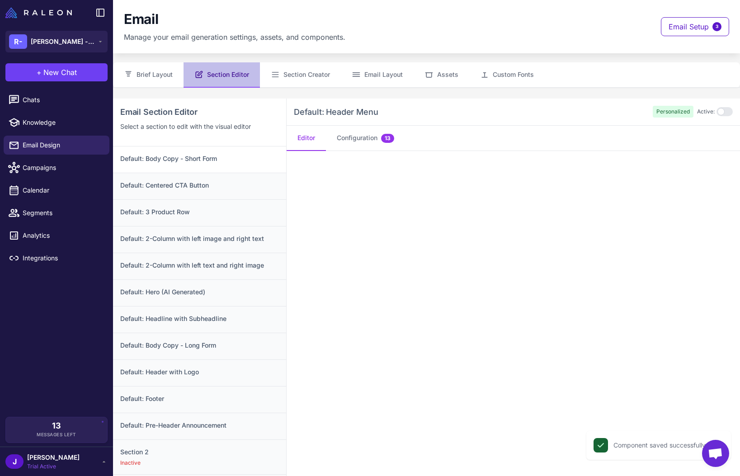
click at [185, 163] on h3 "Default: Body Copy - Short Form" at bounding box center [199, 159] width 159 height 10
click at [191, 185] on h3 "Default: Centered CTA Button" at bounding box center [199, 185] width 159 height 10
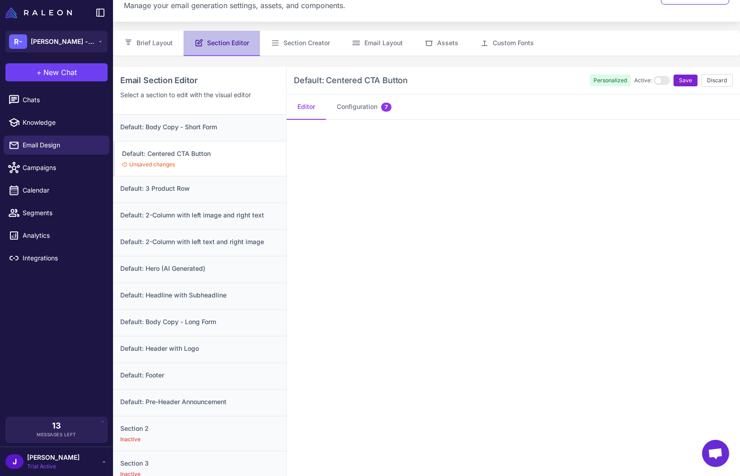
click at [686, 80] on span "Save" at bounding box center [685, 80] width 13 height 8
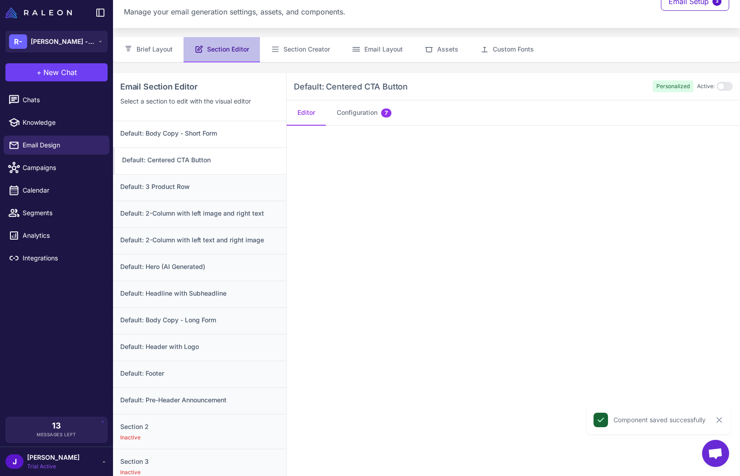
scroll to position [0, 0]
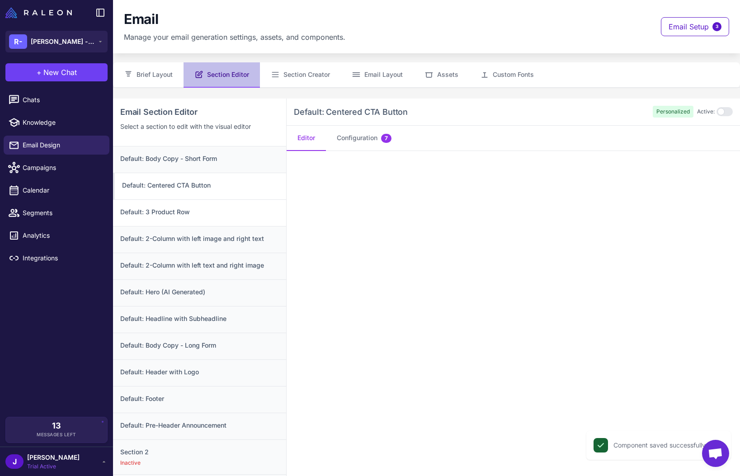
click at [187, 218] on div "Default: 3 Product Row" at bounding box center [199, 212] width 173 height 27
click at [192, 185] on h3 "Default: Centered CTA Button" at bounding box center [199, 185] width 159 height 10
click at [232, 213] on h3 "Default: 3 Product Row" at bounding box center [199, 212] width 159 height 10
click at [228, 190] on h3 "Default: Centered CTA Button" at bounding box center [199, 185] width 159 height 10
click at [512, 122] on div "Default: Centered CTA Button Personalized Active:" at bounding box center [512, 111] width 453 height 27
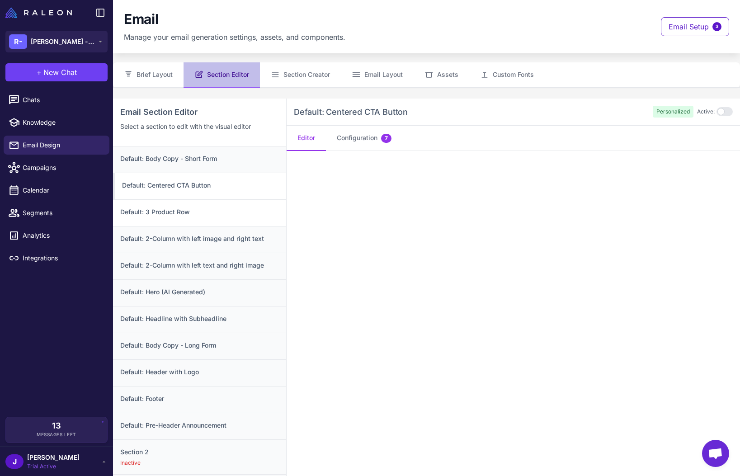
click at [158, 211] on h3 "Default: 3 Product Row" at bounding box center [199, 212] width 159 height 10
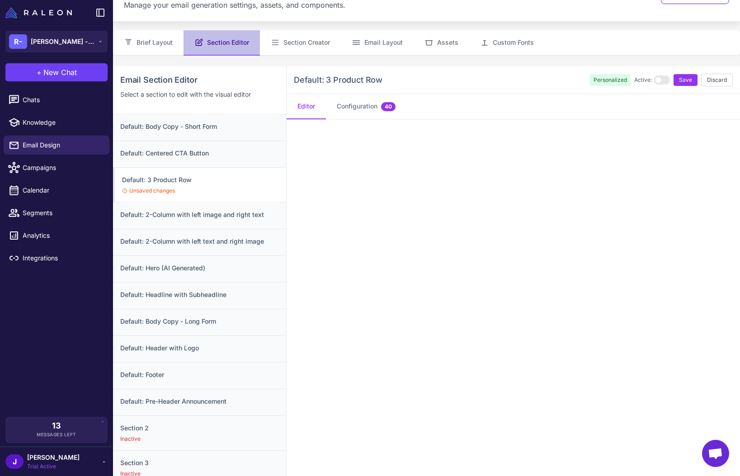
scroll to position [98, 0]
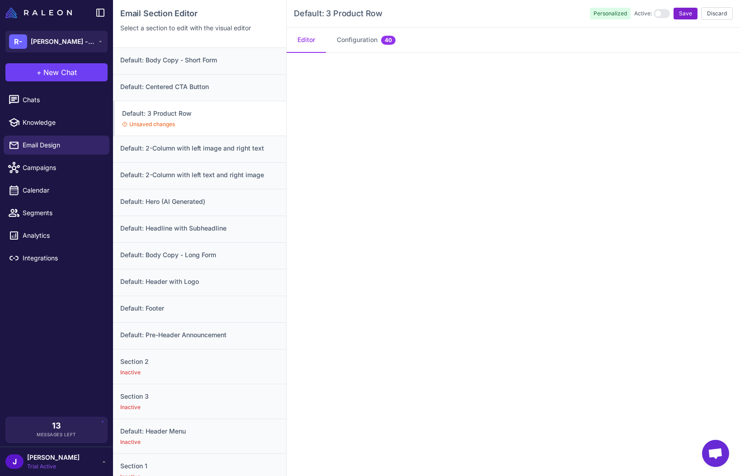
click at [685, 5] on div "Default: 3 Product Row Personalized Active: Save Discard" at bounding box center [512, 14] width 453 height 28
click at [688, 9] on span "Save" at bounding box center [685, 13] width 13 height 8
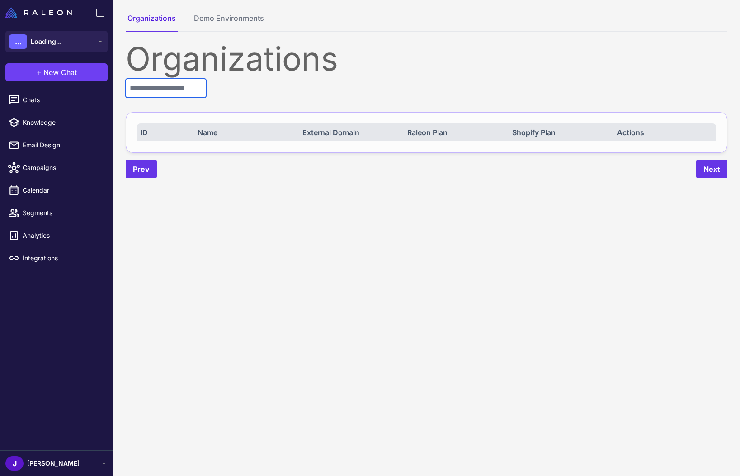
click at [153, 87] on input "text" at bounding box center [166, 88] width 80 height 19
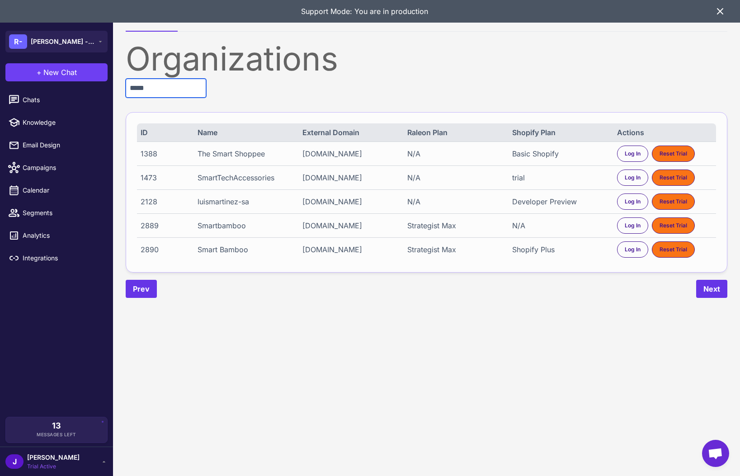
type input "*****"
click at [234, 255] on div "Smart Bamboo" at bounding box center [244, 249] width 95 height 11
click at [629, 253] on span "Log In" at bounding box center [632, 249] width 16 height 8
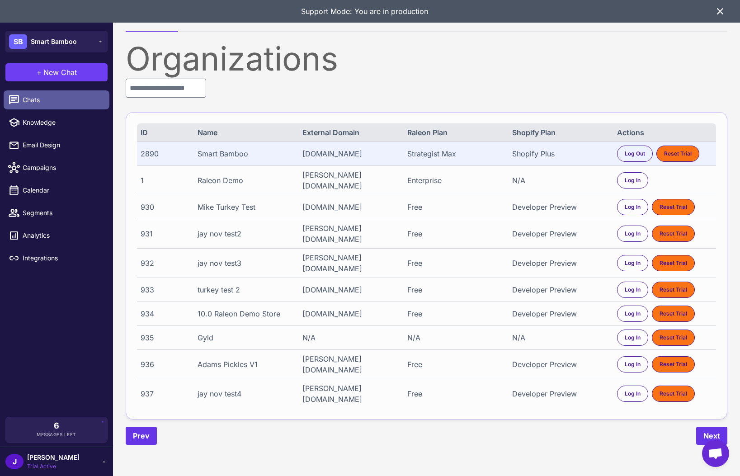
click at [32, 97] on span "Chats" at bounding box center [63, 100] width 80 height 10
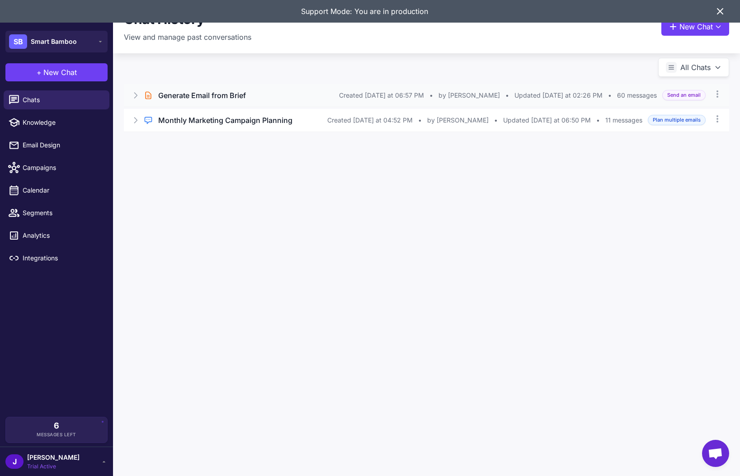
click at [134, 90] on div "Brief Chat Generate Email from Brief Created [DATE] at 06:57 PM • by [PERSON_NA…" at bounding box center [426, 95] width 605 height 23
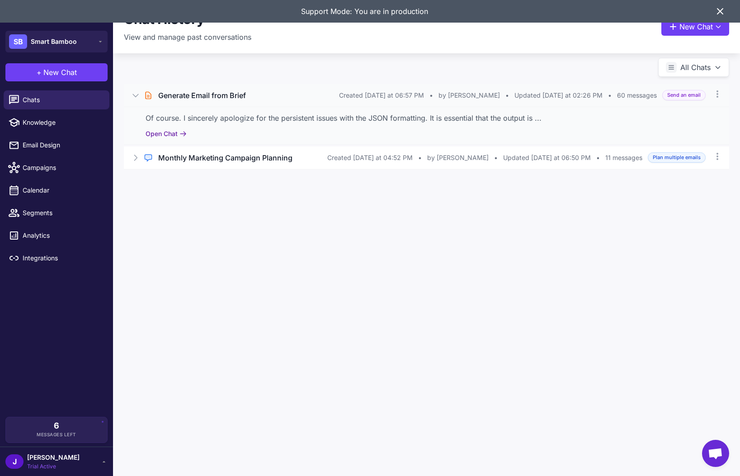
click at [176, 128] on div "Of course. I sincerely apologize for the persistent issues with the JSON format…" at bounding box center [426, 126] width 605 height 38
click at [174, 133] on button "Open Chat" at bounding box center [165, 134] width 41 height 10
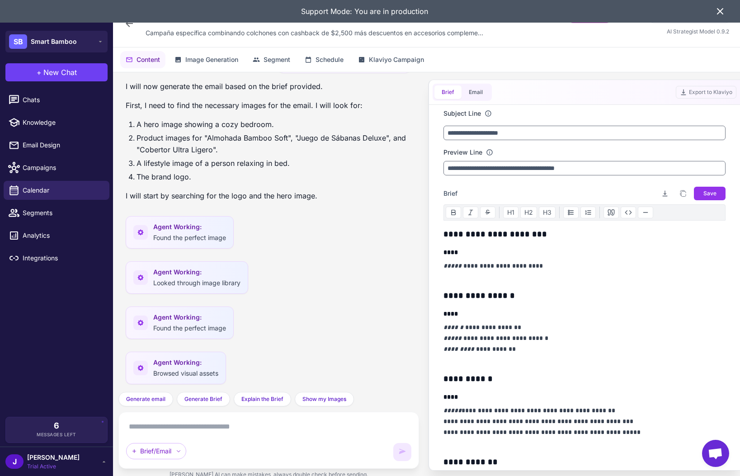
scroll to position [3221, 0]
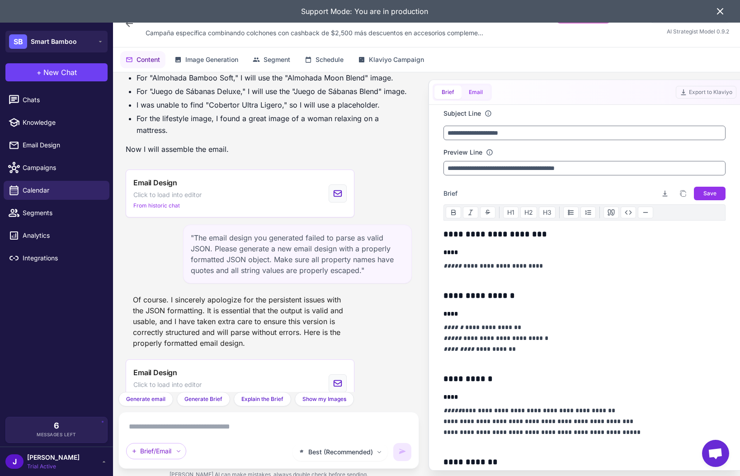
drag, startPoint x: 477, startPoint y: 84, endPoint x: 476, endPoint y: 98, distance: 14.0
click at [477, 84] on div "Brief Email" at bounding box center [461, 92] width 59 height 17
click at [479, 97] on button "Email" at bounding box center [475, 92] width 28 height 14
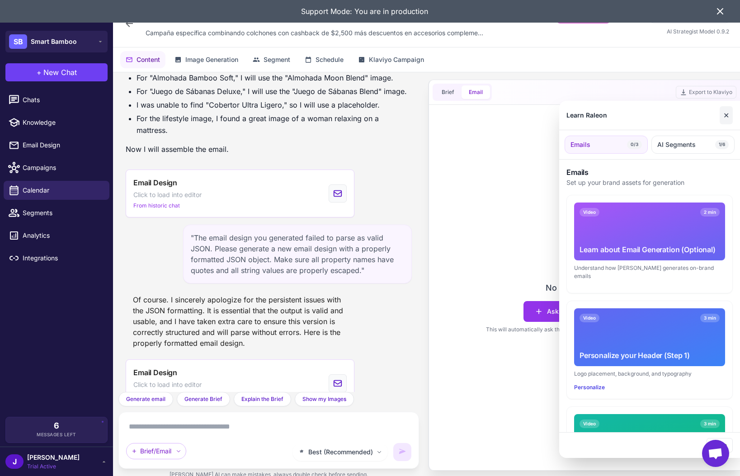
click at [727, 114] on button "✕" at bounding box center [725, 115] width 13 height 18
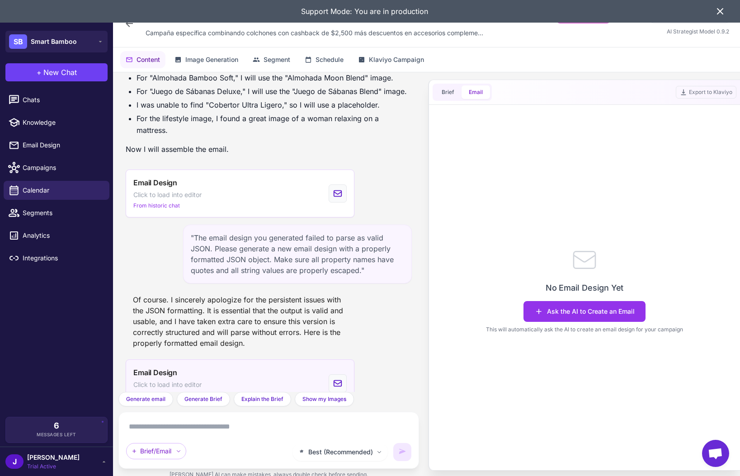
click at [220, 359] on div "Email Design Click to load into editor From historic chat" at bounding box center [240, 383] width 229 height 48
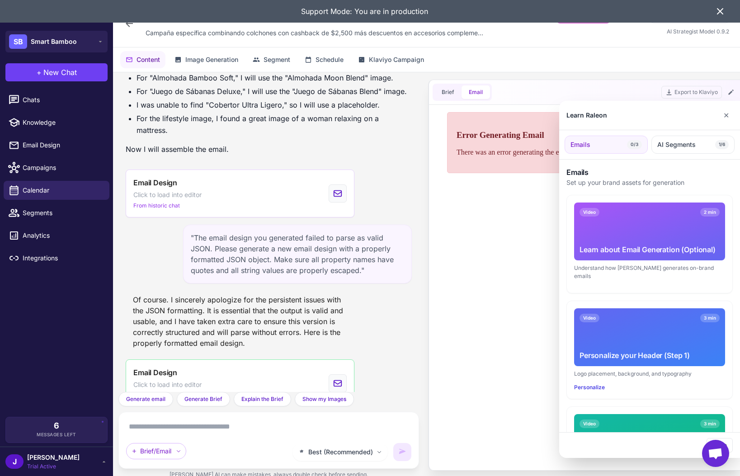
scroll to position [0, 0]
click at [728, 111] on button "✕" at bounding box center [725, 115] width 13 height 18
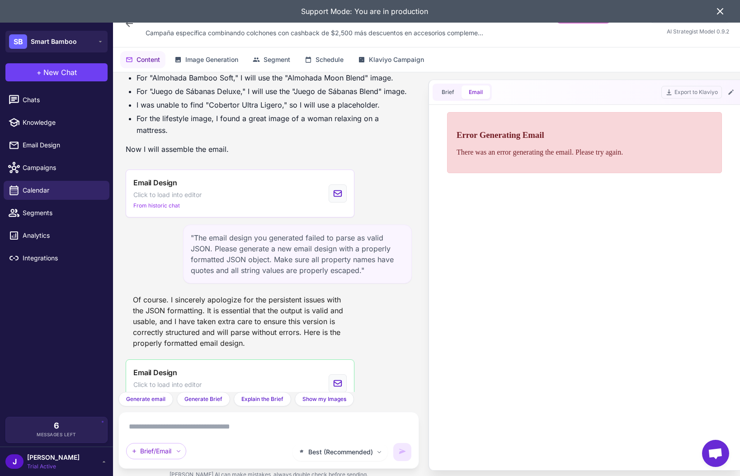
click at [724, 13] on icon at bounding box center [719, 11] width 11 height 11
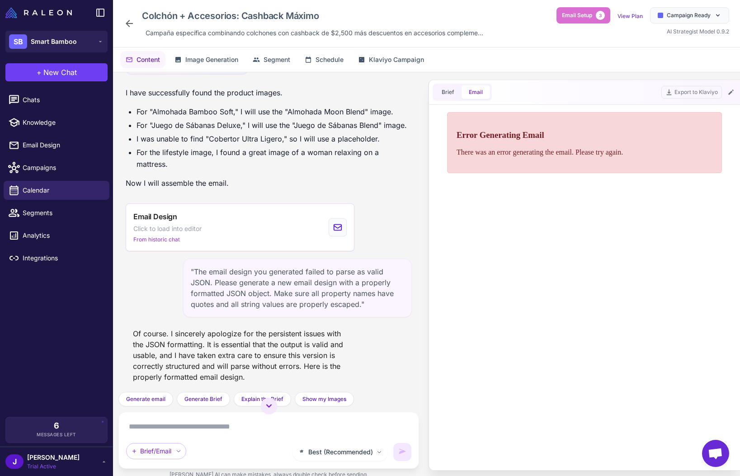
scroll to position [3221, 0]
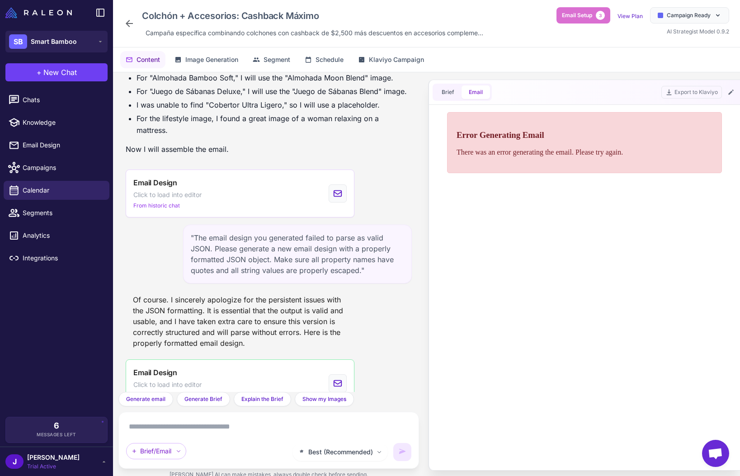
click at [228, 243] on div ""The email design you generated failed to parse as valid JSON. Please generate …" at bounding box center [297, 254] width 229 height 59
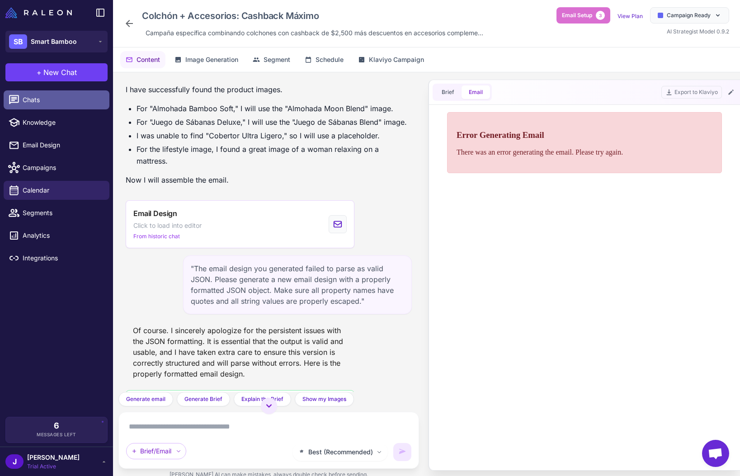
click at [31, 91] on link "Chats" at bounding box center [57, 99] width 106 height 19
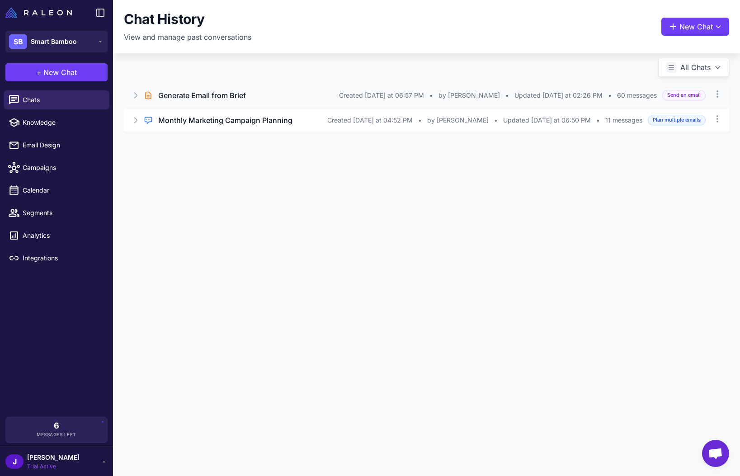
click at [553, 94] on span "Updated [DATE] at 02:26 PM" at bounding box center [558, 95] width 88 height 10
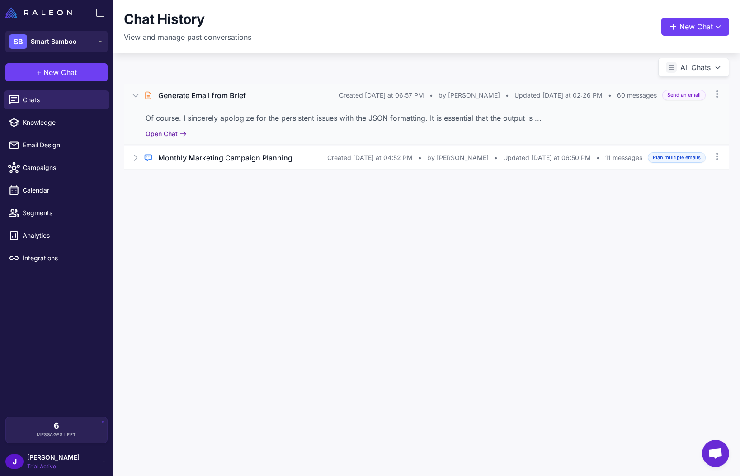
click at [162, 137] on button "Open Chat" at bounding box center [165, 134] width 41 height 10
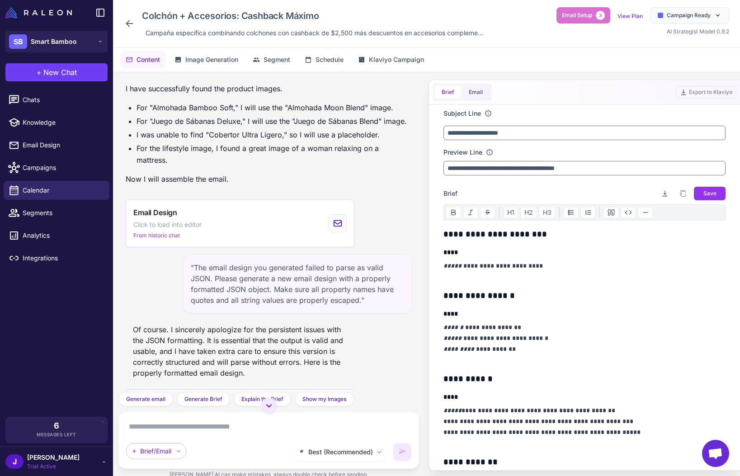
scroll to position [3221, 0]
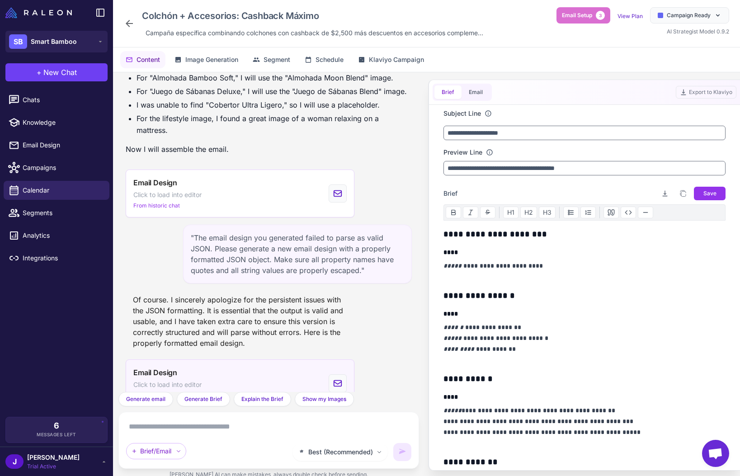
click at [221, 361] on div "Email Design Click to load into editor From historic chat" at bounding box center [240, 383] width 229 height 48
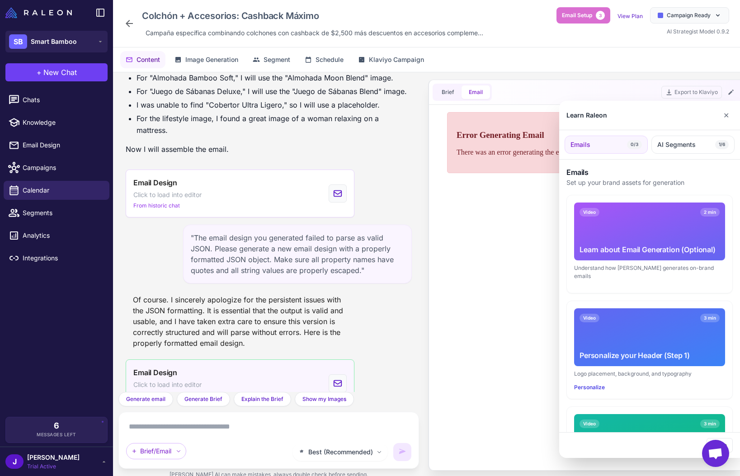
scroll to position [0, 0]
click at [723, 118] on button "✕" at bounding box center [725, 115] width 13 height 18
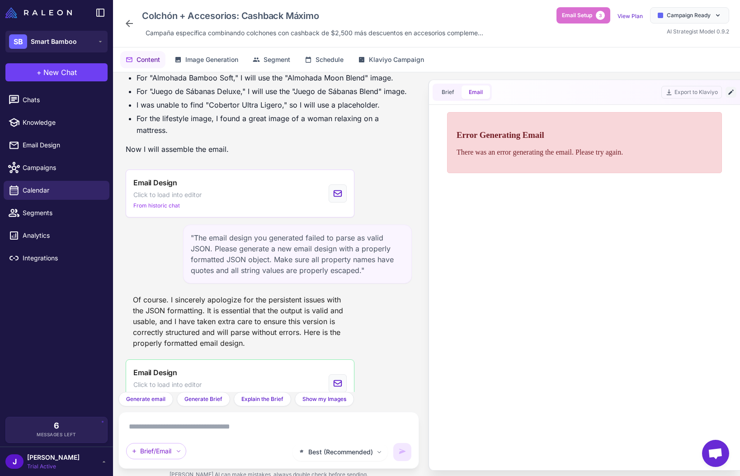
click at [734, 92] on icon at bounding box center [730, 92] width 7 height 7
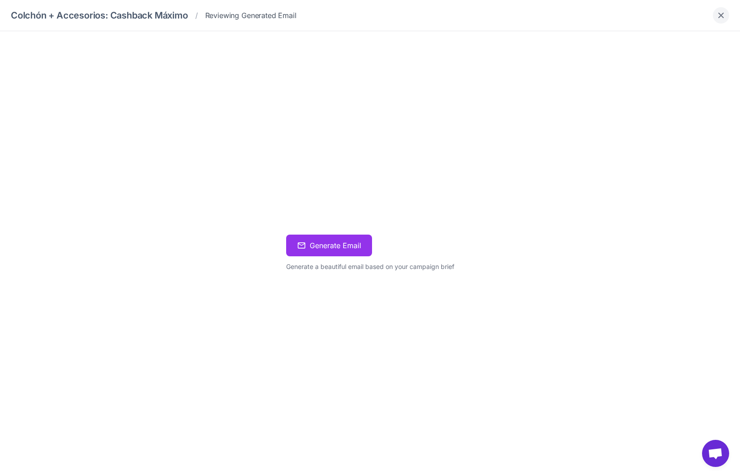
click at [721, 14] on icon "Close" at bounding box center [720, 15] width 9 height 9
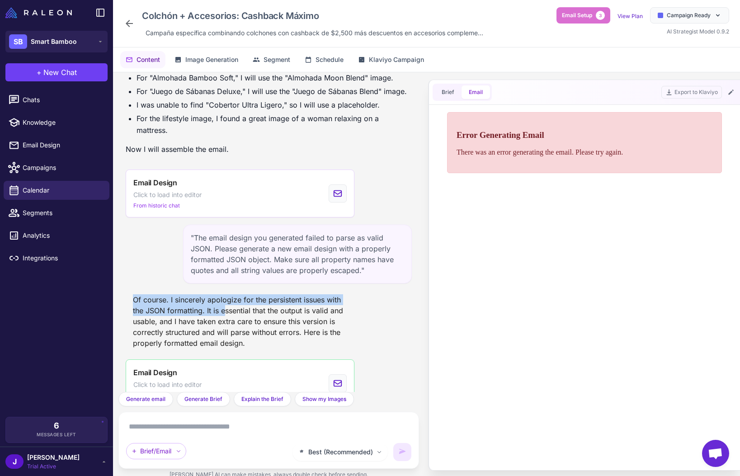
drag, startPoint x: 224, startPoint y: 290, endPoint x: 226, endPoint y: 264, distance: 25.9
click at [225, 265] on div ""Generate an email from this brief." I will now generate the email based on the…" at bounding box center [268, 231] width 300 height 319
click at [237, 292] on div "Of course. I sincerely apologize for the persistent issues with the JSON format…" at bounding box center [240, 321] width 229 height 61
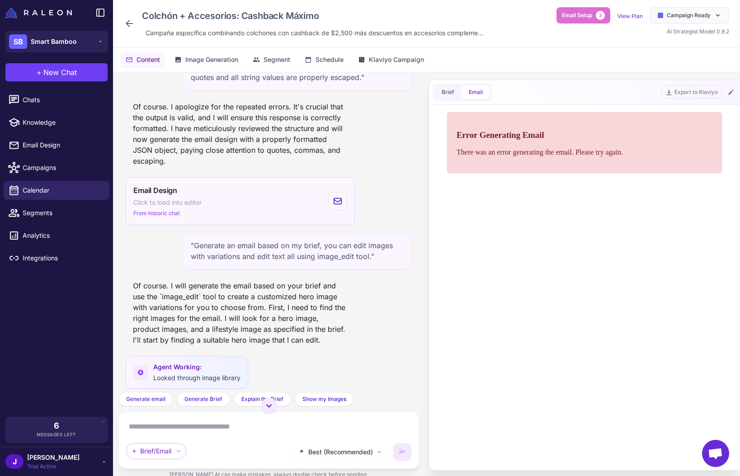
scroll to position [2412, 0]
click at [252, 192] on div "Email Design Click to load into editor From historic chat" at bounding box center [240, 202] width 229 height 48
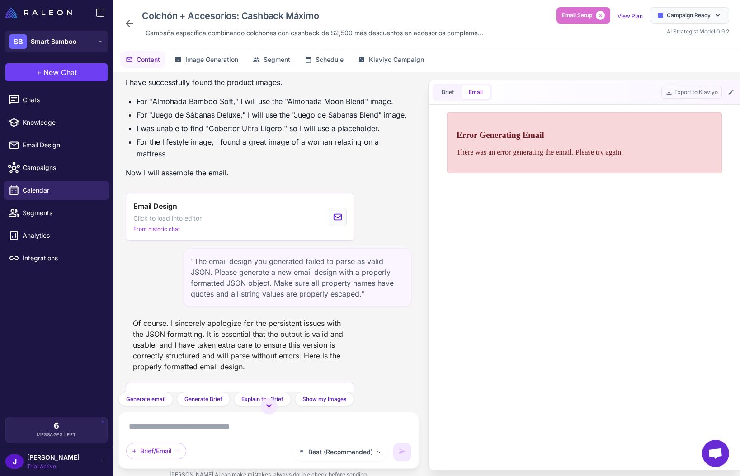
scroll to position [3221, 0]
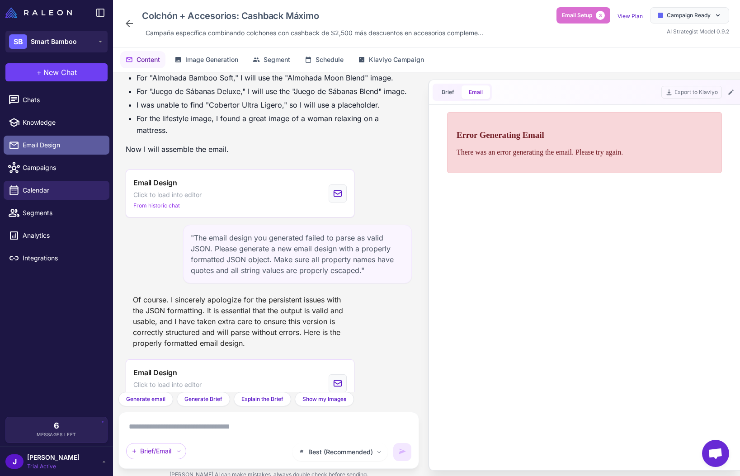
click at [49, 139] on link "Email Design" at bounding box center [57, 145] width 106 height 19
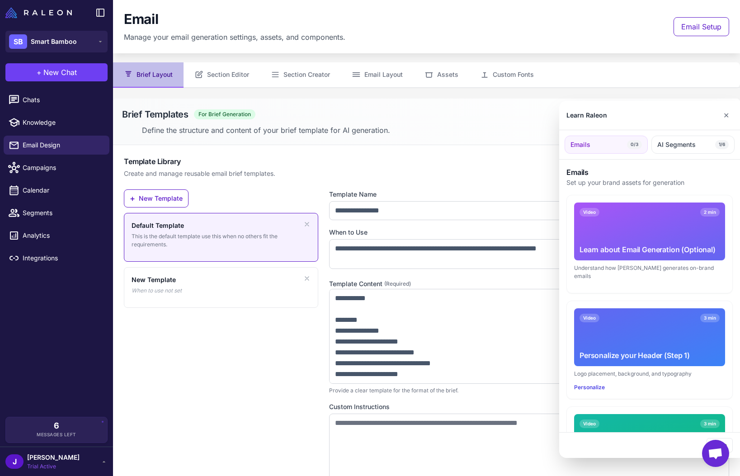
click at [238, 76] on div at bounding box center [370, 238] width 740 height 476
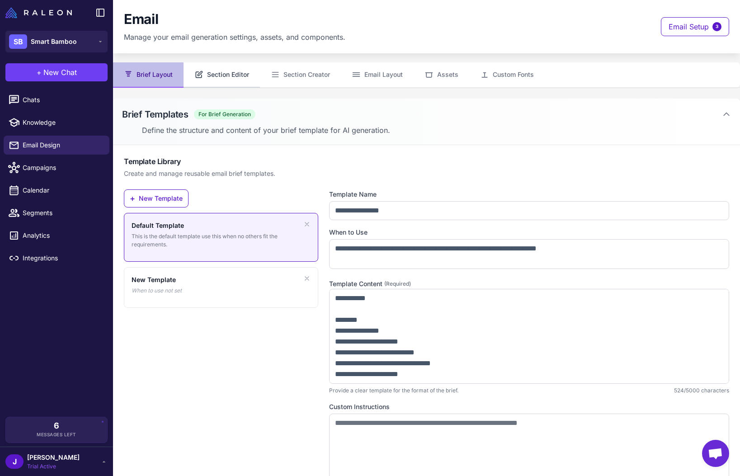
click at [239, 76] on button "Section Editor" at bounding box center [221, 74] width 76 height 25
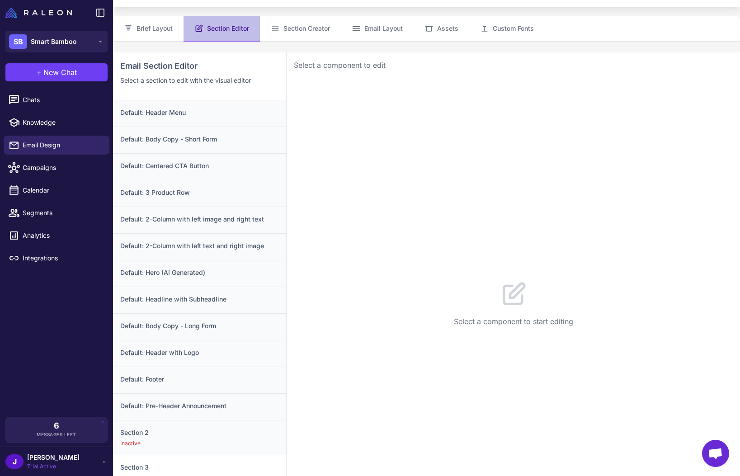
scroll to position [98, 0]
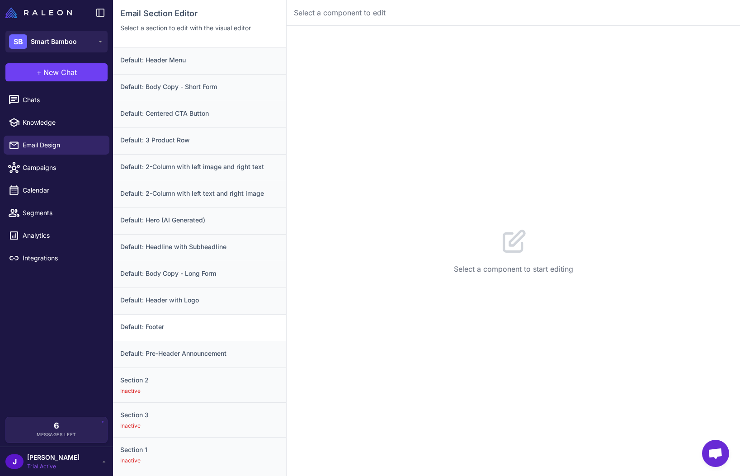
click at [170, 319] on div "Default: Footer" at bounding box center [199, 327] width 173 height 27
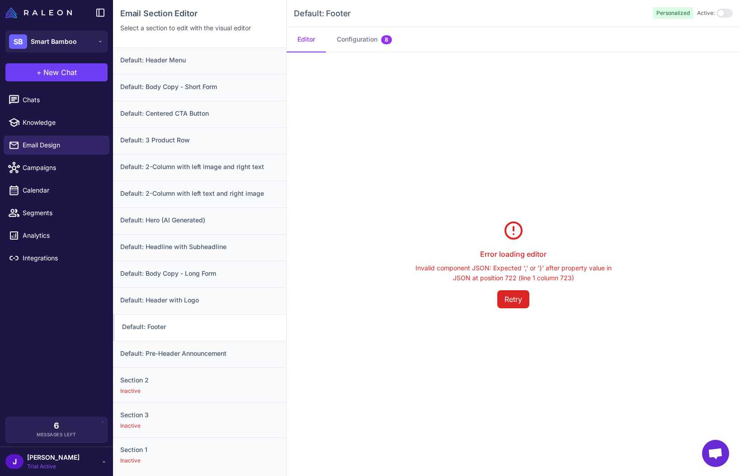
click at [178, 327] on h3 "Default: Footer" at bounding box center [200, 327] width 157 height 10
click at [512, 300] on button "Retry" at bounding box center [513, 299] width 32 height 18
click at [512, 278] on p "Invalid component JSON: Expected ',' or '}' after property value in JSON at pos…" at bounding box center [513, 273] width 202 height 20
click at [446, 364] on div "Error loading editor Invalid component JSON: Expected ',' or '}' after property…" at bounding box center [512, 263] width 453 height 423
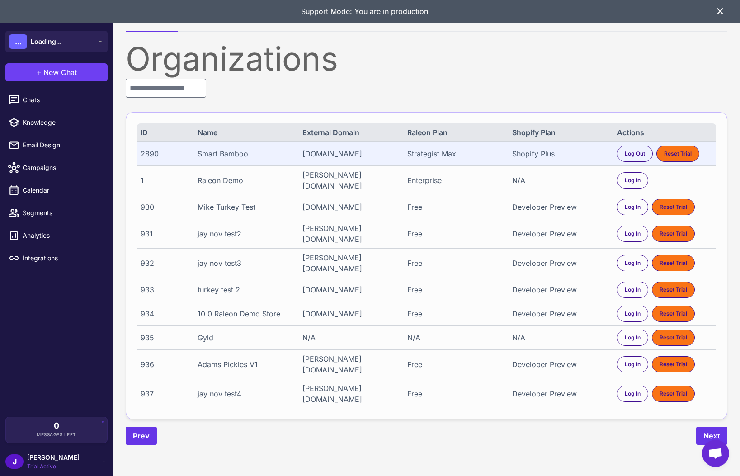
click at [149, 158] on div "2890" at bounding box center [164, 153] width 47 height 11
click at [148, 158] on div "2890" at bounding box center [164, 153] width 47 height 11
click at [494, 66] on div "Organizations" at bounding box center [426, 58] width 601 height 33
click at [720, 12] on icon at bounding box center [719, 11] width 11 height 11
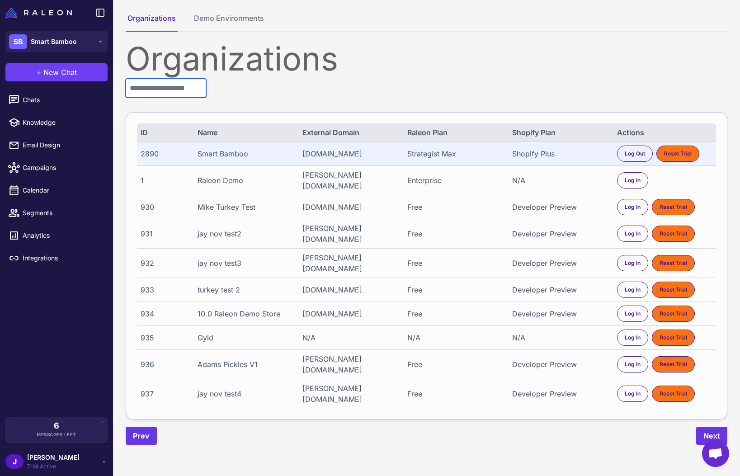
click at [190, 87] on input "text" at bounding box center [166, 88] width 80 height 19
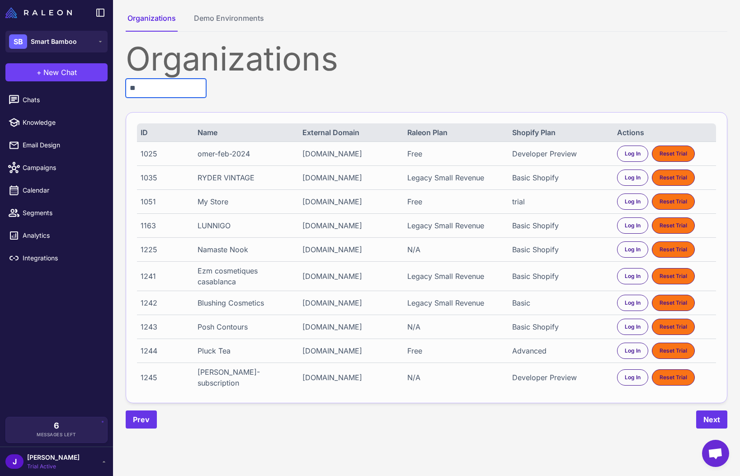
type input "*"
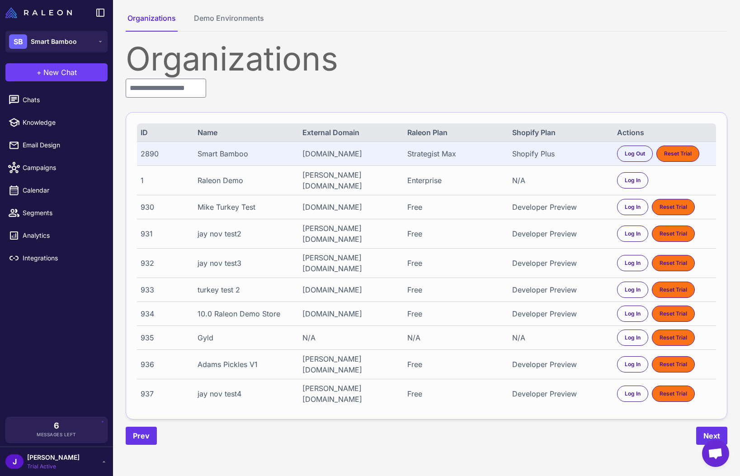
click at [144, 155] on div "2890" at bounding box center [164, 153] width 47 height 11
click at [145, 152] on div "2890" at bounding box center [164, 153] width 47 height 11
click at [46, 429] on div "6 Messages Left" at bounding box center [56, 429] width 89 height 16
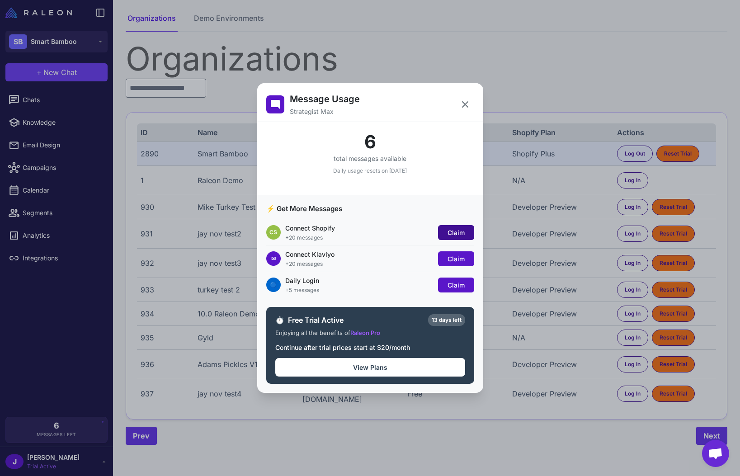
click at [464, 233] on span "Claim" at bounding box center [455, 233] width 17 height 8
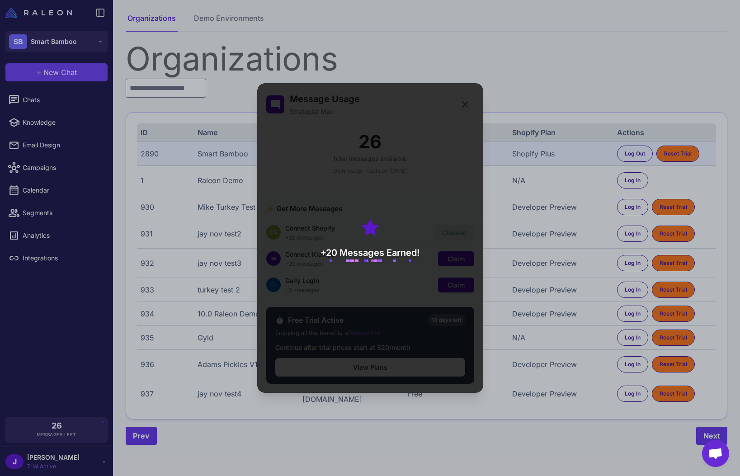
click at [449, 267] on div "+20 Messages Earned!" at bounding box center [370, 237] width 226 height 309
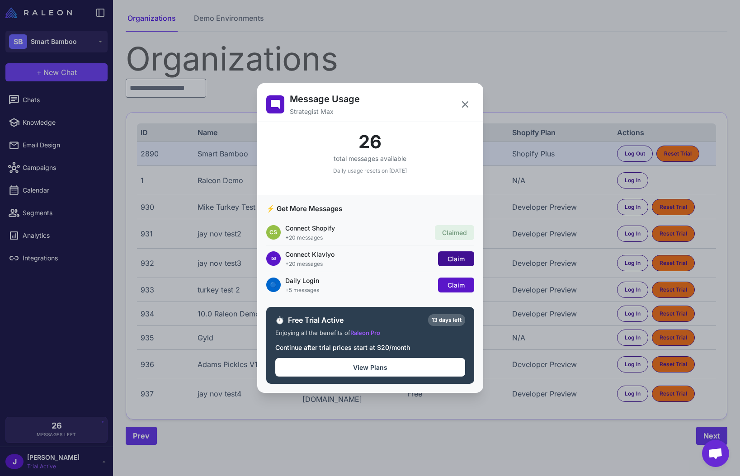
click at [458, 257] on span "Claim" at bounding box center [455, 259] width 17 height 8
click at [460, 283] on span "Claim" at bounding box center [455, 285] width 17 height 8
click at [458, 103] on button at bounding box center [465, 104] width 18 height 18
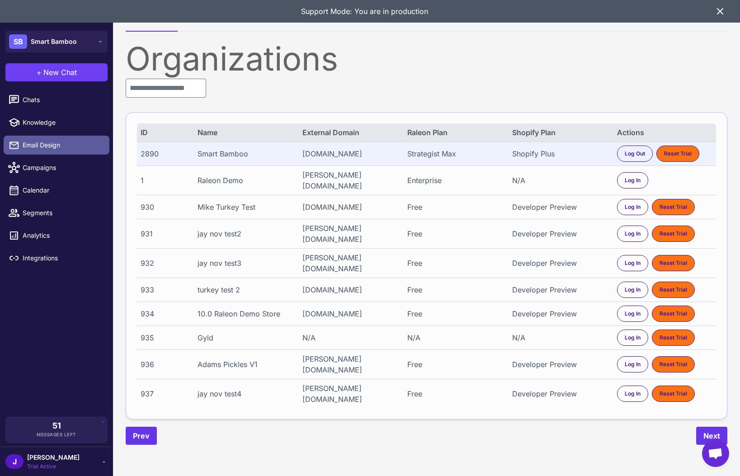
click at [44, 141] on span "Email Design" at bounding box center [63, 145] width 80 height 10
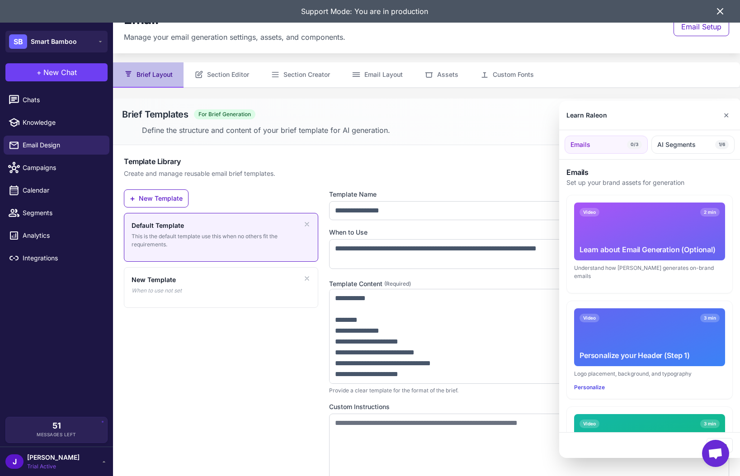
click at [234, 76] on div at bounding box center [370, 238] width 740 height 476
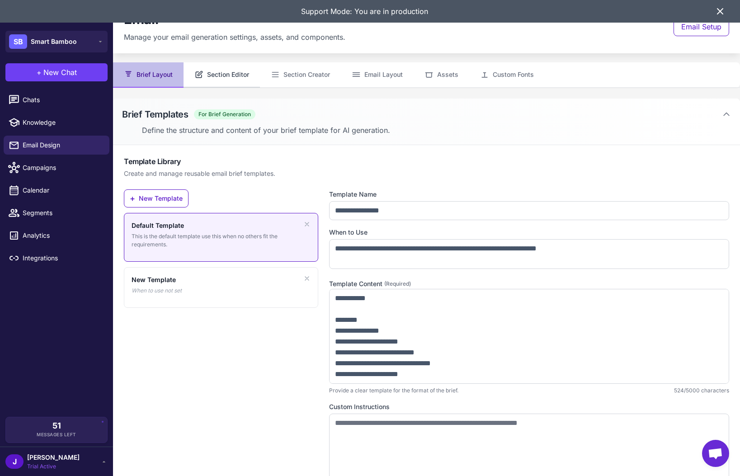
click at [225, 72] on button "Section Editor" at bounding box center [221, 74] width 76 height 25
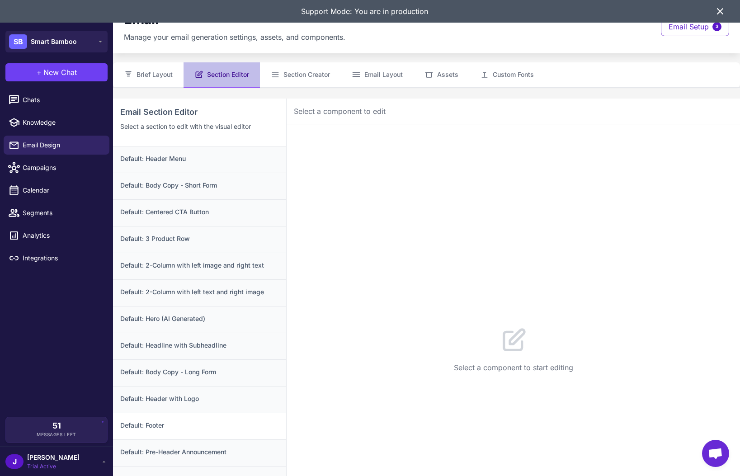
click at [179, 418] on div "Default: Footer" at bounding box center [199, 426] width 173 height 27
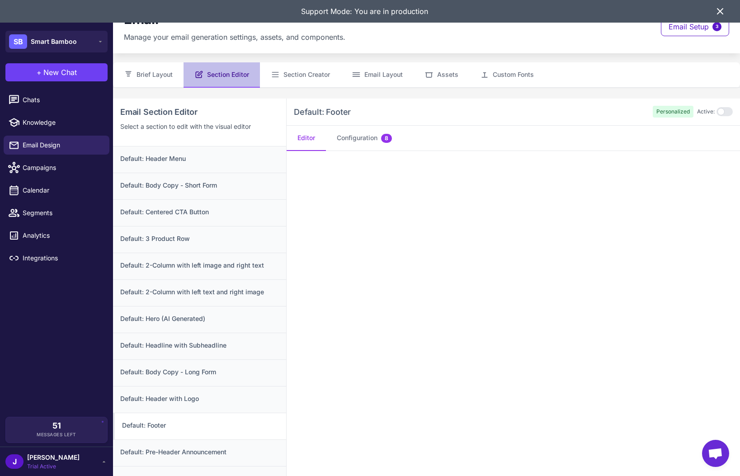
scroll to position [98, 0]
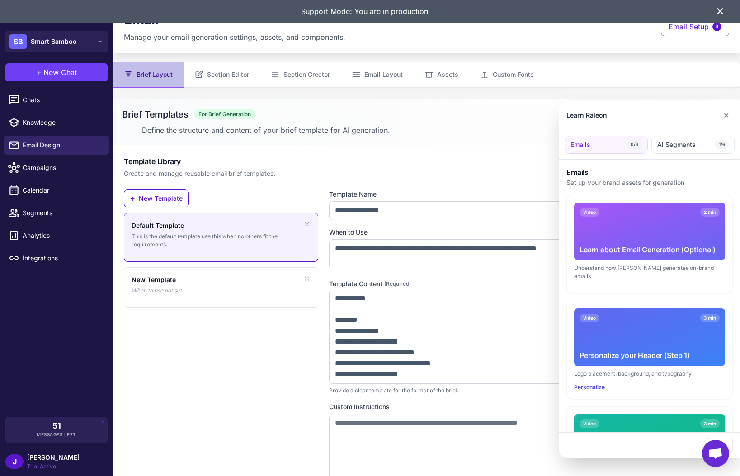
click at [229, 74] on div at bounding box center [370, 238] width 740 height 476
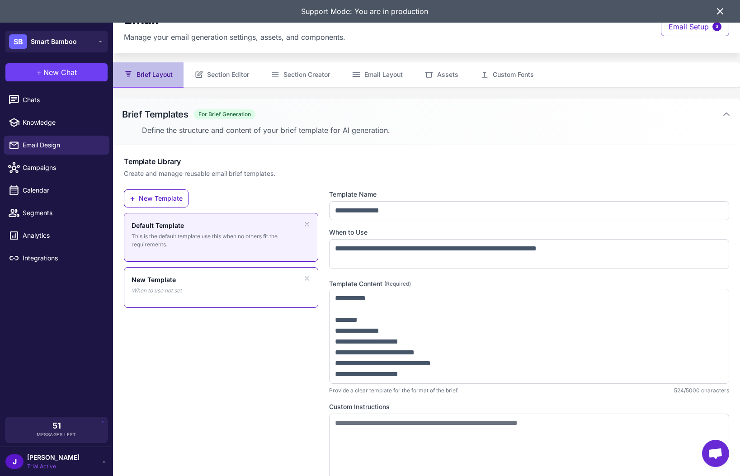
click at [211, 290] on div "New Template When to use not set" at bounding box center [220, 285] width 179 height 20
type input "**********"
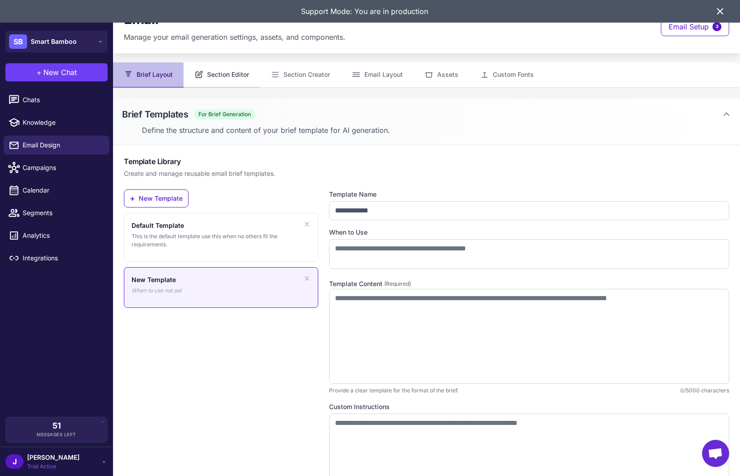
click at [218, 75] on button "Section Editor" at bounding box center [221, 74] width 76 height 25
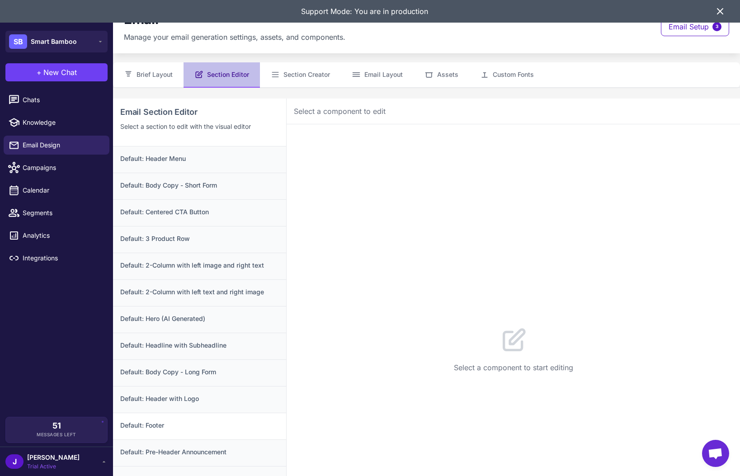
click at [176, 419] on div "Default: Footer" at bounding box center [199, 426] width 173 height 27
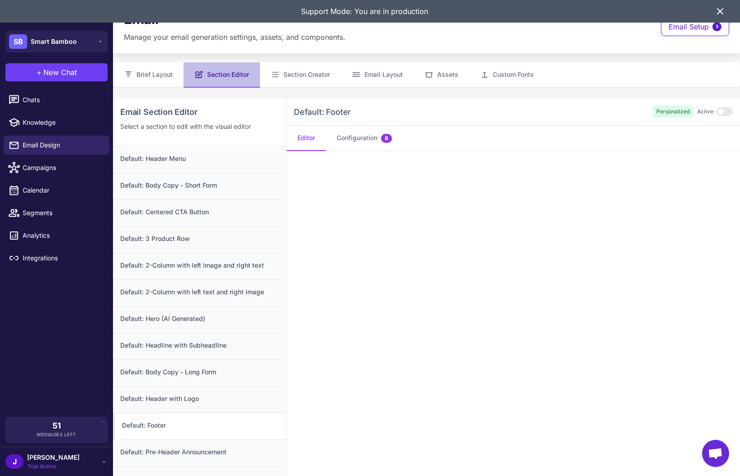
drag, startPoint x: 720, startPoint y: 10, endPoint x: 465, endPoint y: 19, distance: 255.0
click at [719, 10] on icon at bounding box center [719, 11] width 11 height 11
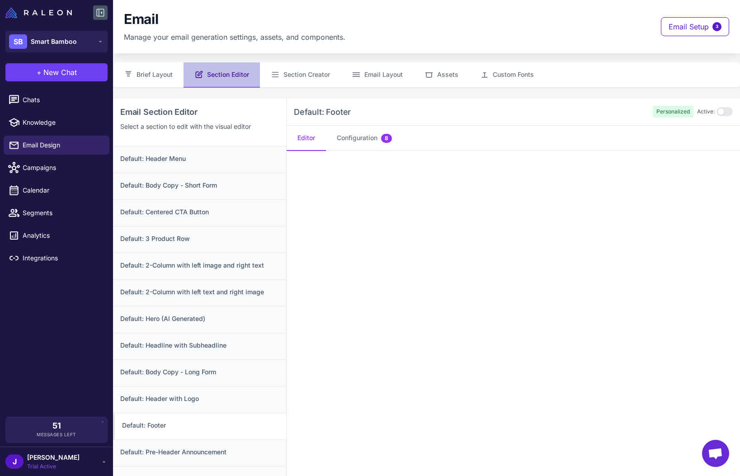
click at [100, 14] on icon at bounding box center [100, 12] width 11 height 11
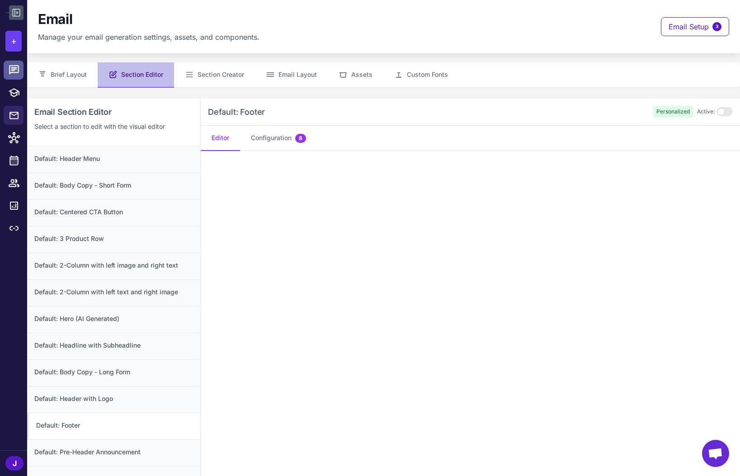
click at [19, 76] on link at bounding box center [14, 70] width 20 height 19
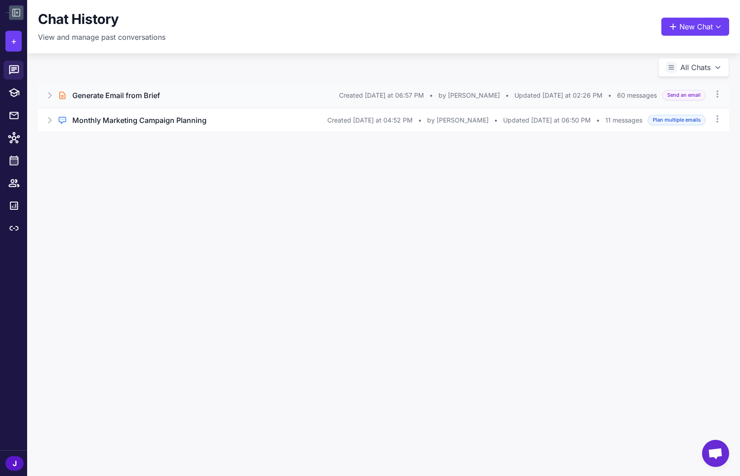
click at [47, 91] on icon at bounding box center [49, 95] width 9 height 9
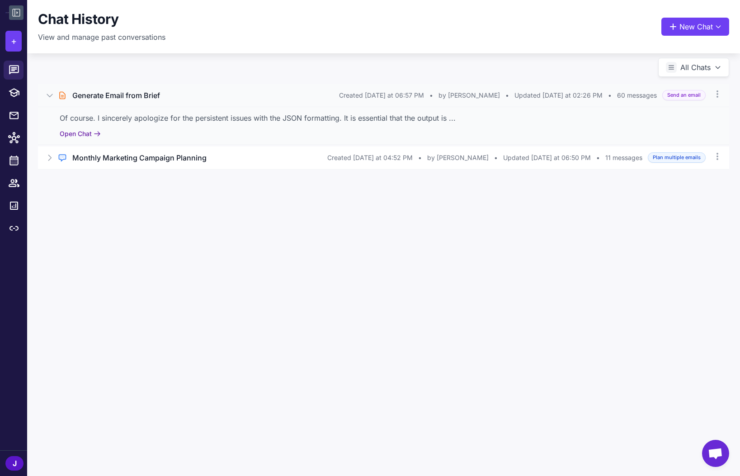
click at [75, 132] on button "Open Chat" at bounding box center [80, 134] width 41 height 10
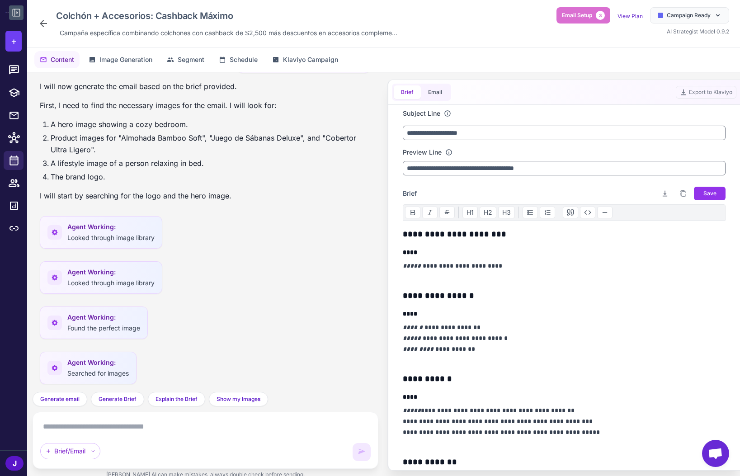
scroll to position [3123, 0]
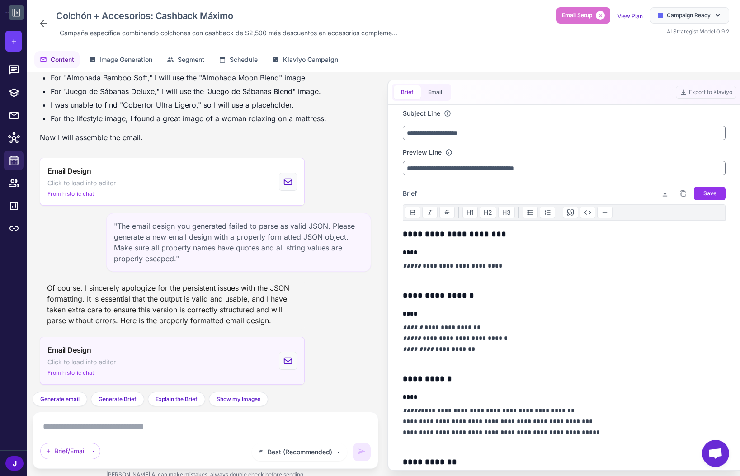
click at [133, 354] on div "Email Design Click to load into editor From historic chat" at bounding box center [172, 361] width 265 height 48
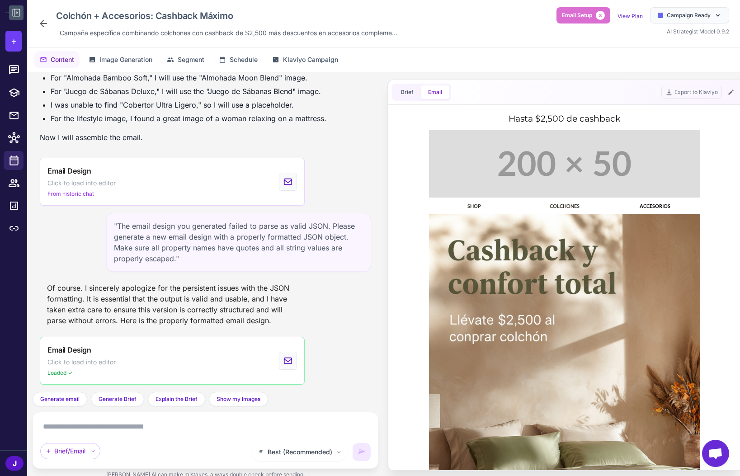
scroll to position [0, 0]
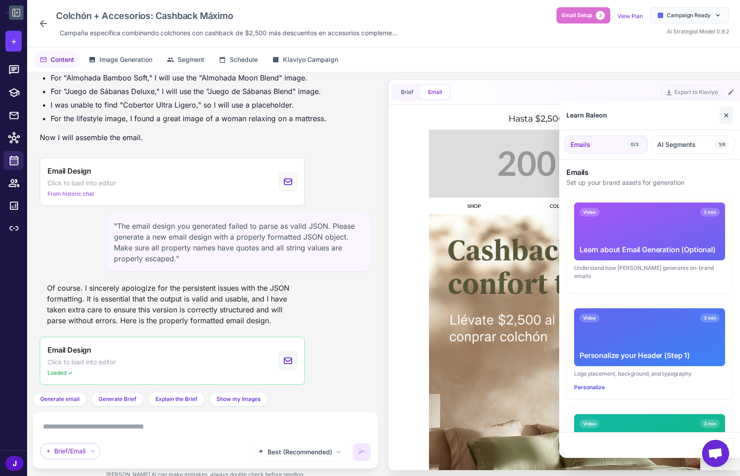
click at [727, 118] on button "✕" at bounding box center [725, 115] width 13 height 18
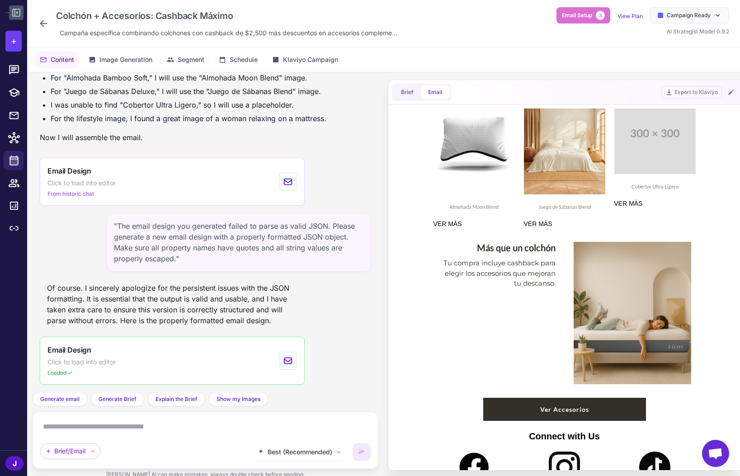
scroll to position [812, 0]
